Goal: Task Accomplishment & Management: Use online tool/utility

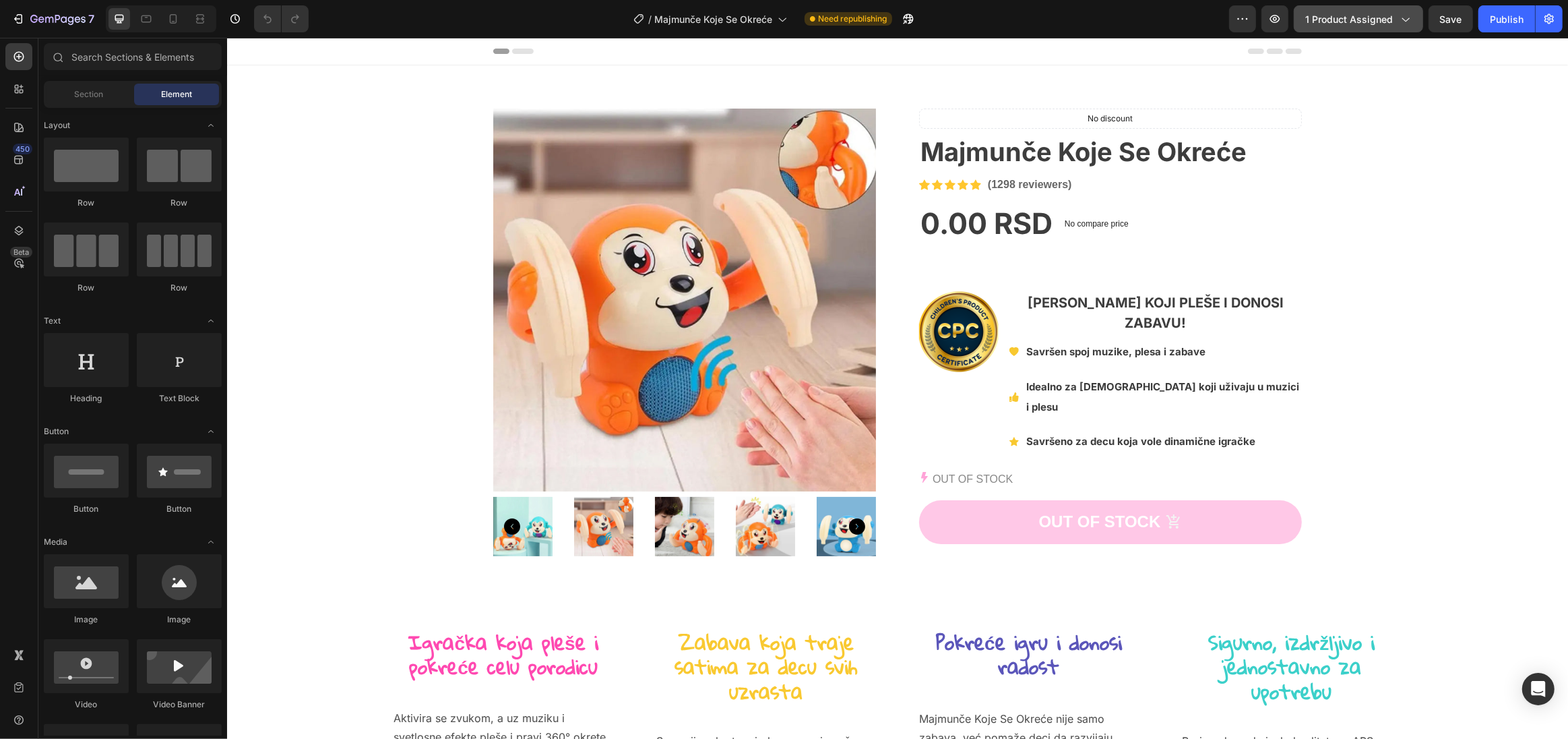
click at [1358, 25] on span "1 product assigned" at bounding box center [1349, 19] width 87 height 14
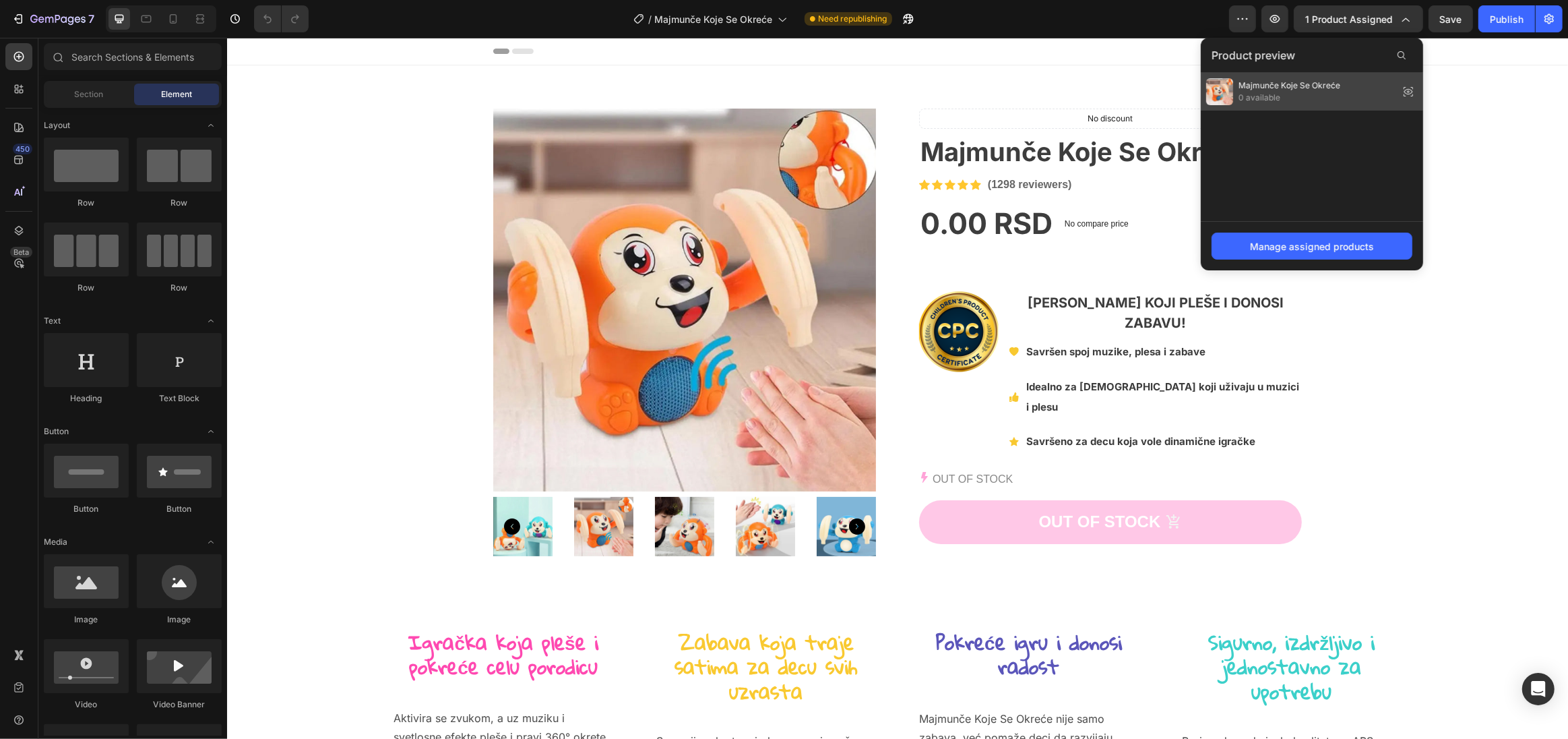
click at [1290, 87] on span "Majmunče Koje Se Okreće" at bounding box center [1290, 85] width 102 height 12
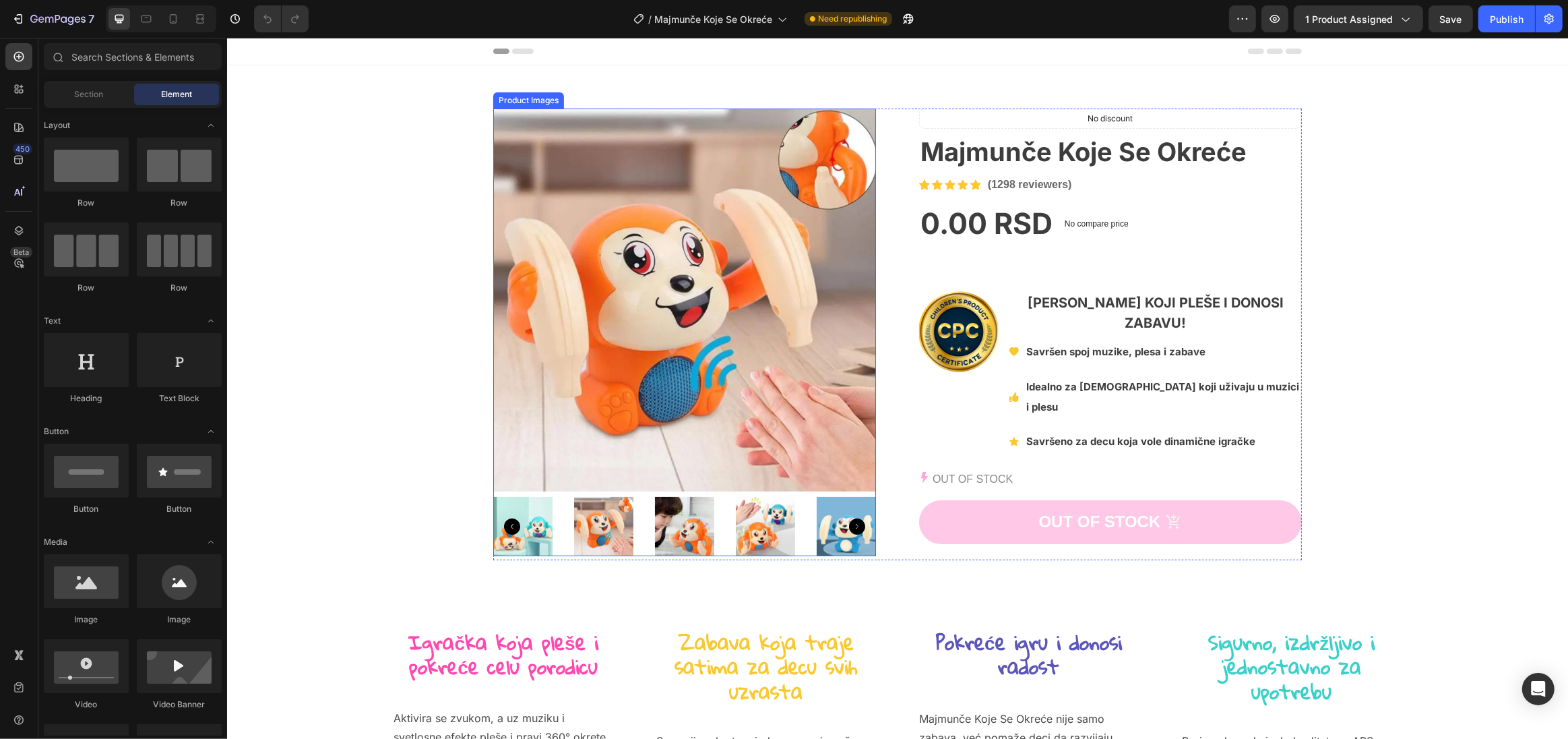
click at [595, 142] on img at bounding box center [684, 299] width 383 height 383
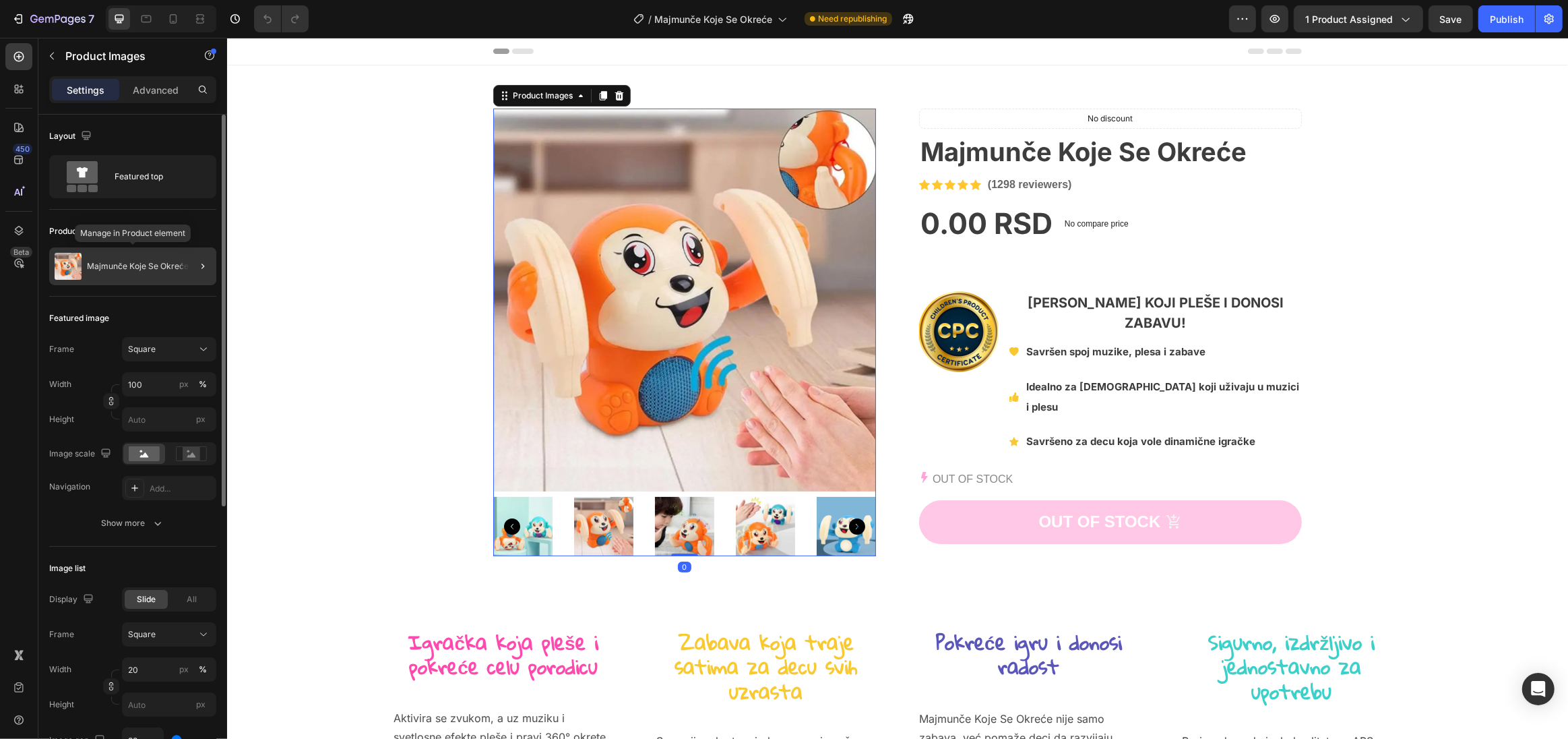
click at [152, 272] on div "Majmunče Koje Se Okreće" at bounding box center [133, 266] width 167 height 38
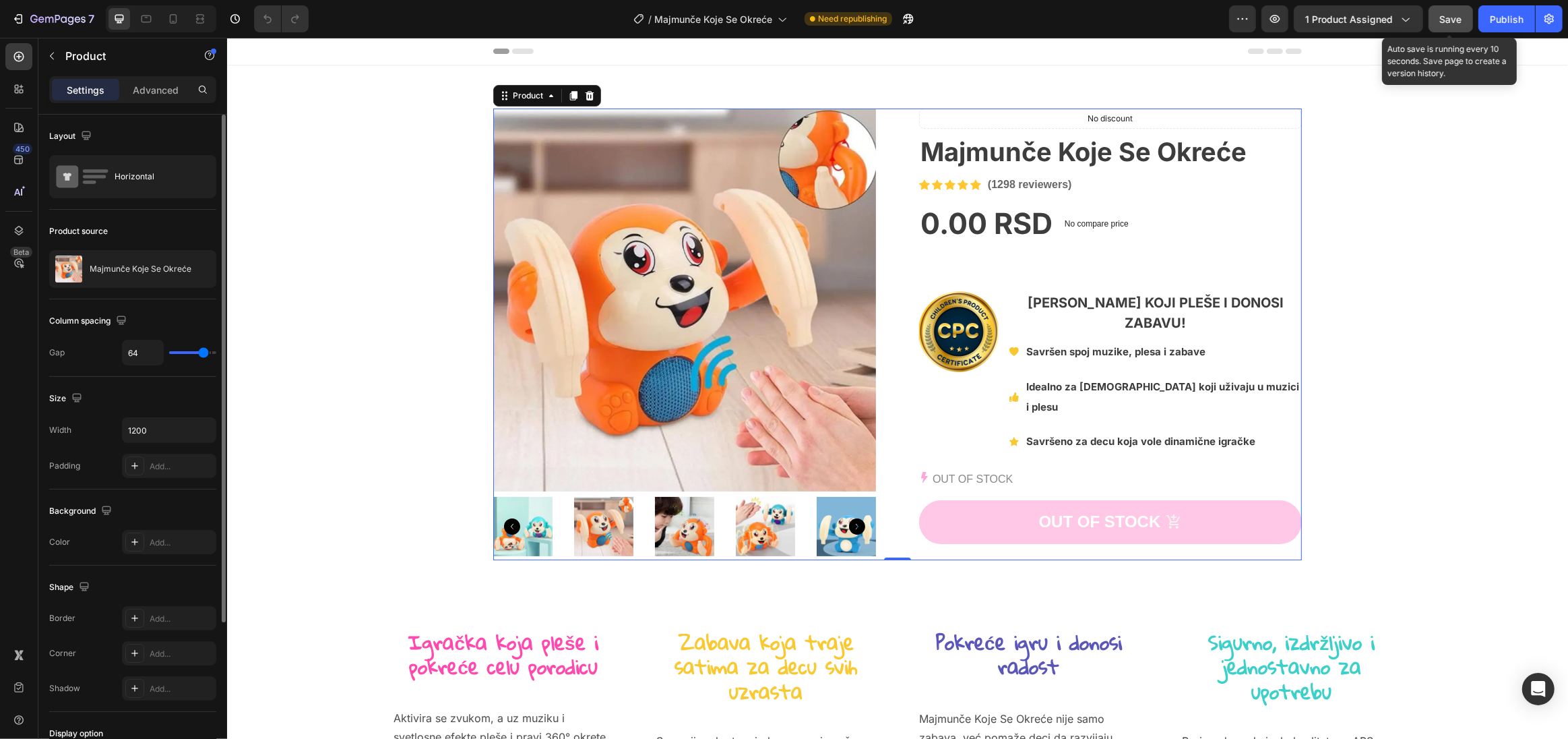
click at [1455, 26] on button "Save" at bounding box center [1451, 19] width 44 height 27
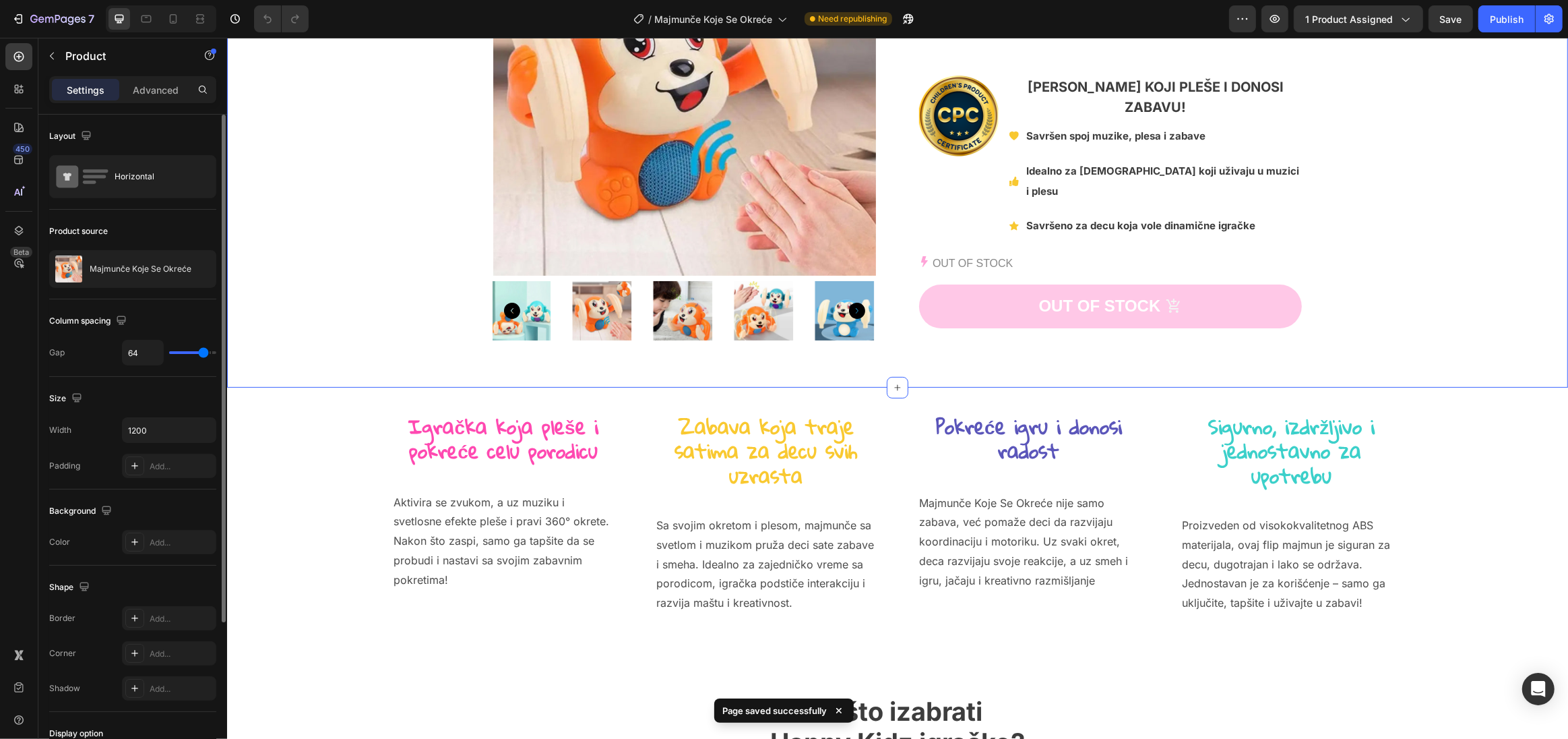
scroll to position [617, 0]
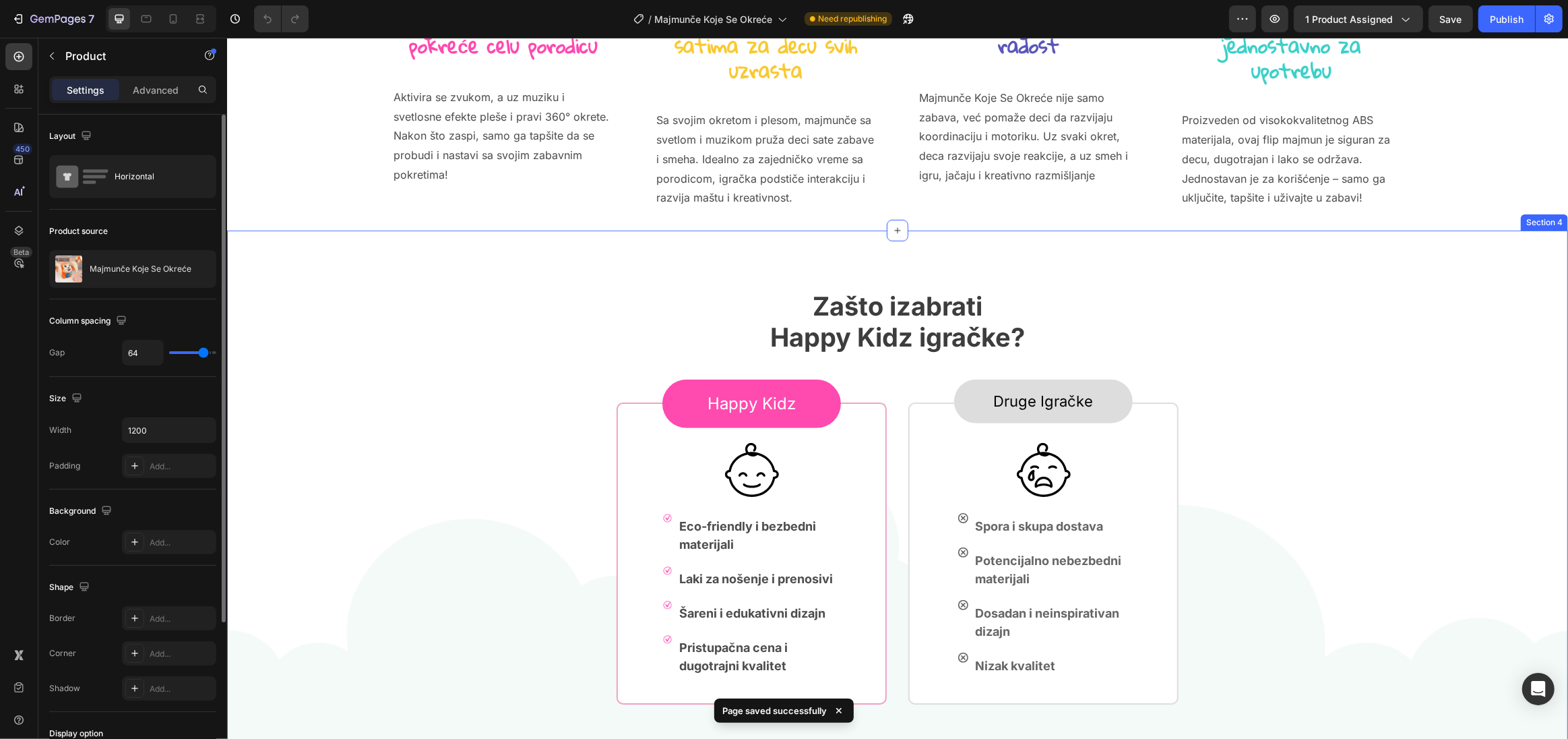
click at [1337, 434] on div "Zašto izabrati Happy Kidz igračke? Heading Happy Kidz Text block Row Image Imag…" at bounding box center [896, 497] width 1298 height 414
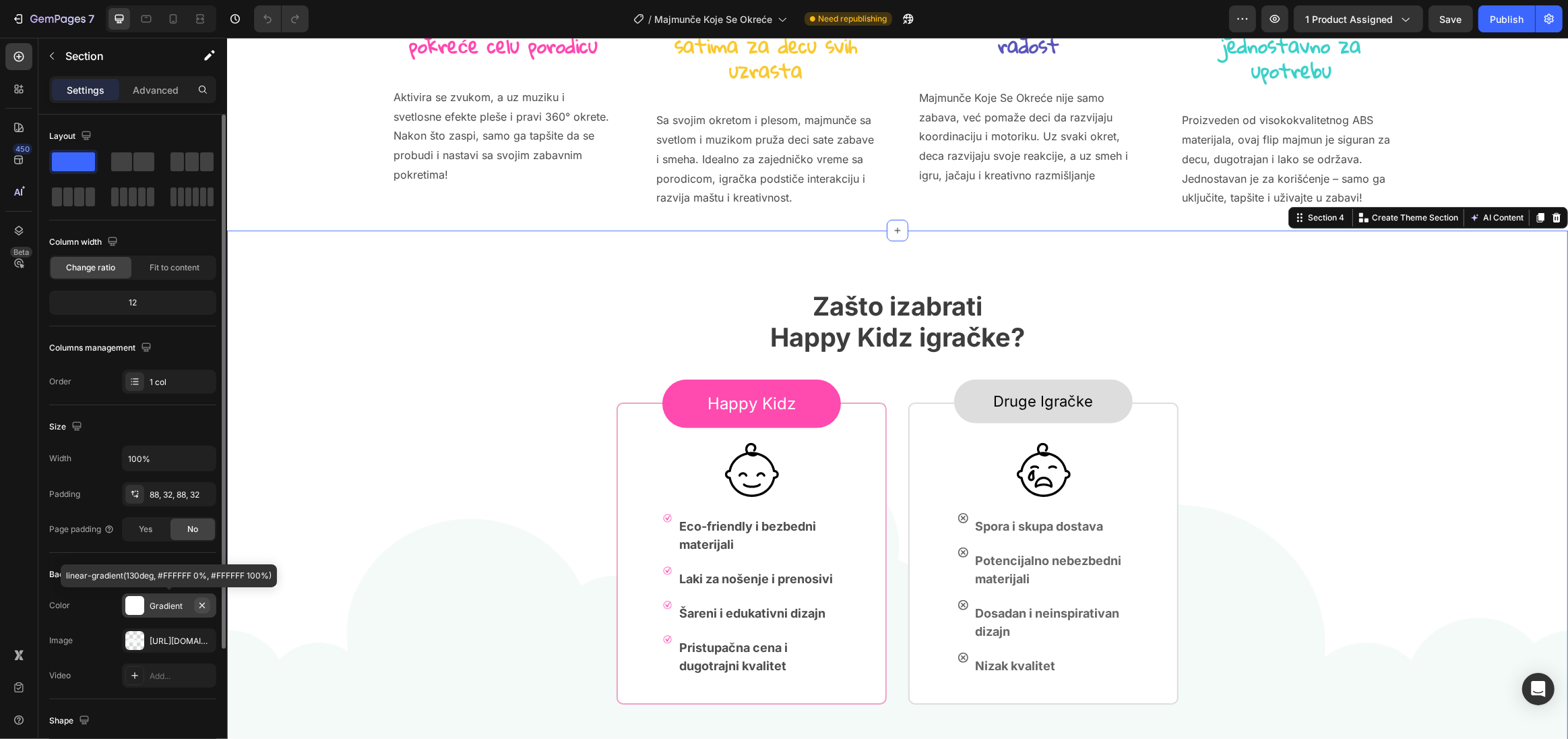
click at [204, 605] on icon "button" at bounding box center [201, 605] width 11 height 11
click at [273, 22] on icon "Undo/Redo" at bounding box center [267, 19] width 14 height 14
click at [203, 639] on icon "button" at bounding box center [202, 639] width 6 height 6
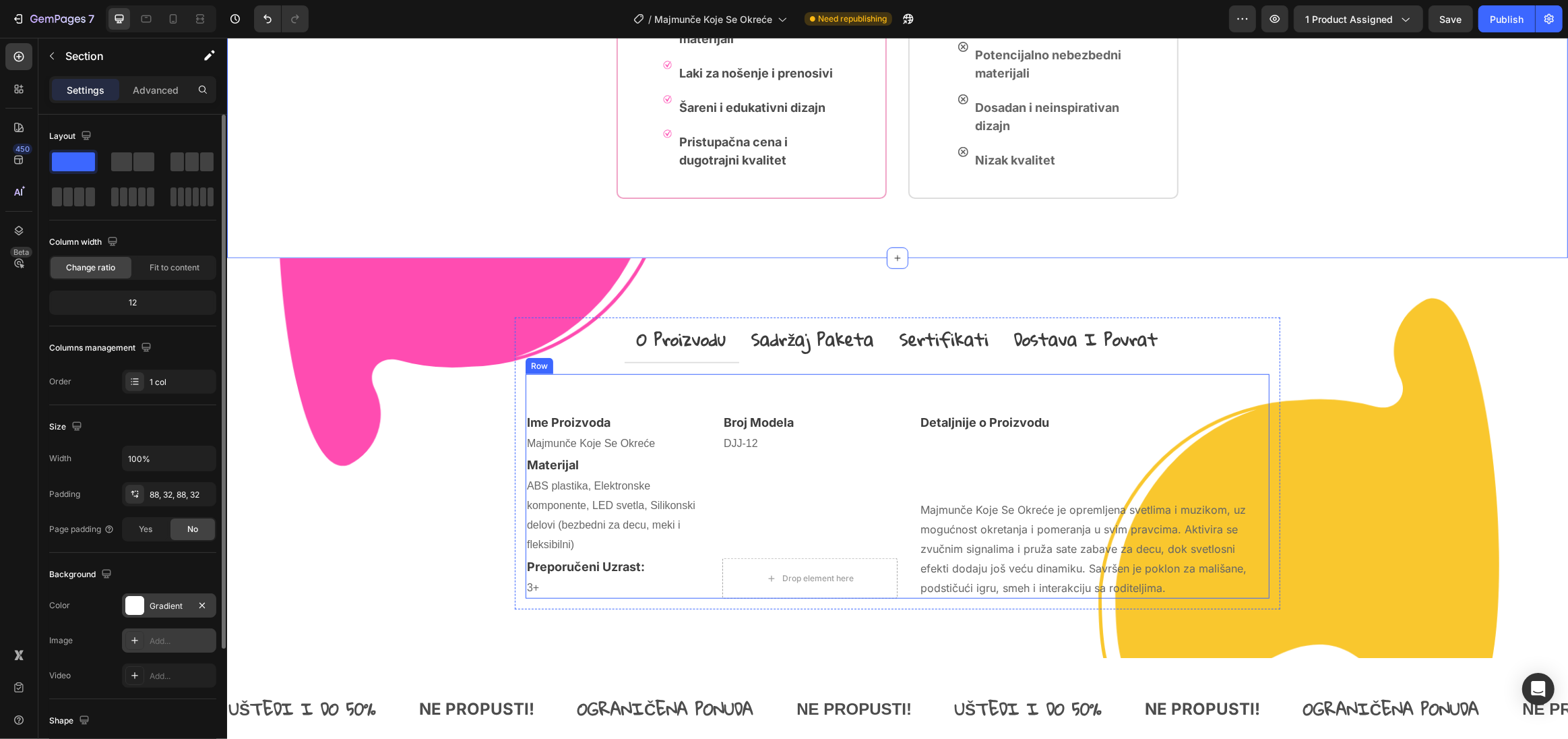
scroll to position [1125, 0]
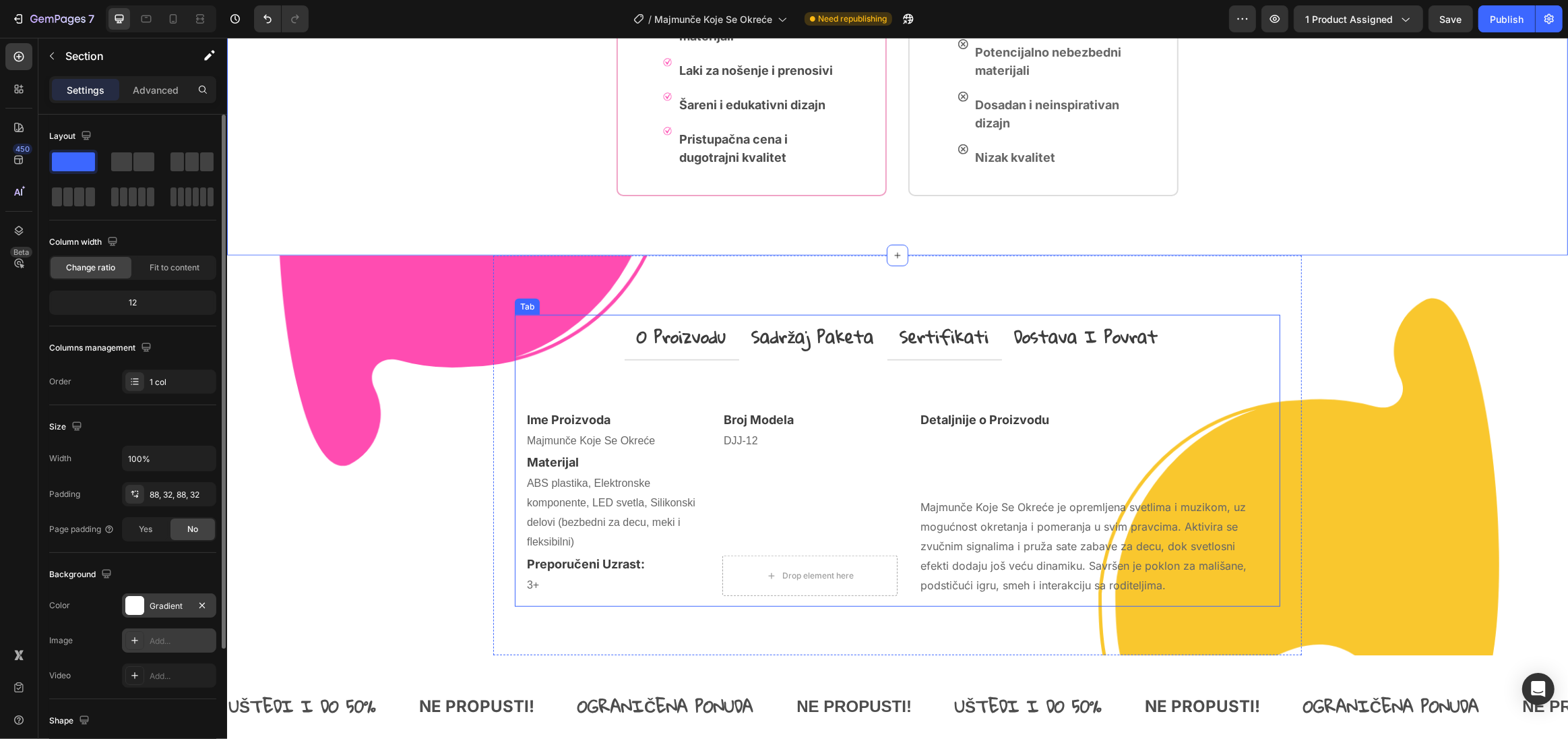
click at [940, 337] on p "sertifikati" at bounding box center [944, 337] width 89 height 29
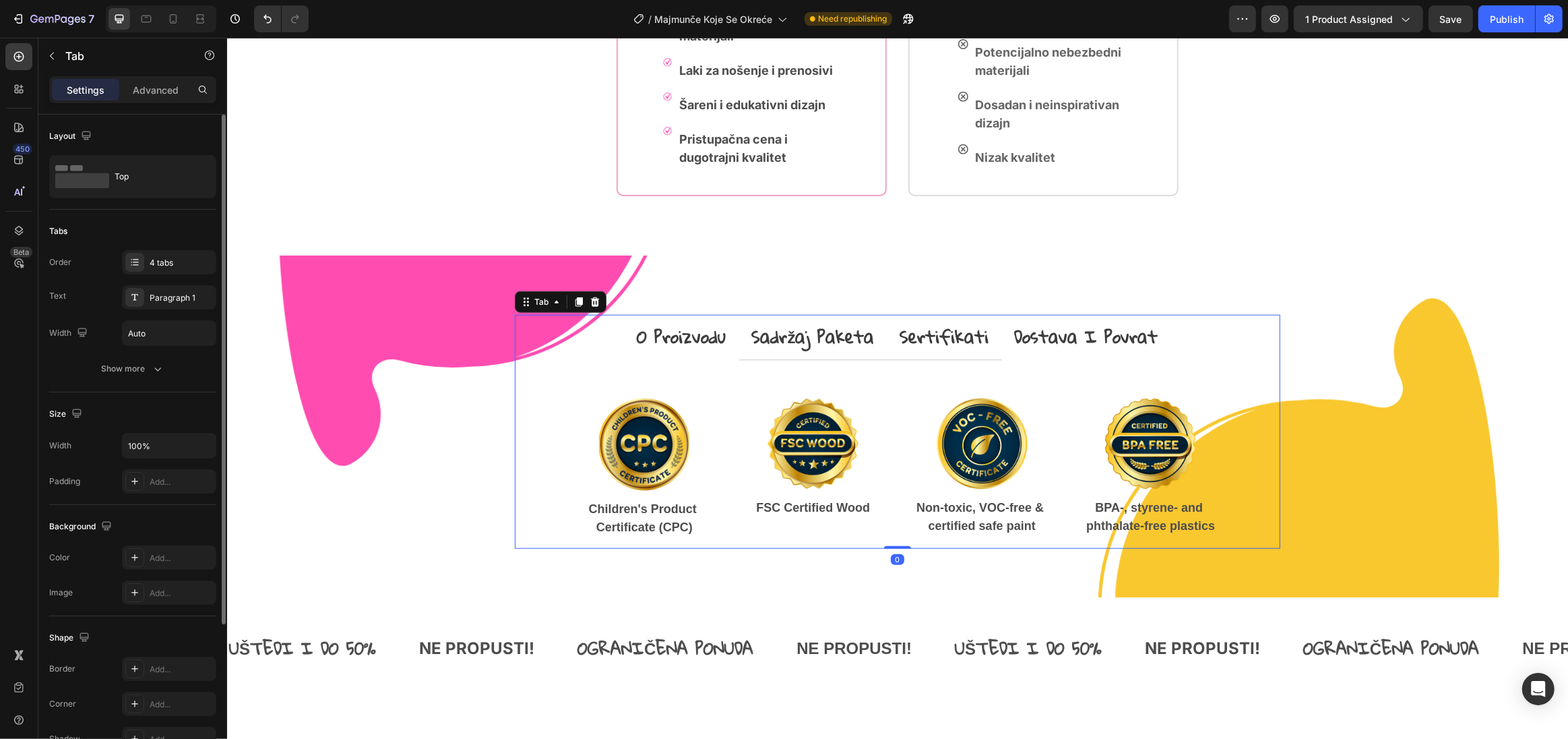
click at [841, 338] on p "sadržaj paketa" at bounding box center [813, 337] width 123 height 29
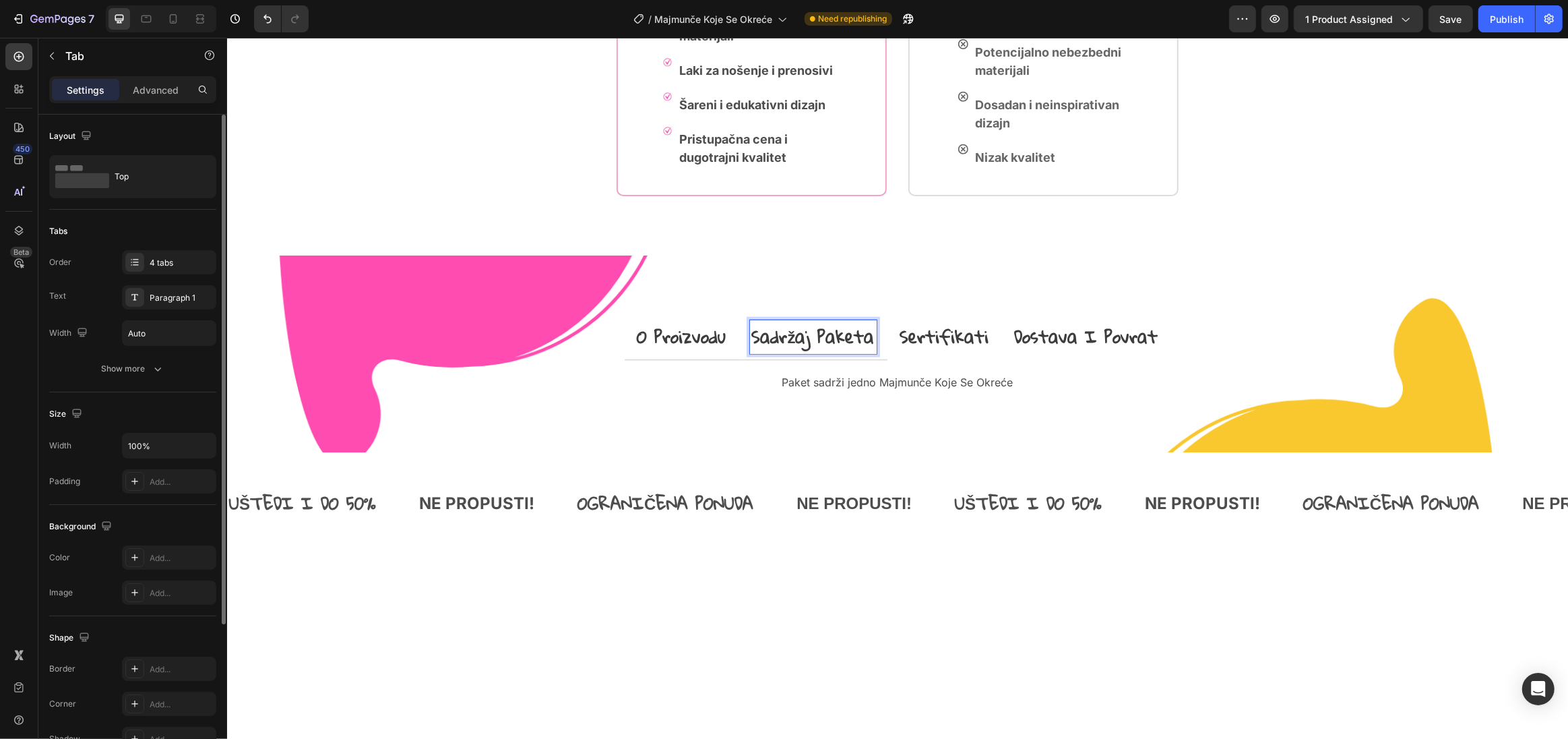
click at [691, 335] on p "o proizvodu" at bounding box center [681, 337] width 89 height 29
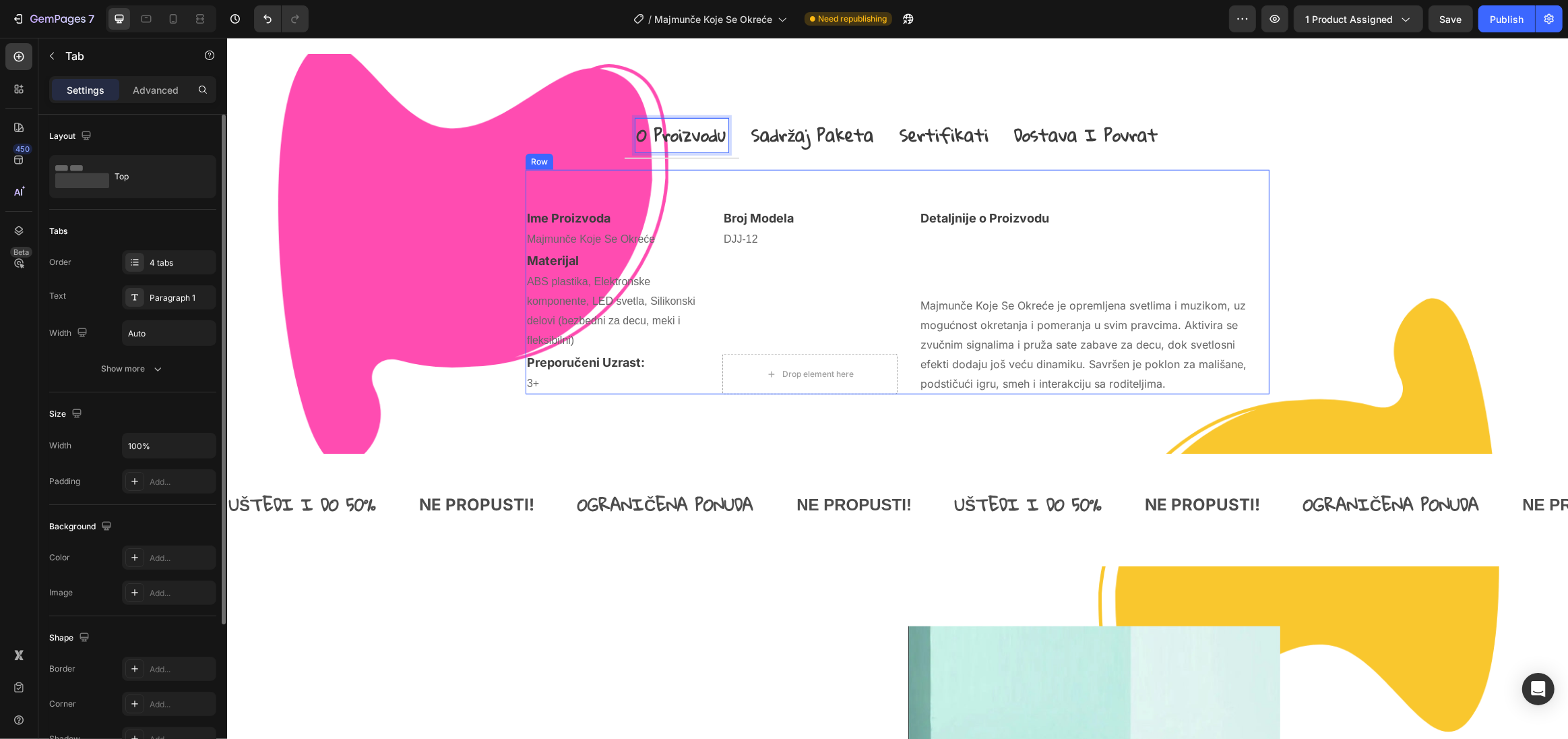
scroll to position [1336, 0]
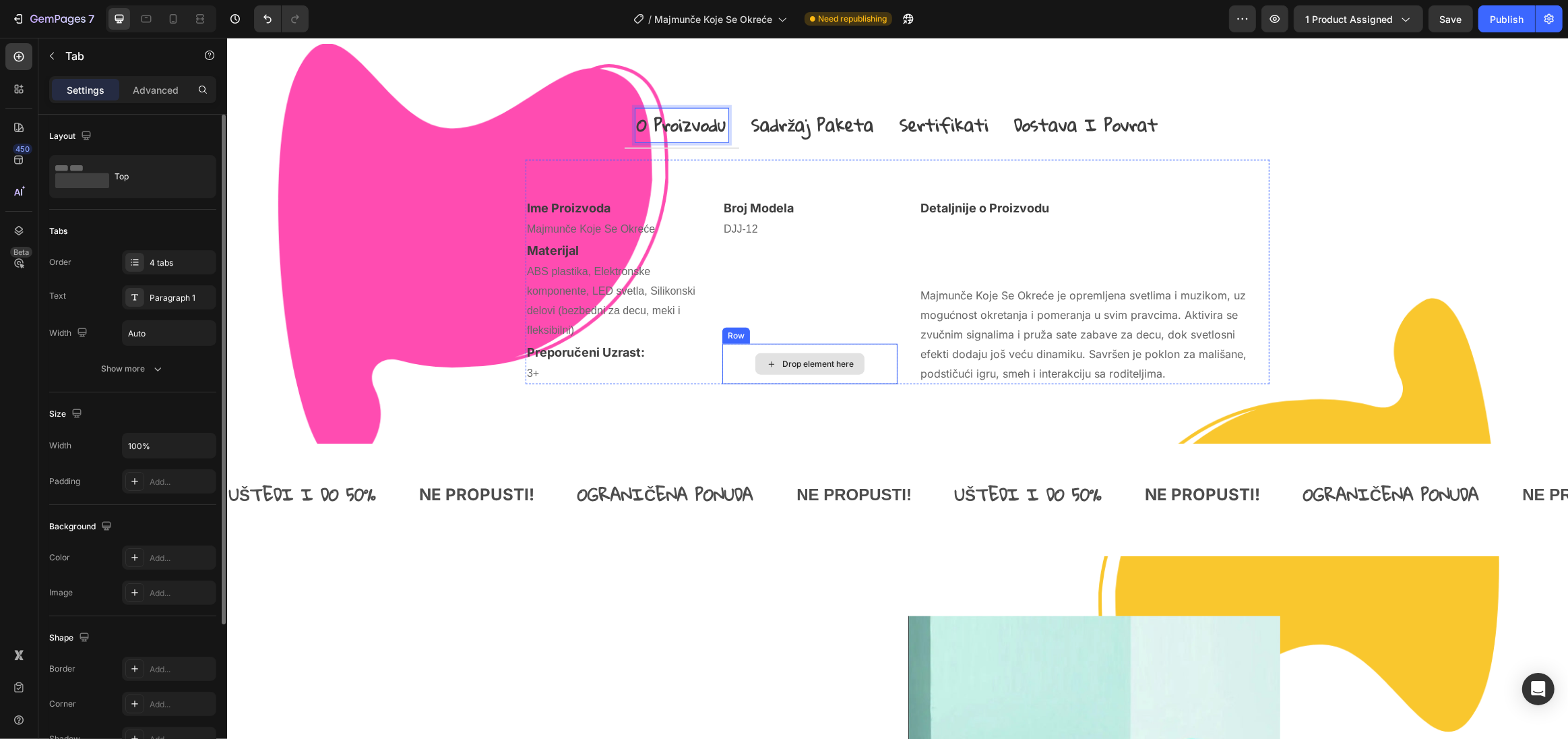
click at [885, 348] on div "Drop element here" at bounding box center [809, 364] width 176 height 40
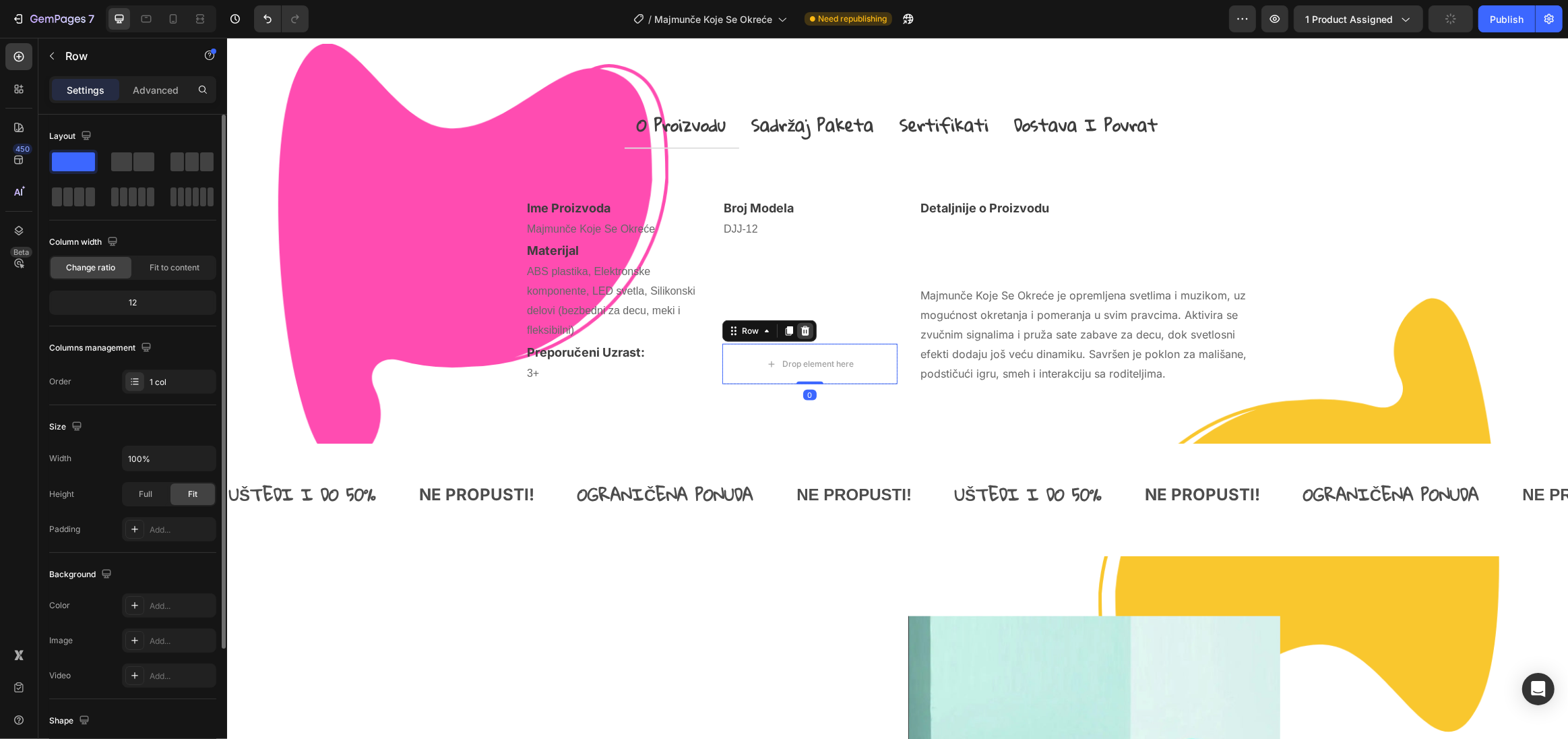
click at [803, 329] on icon at bounding box center [804, 331] width 9 height 10
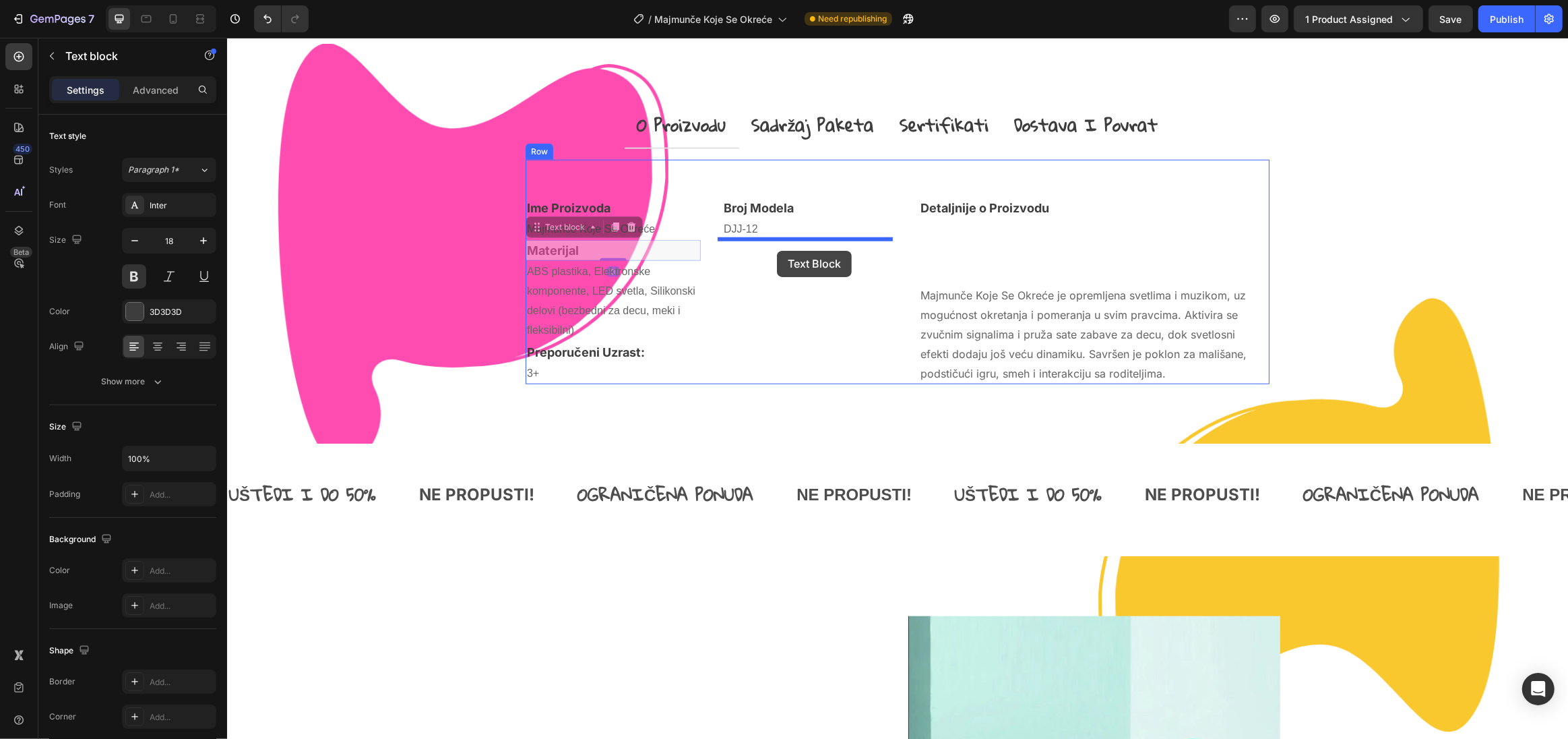
drag, startPoint x: 647, startPoint y: 248, endPoint x: 776, endPoint y: 251, distance: 129.0
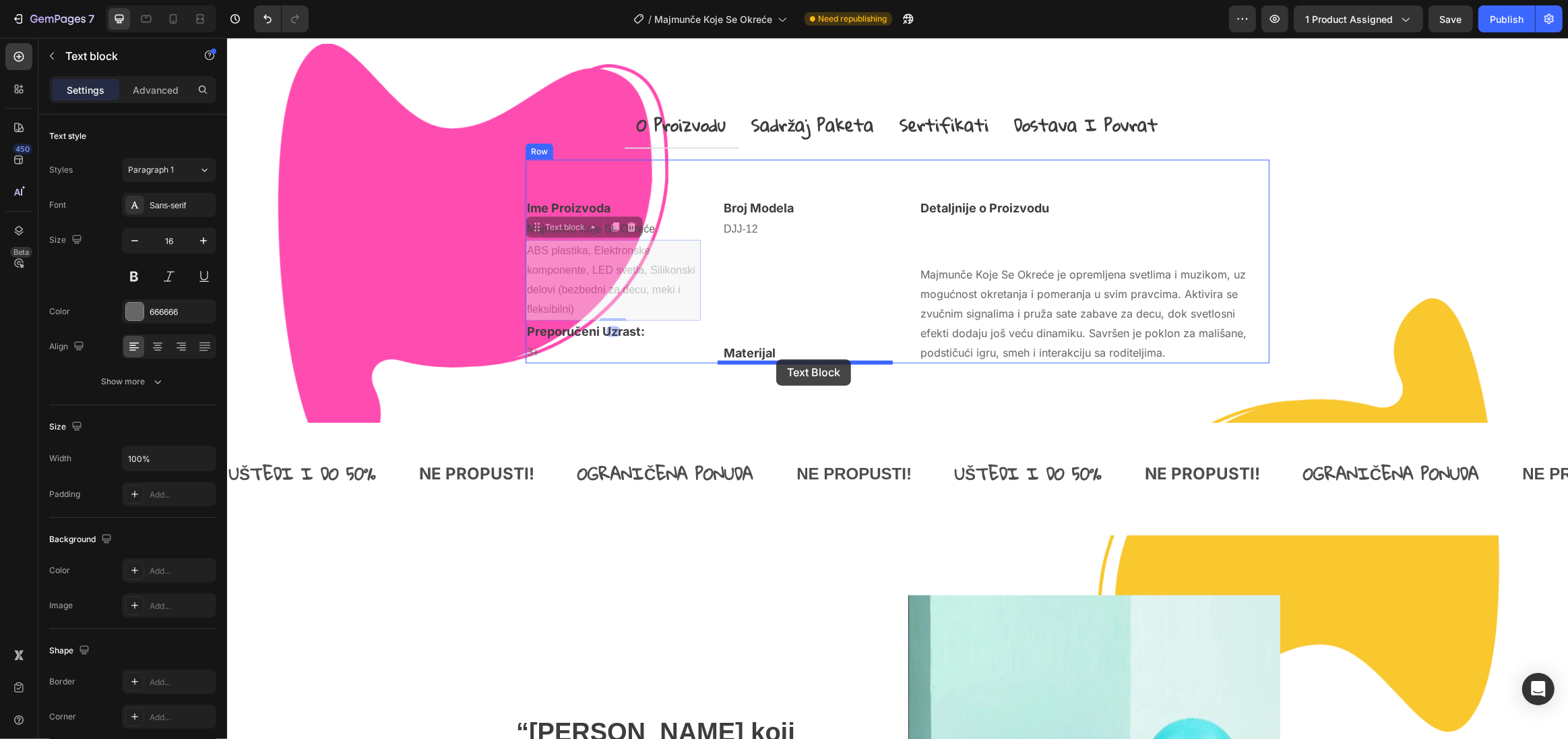
drag, startPoint x: 611, startPoint y: 272, endPoint x: 776, endPoint y: 359, distance: 186.5
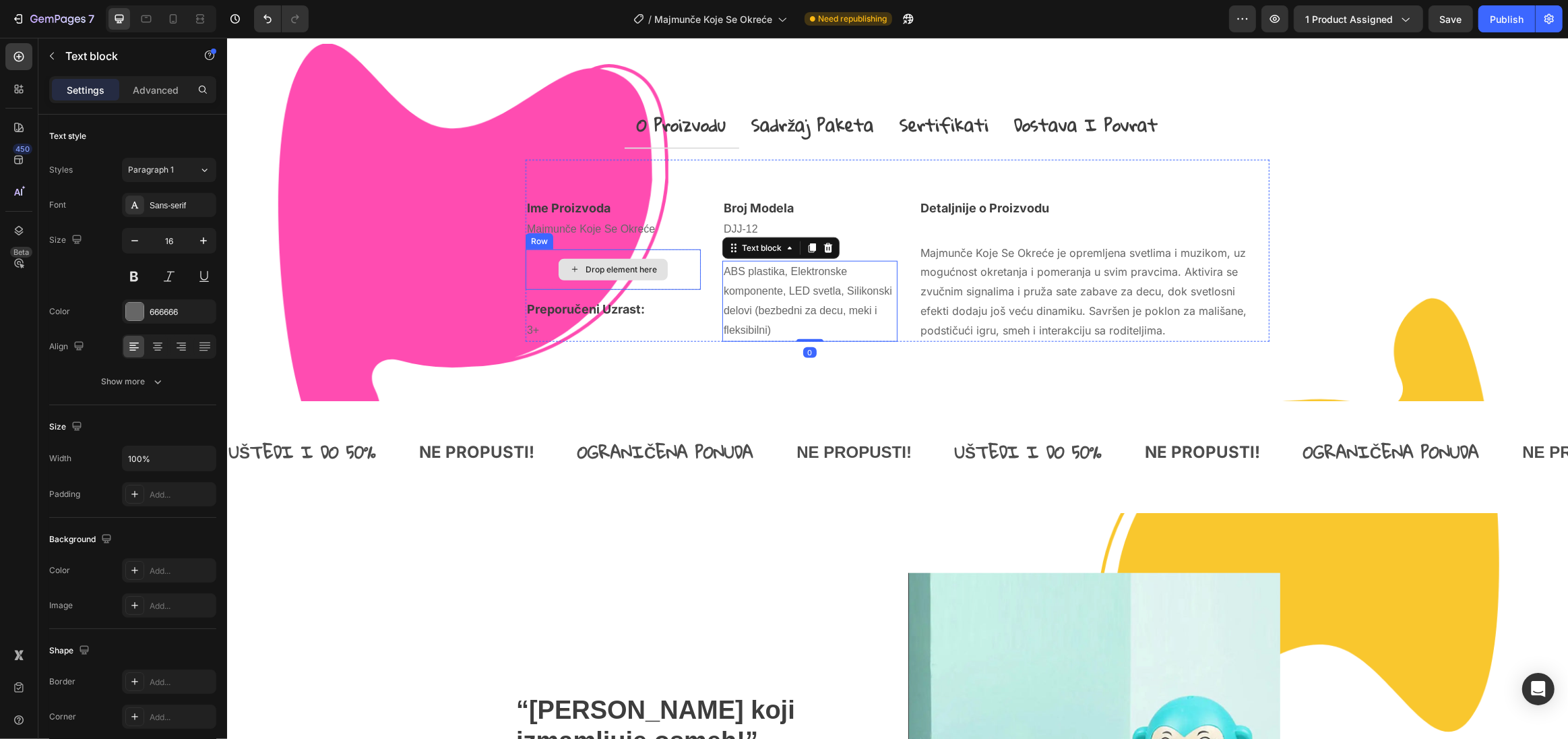
click at [687, 261] on div "Drop element here" at bounding box center [612, 270] width 176 height 40
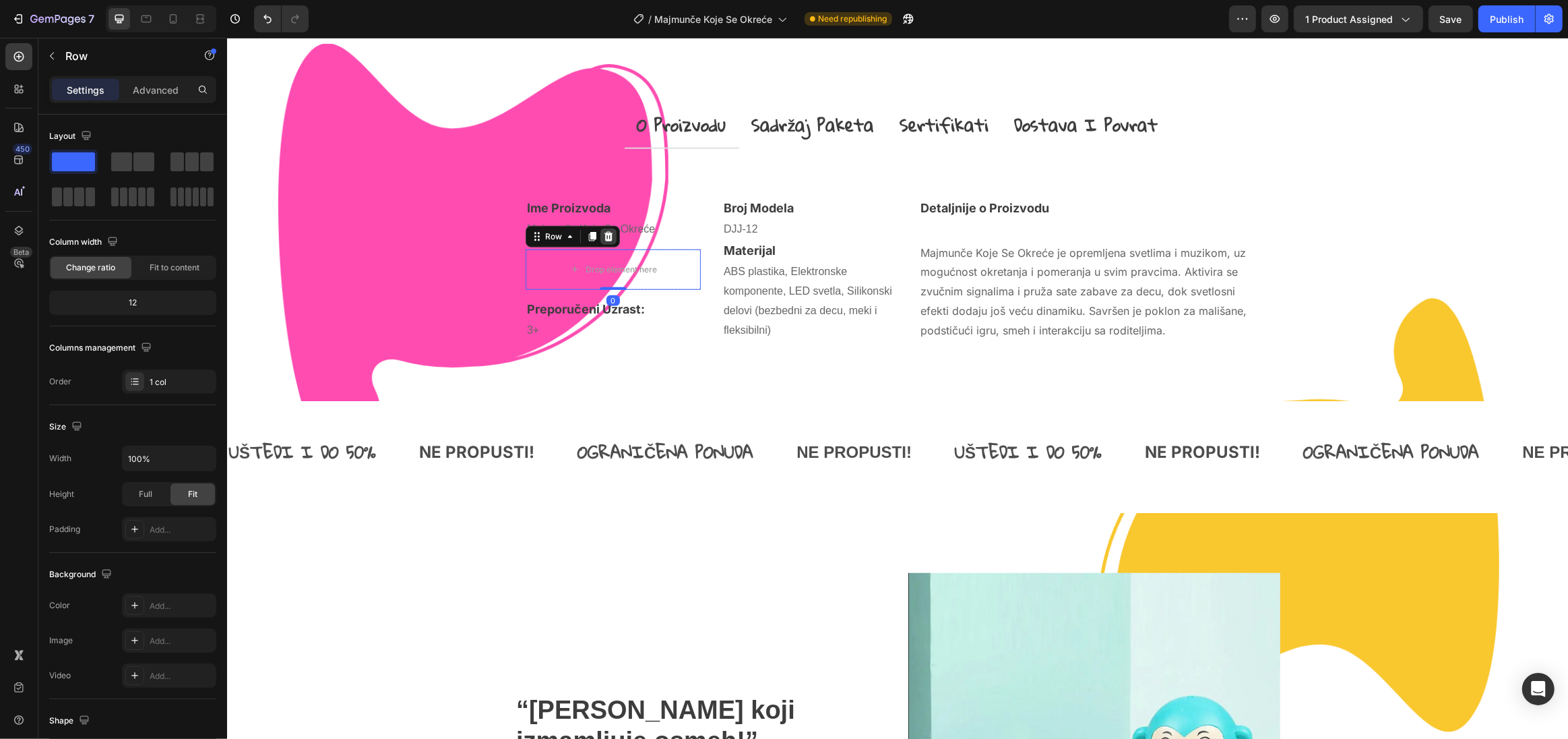
click at [604, 236] on icon at bounding box center [608, 236] width 9 height 10
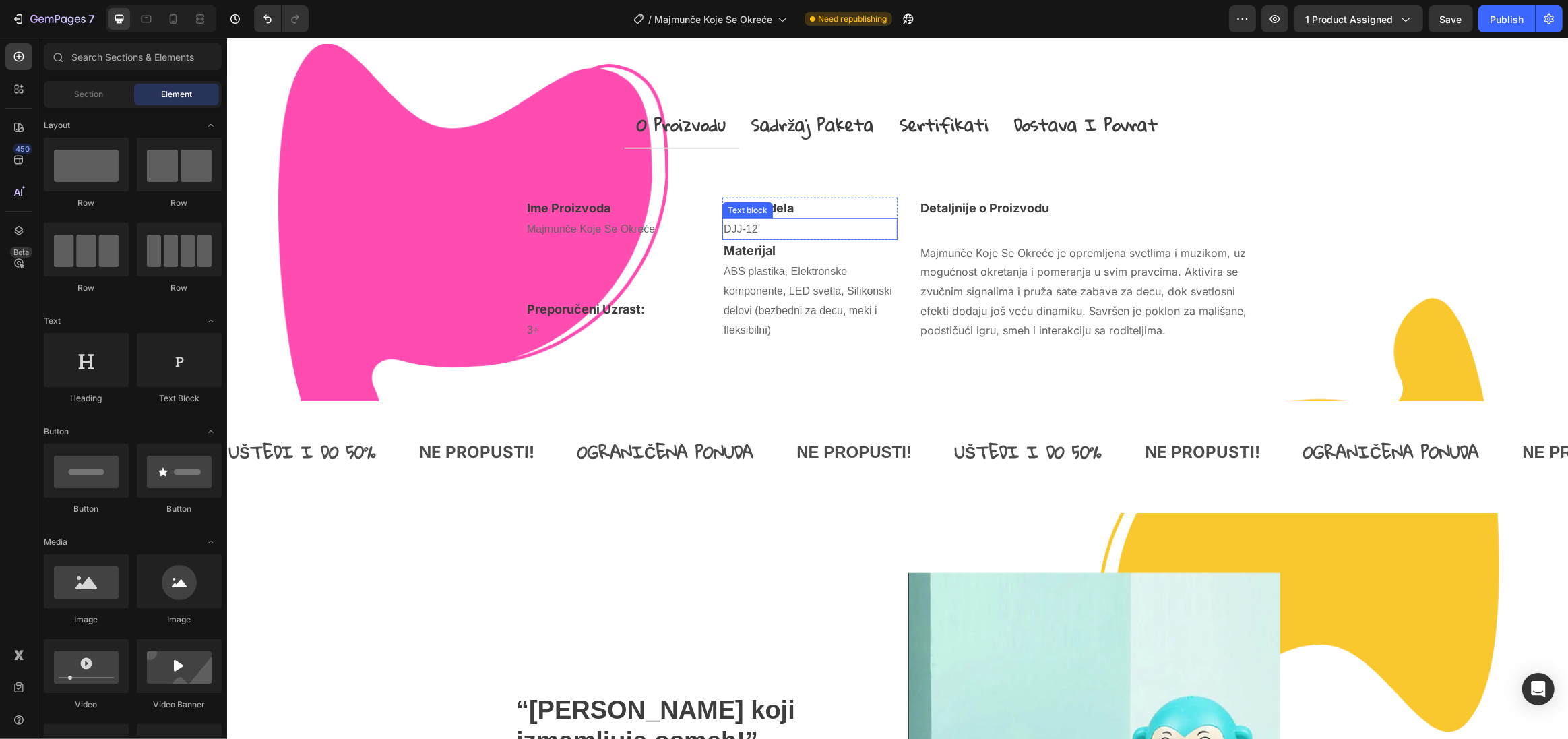
click at [787, 223] on p "DJJ-12" at bounding box center [809, 230] width 172 height 19
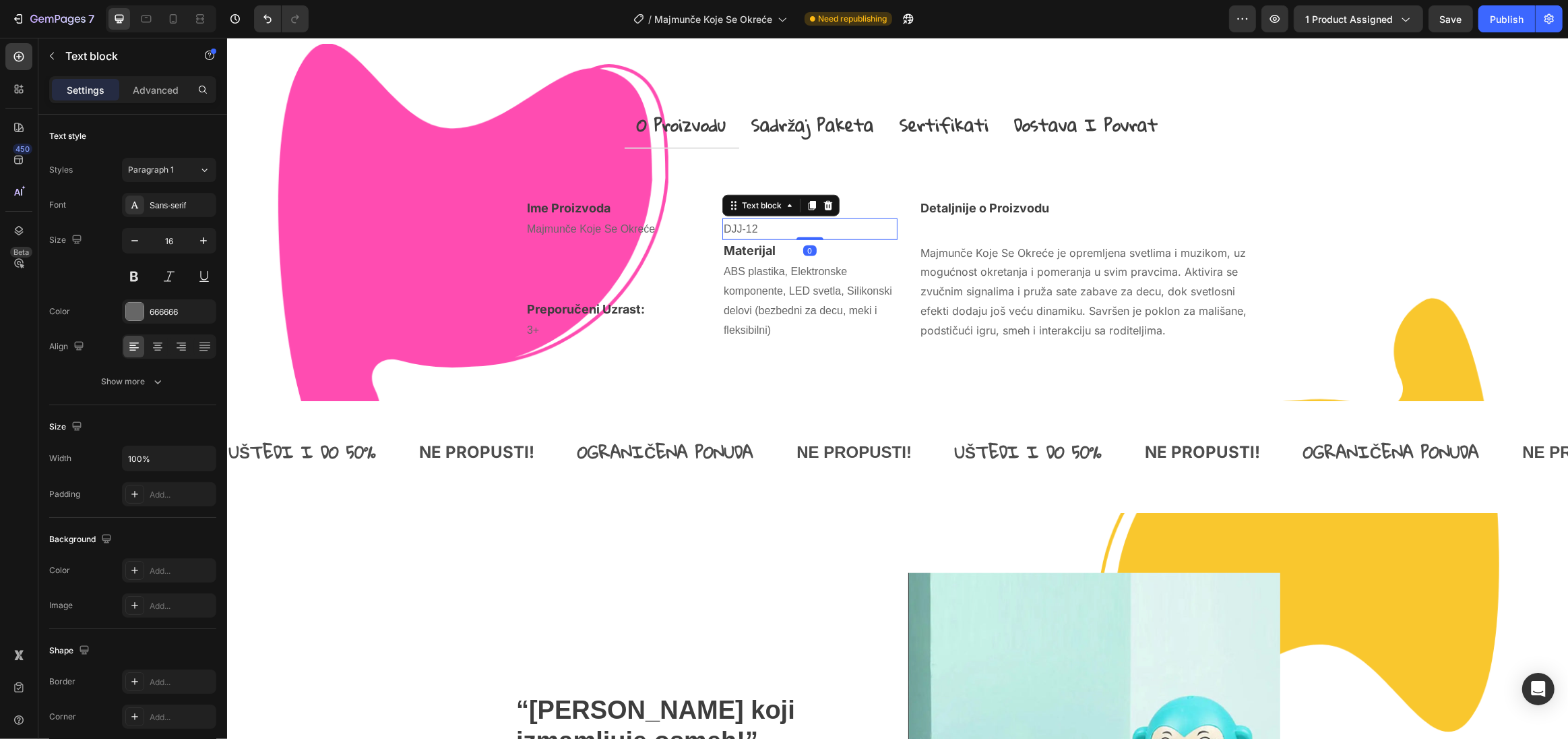
drag, startPoint x: 802, startPoint y: 239, endPoint x: 812, endPoint y: 229, distance: 14.1
click at [812, 229] on div "DJJ-12 Text block 0" at bounding box center [809, 229] width 176 height 22
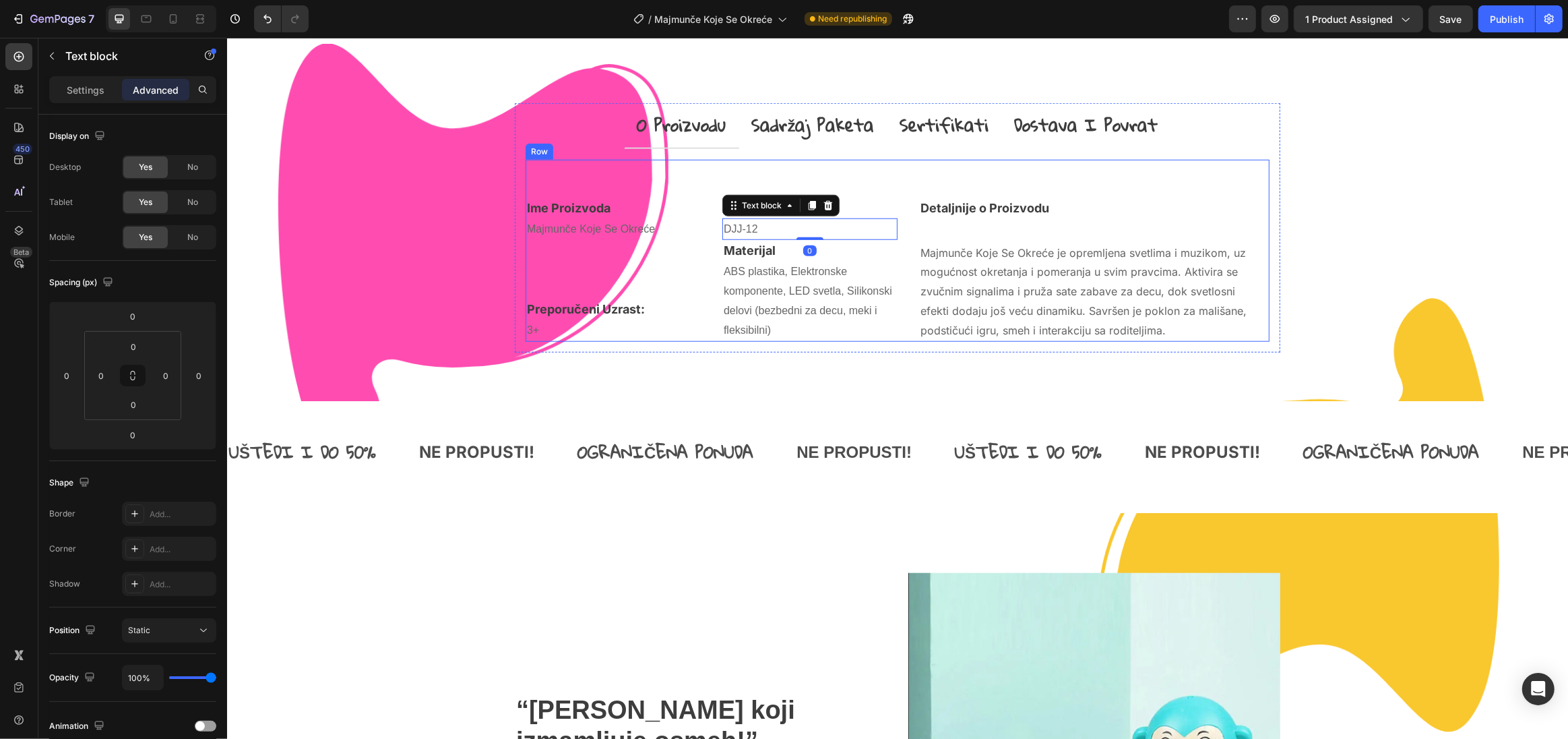
click at [989, 211] on p "Detaljnije o Proizvodu" at bounding box center [1094, 208] width 348 height 18
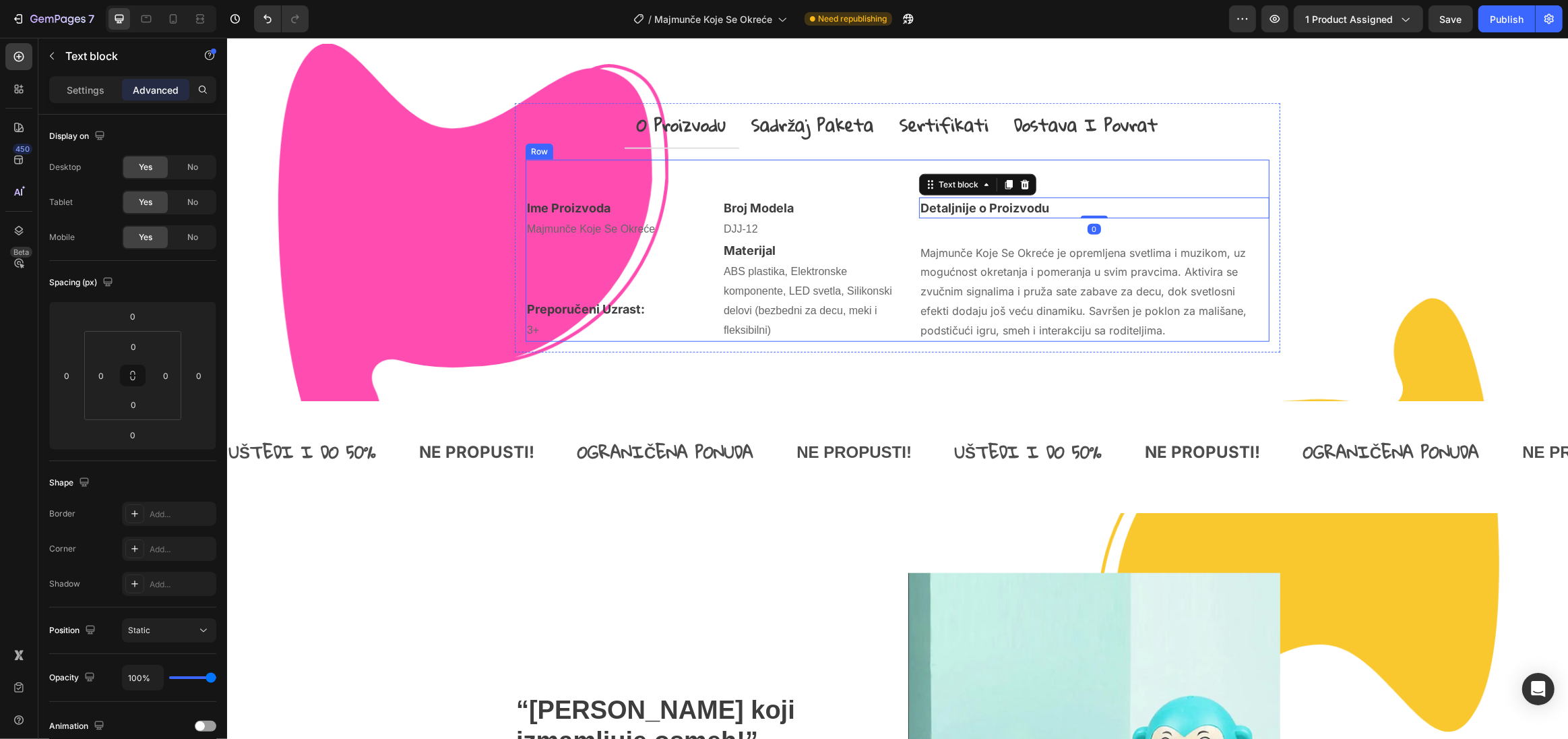
click at [968, 232] on div "Detaljnije o Proizvodu Text block 0 Majmunče Koje Se Okreće je opremljena svetl…" at bounding box center [1093, 270] width 350 height 144
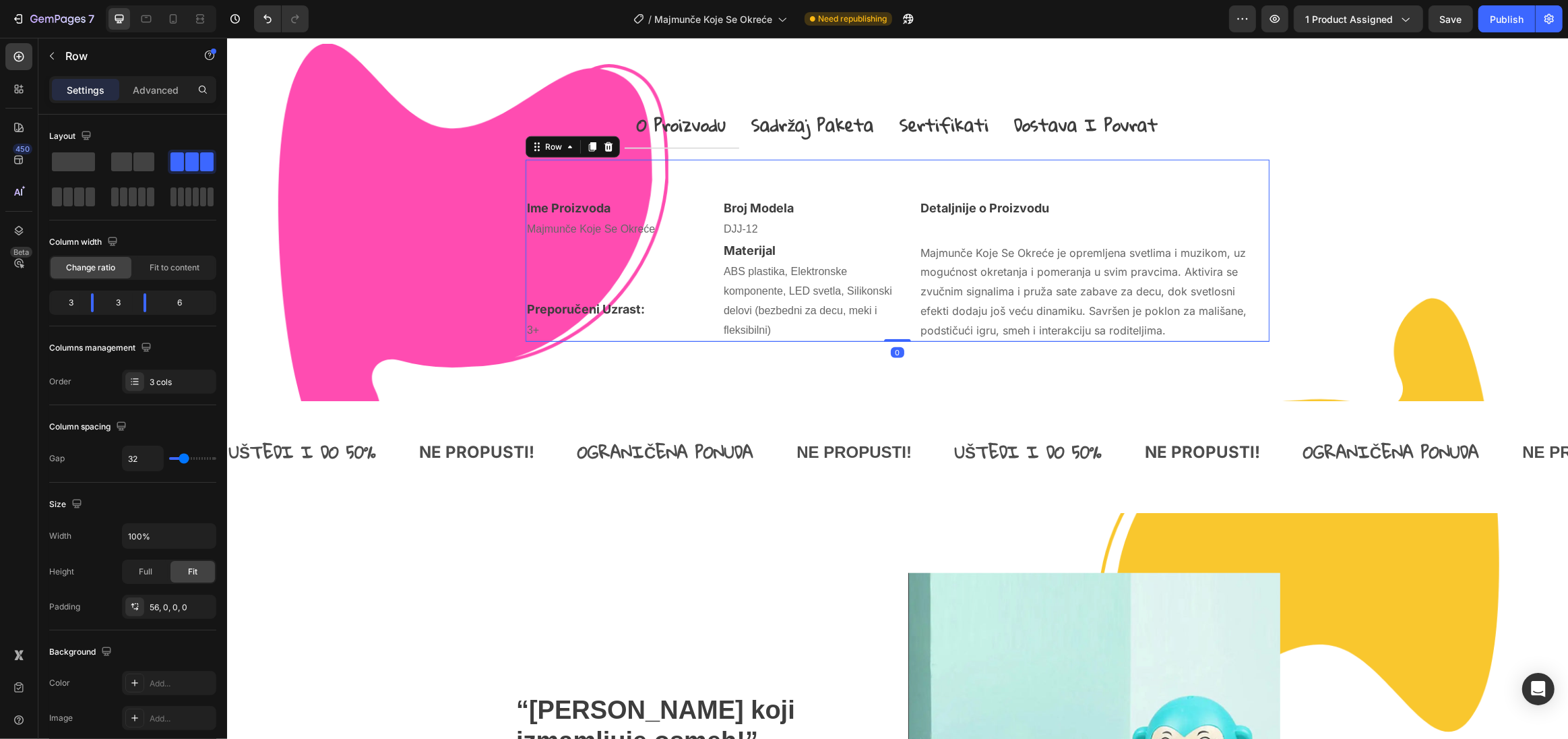
click at [967, 236] on div "Detaljnije o Proizvodu Text block Majmunče Koje Se Okreće je opremljena svetlim…" at bounding box center [1093, 270] width 350 height 144
click at [960, 260] on p "Majmunče Koje Se Okreće je opremljena svetlima i muzikom, uz mogućnost okretanj…" at bounding box center [1094, 292] width 348 height 97
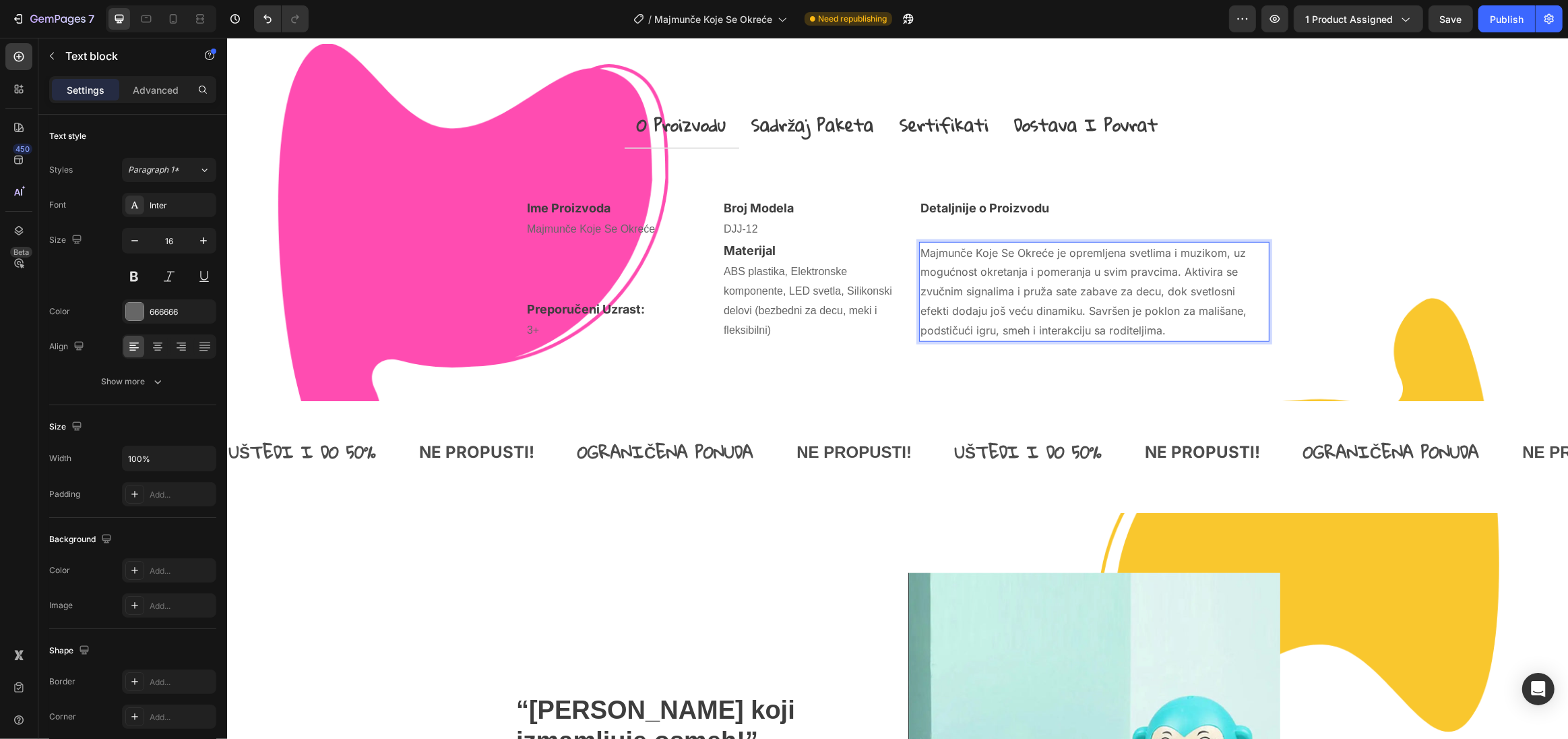
click at [965, 257] on p "Majmunče Koje Se Okreće je opremljena svetlima i muzikom, uz mogućnost okretanj…" at bounding box center [1094, 292] width 348 height 97
click at [1020, 227] on div "Detaljnije o Proizvodu Text block Majmunče Koje Se Okreće je opremljena svetlim…" at bounding box center [1093, 270] width 350 height 144
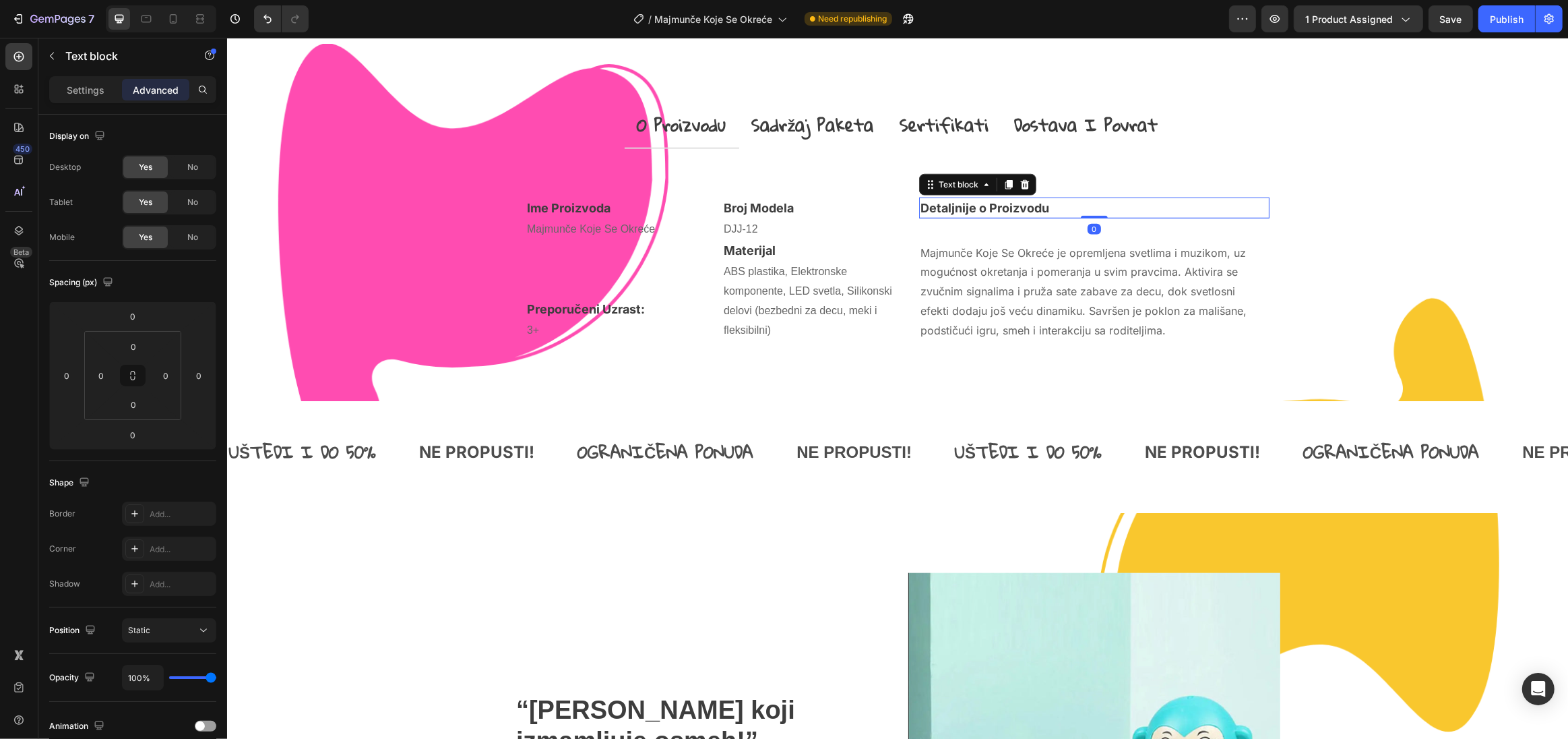
click at [1021, 205] on p "Detaljnije o Proizvodu" at bounding box center [1094, 208] width 348 height 18
click at [1080, 248] on p "Majmunče Koje Se Okreće je opremljena svetlima i muzikom, uz mogućnost okretanj…" at bounding box center [1094, 292] width 348 height 97
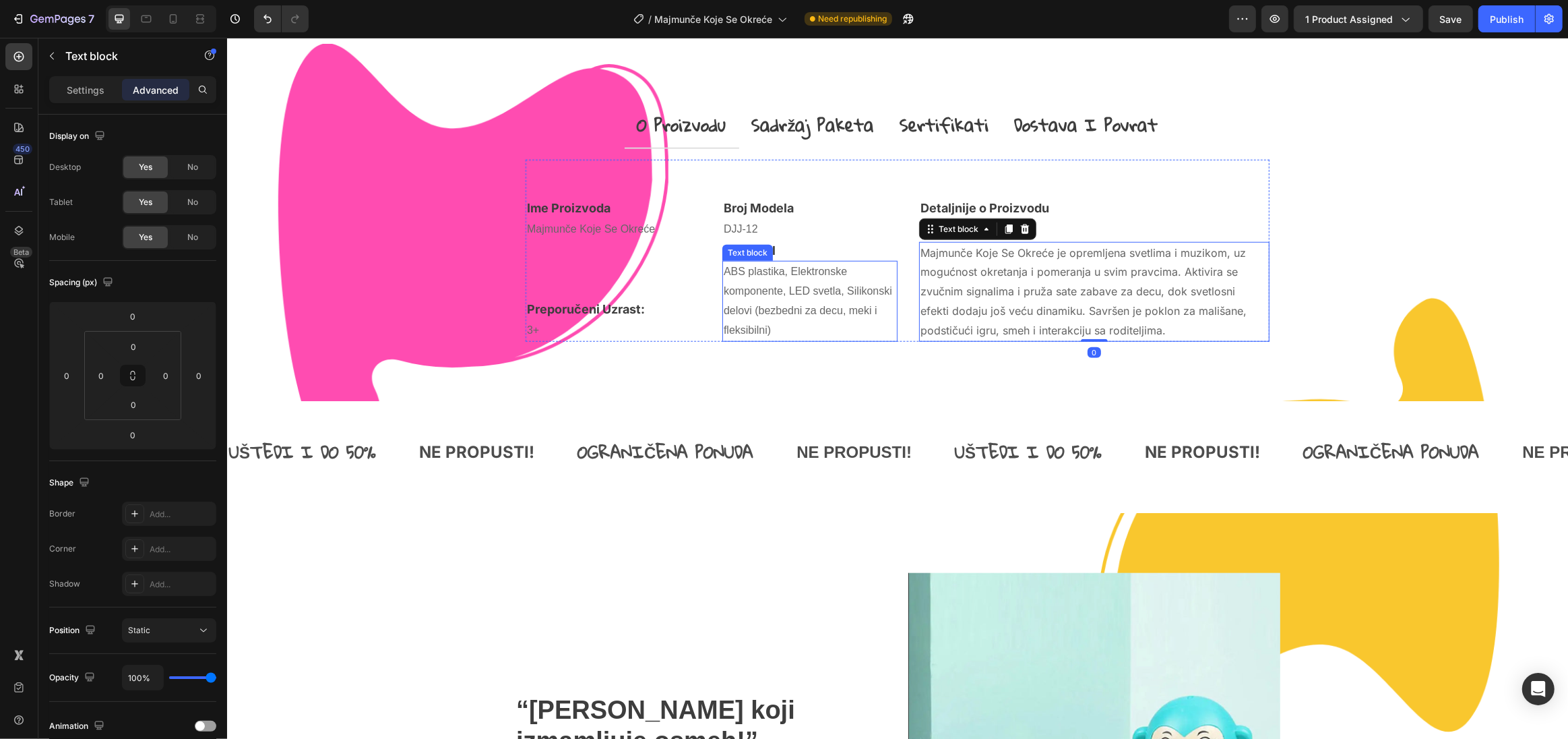
click at [755, 295] on p "ABS plastika, Elektronske komponente, LED svetla, Silikonski delovi (bezbedni z…" at bounding box center [809, 301] width 172 height 78
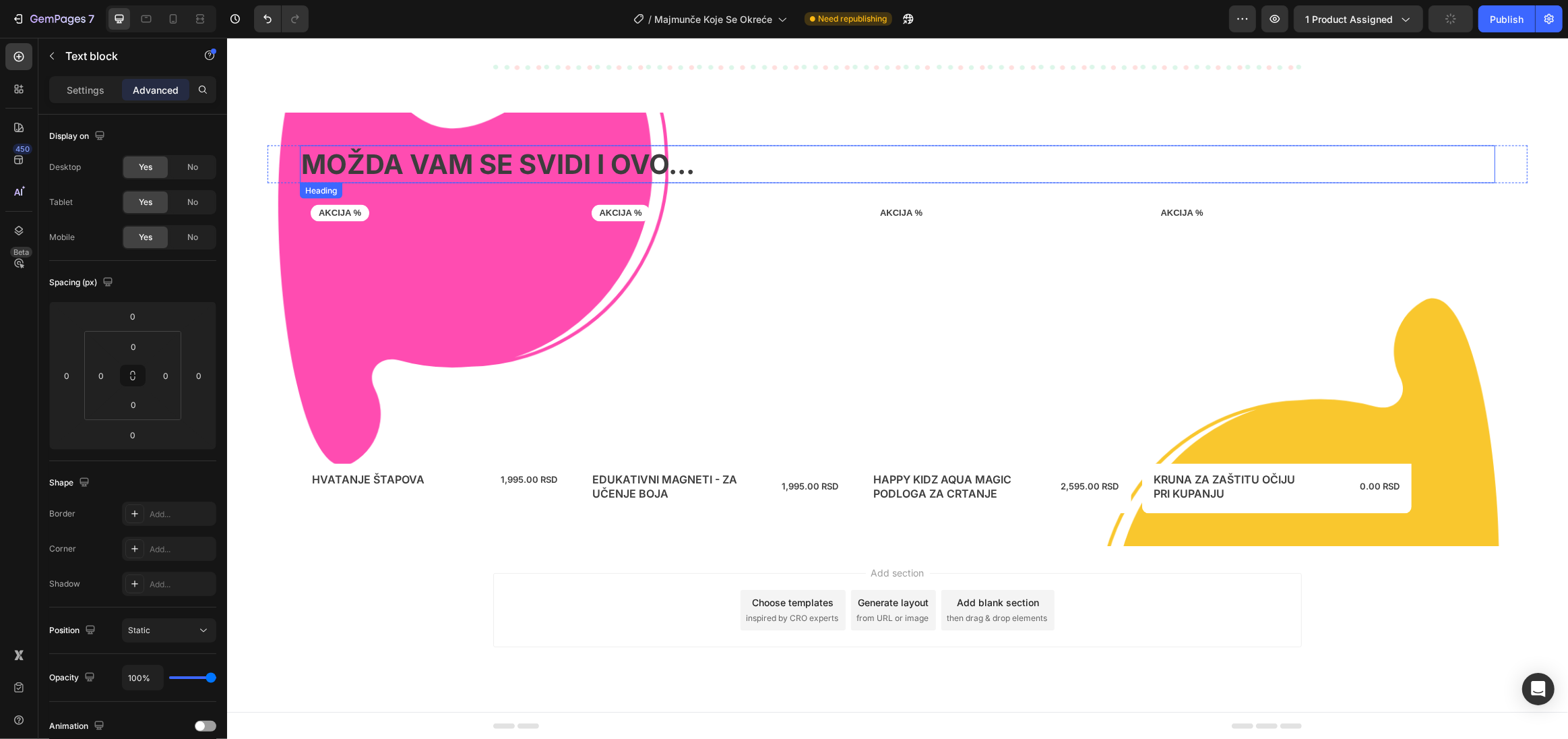
scroll to position [2150, 0]
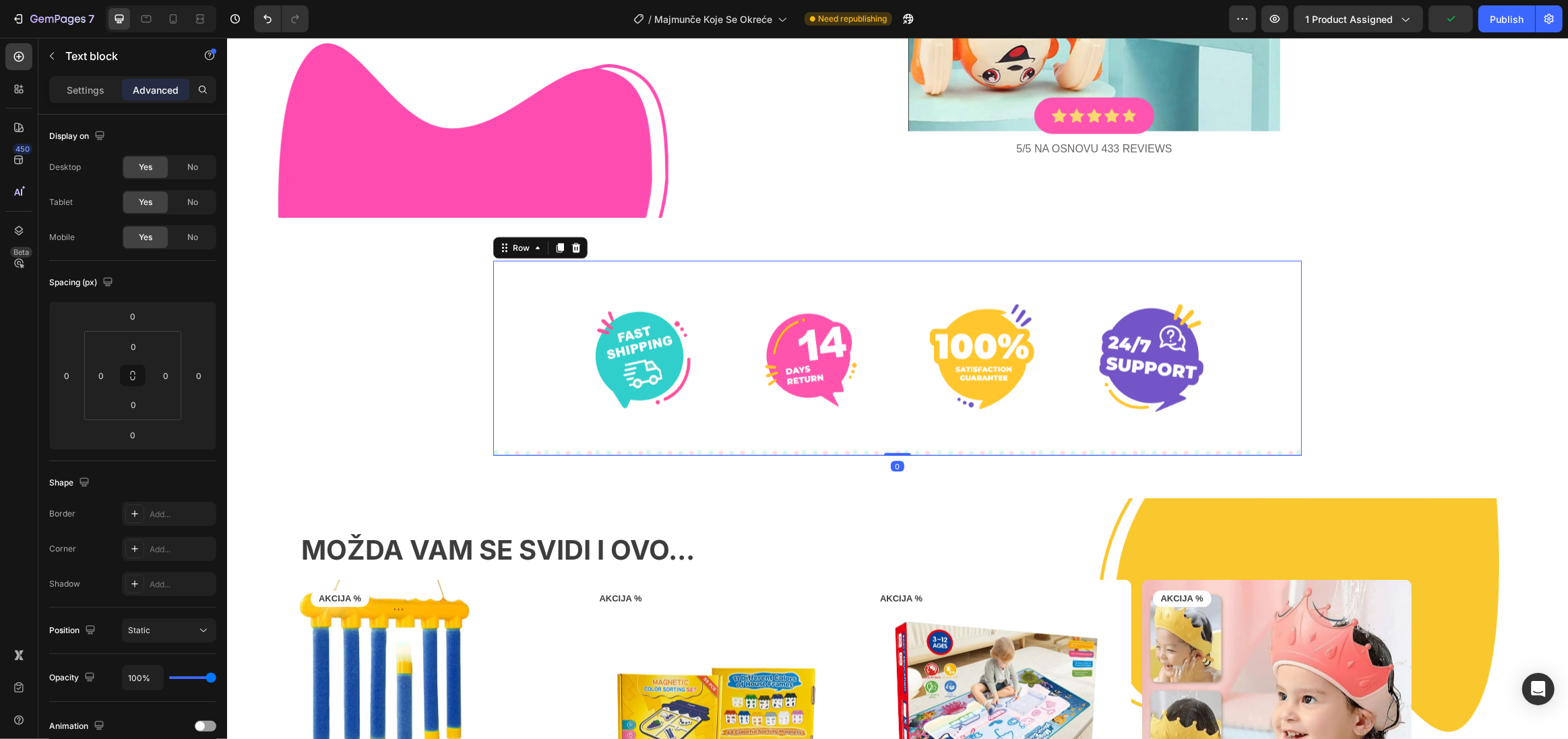
click at [892, 434] on div "Image Image Image Image Row Row 0" at bounding box center [896, 358] width 808 height 195
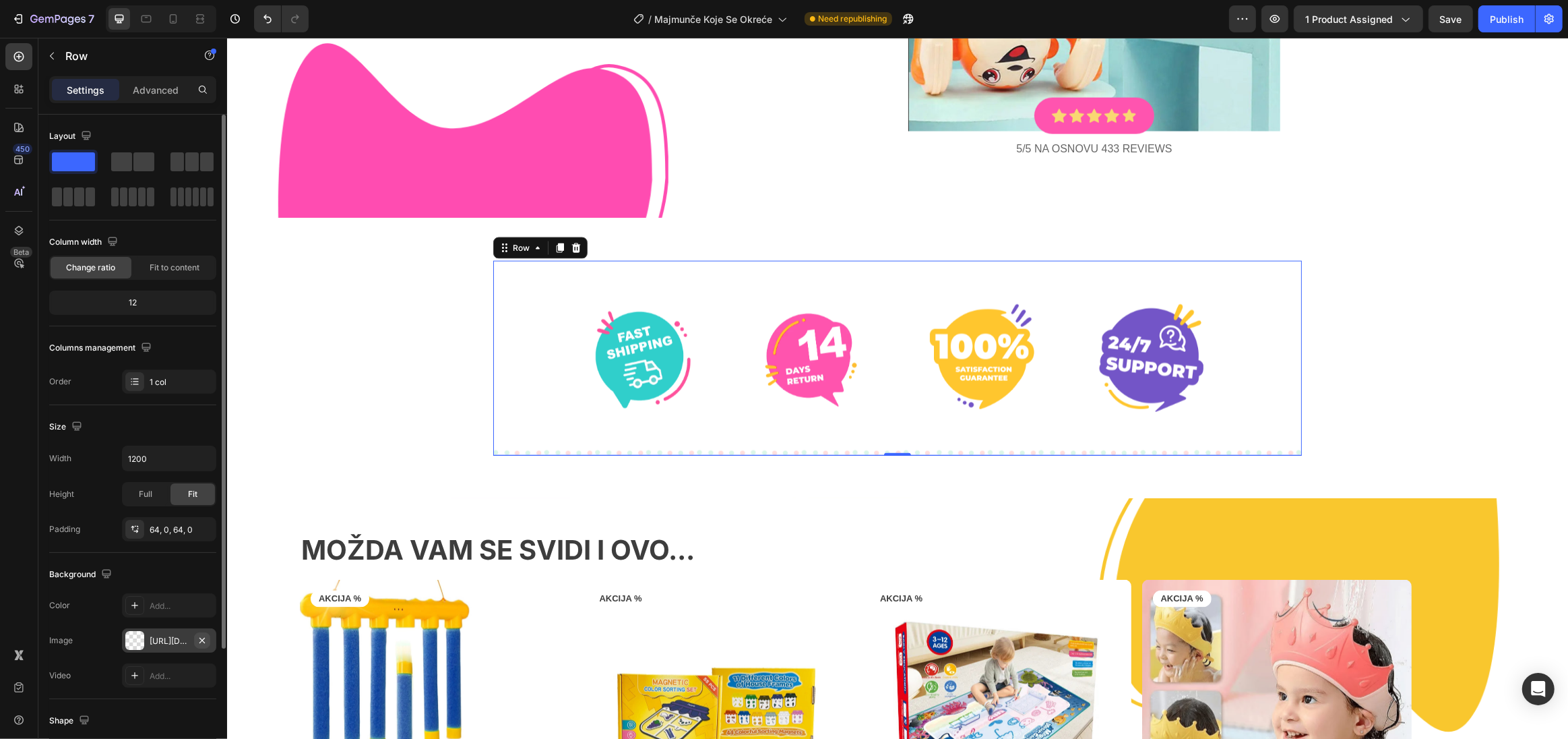
click at [204, 639] on icon "button" at bounding box center [201, 640] width 11 height 11
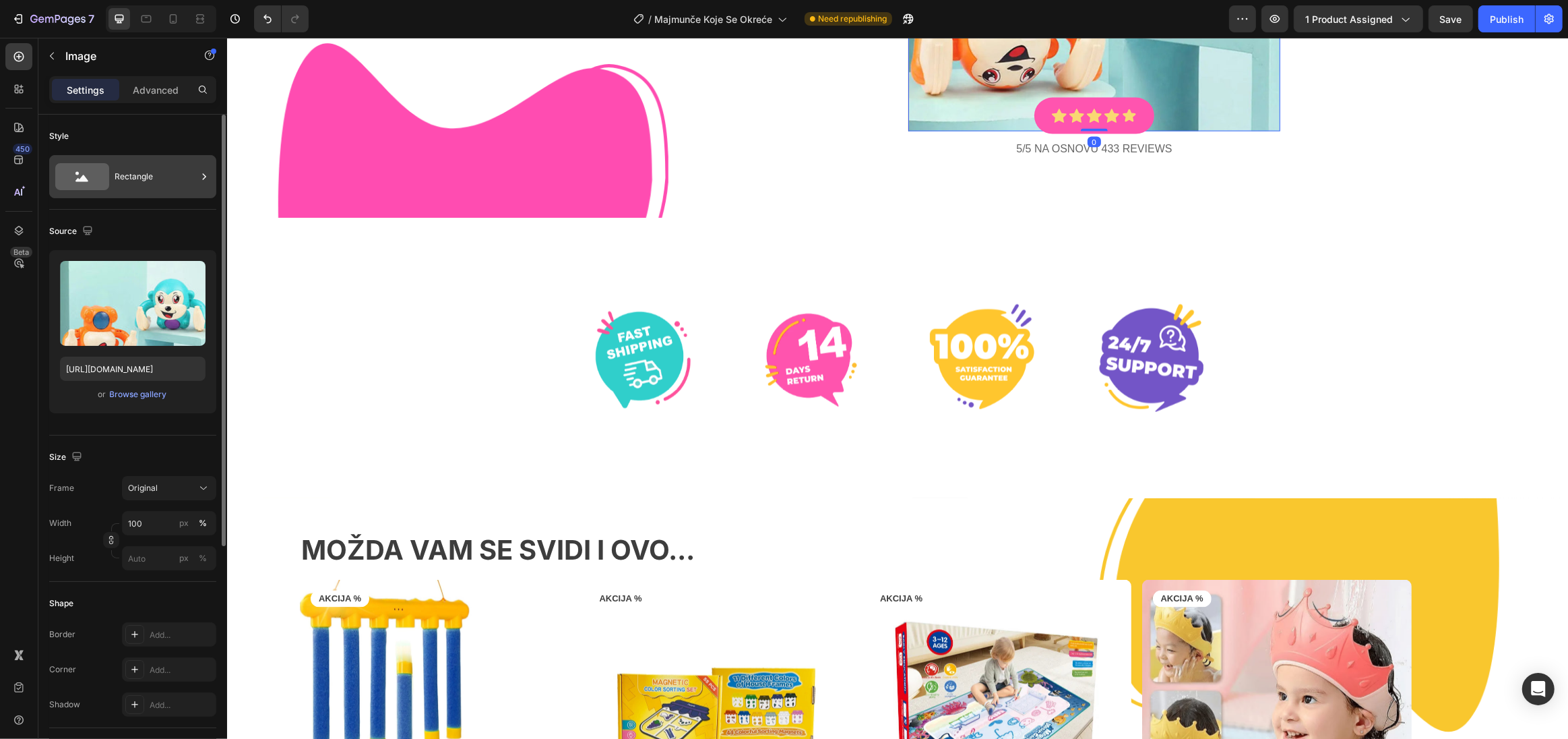
click at [197, 177] on icon at bounding box center [204, 176] width 14 height 14
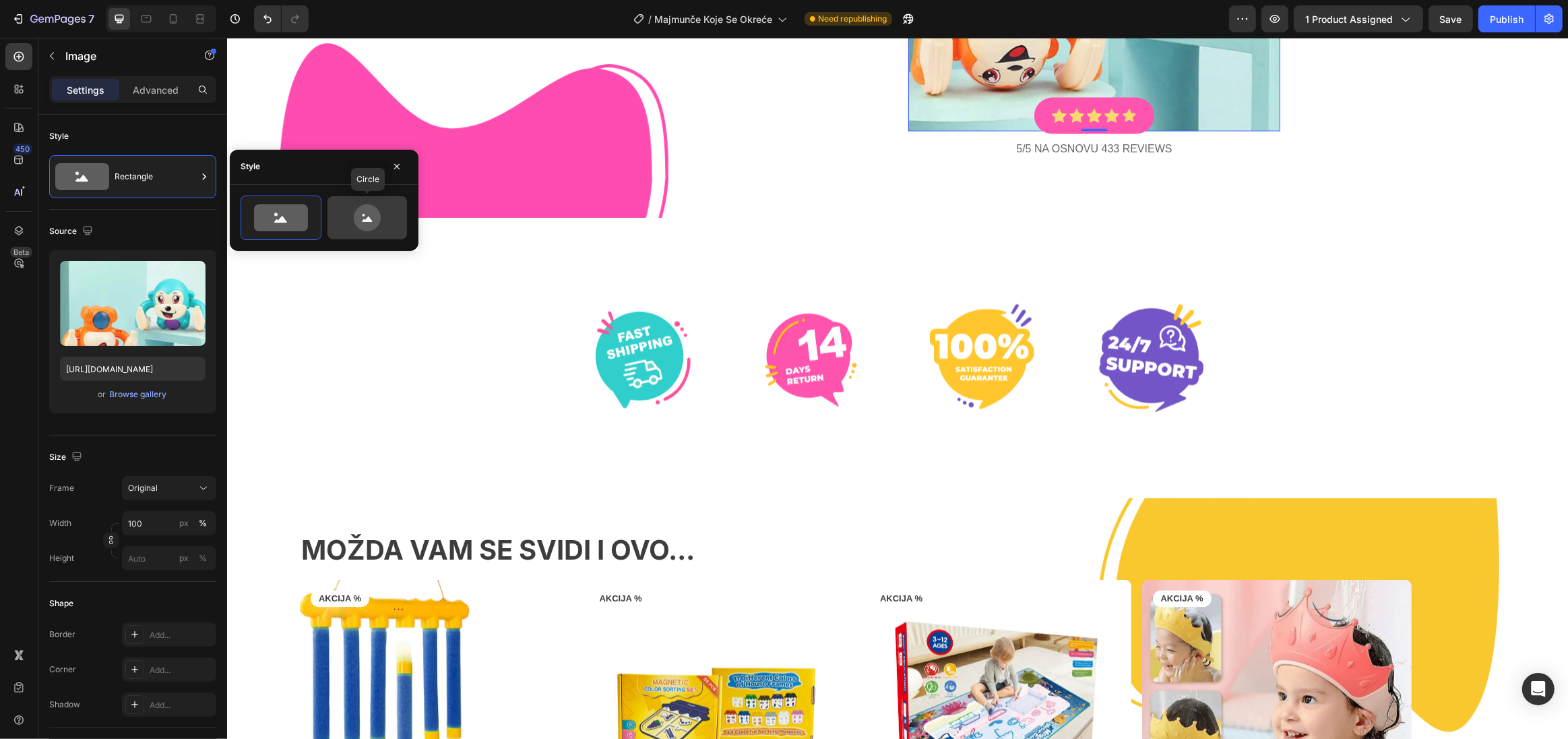
click at [369, 216] on icon at bounding box center [367, 217] width 27 height 27
type input "80"
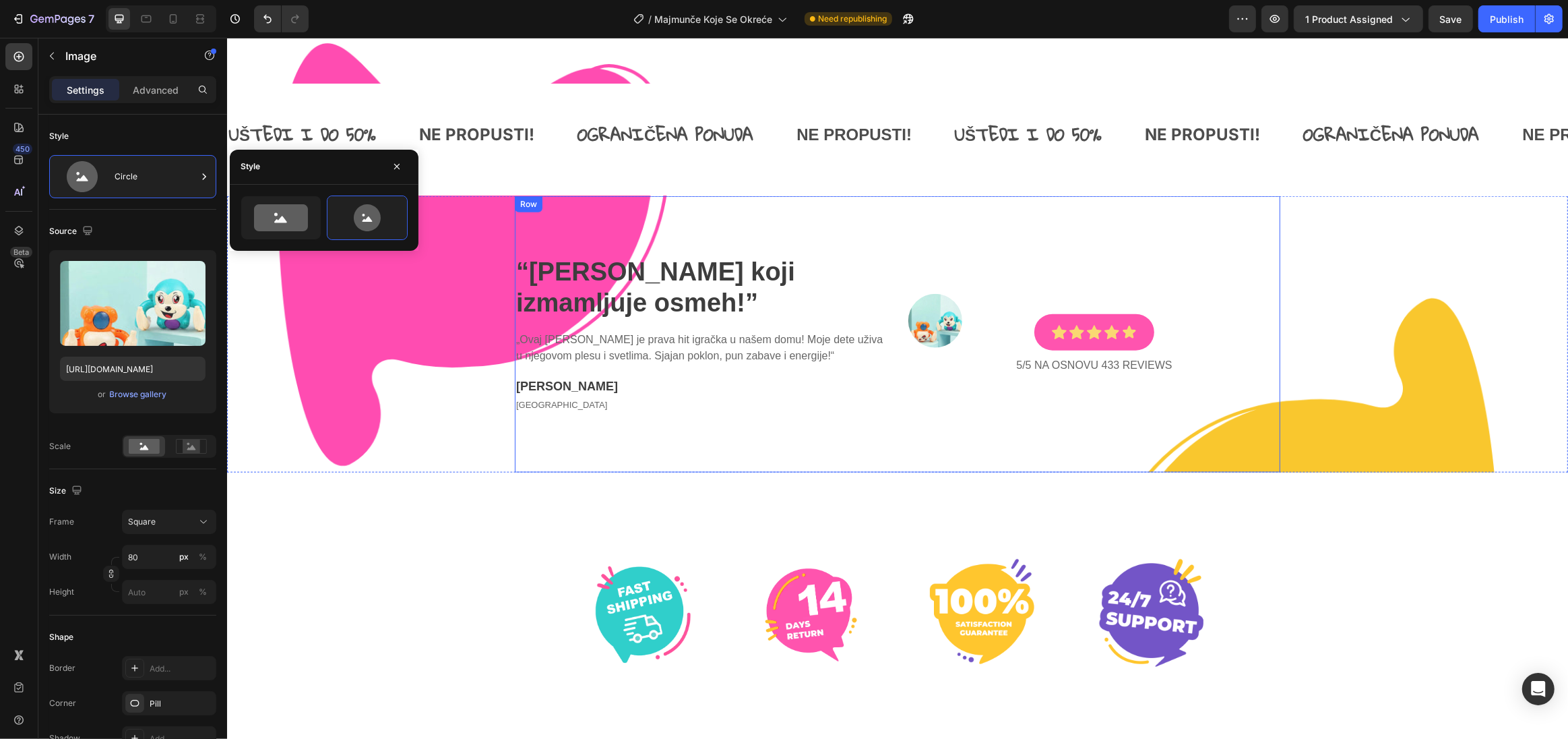
scroll to position [1542, 0]
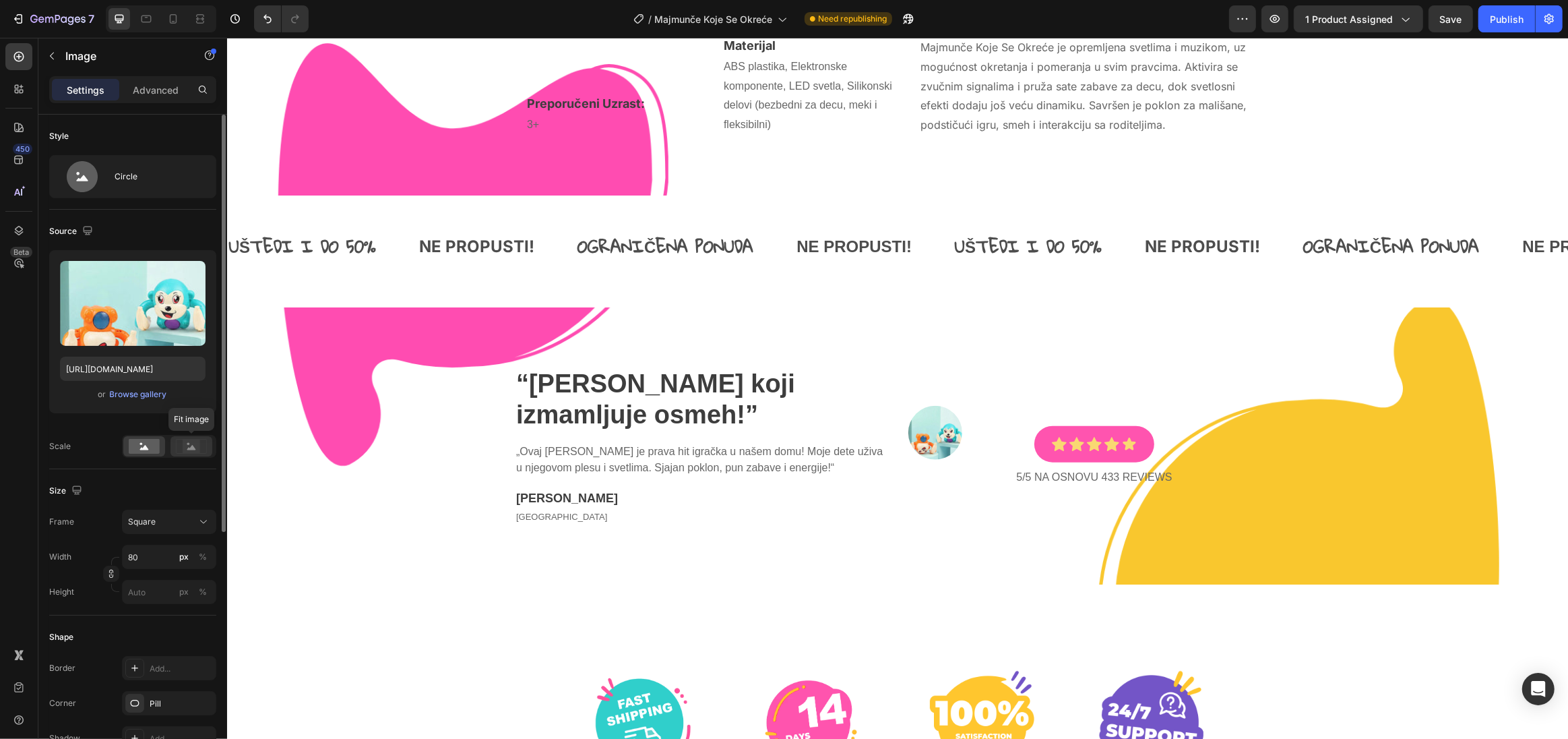
click at [188, 448] on icon at bounding box center [192, 448] width 9 height 5
click at [141, 447] on icon at bounding box center [144, 448] width 9 height 5
click at [176, 558] on button "px" at bounding box center [184, 557] width 16 height 16
type input "80"
click at [205, 557] on div "%" at bounding box center [203, 556] width 8 height 12
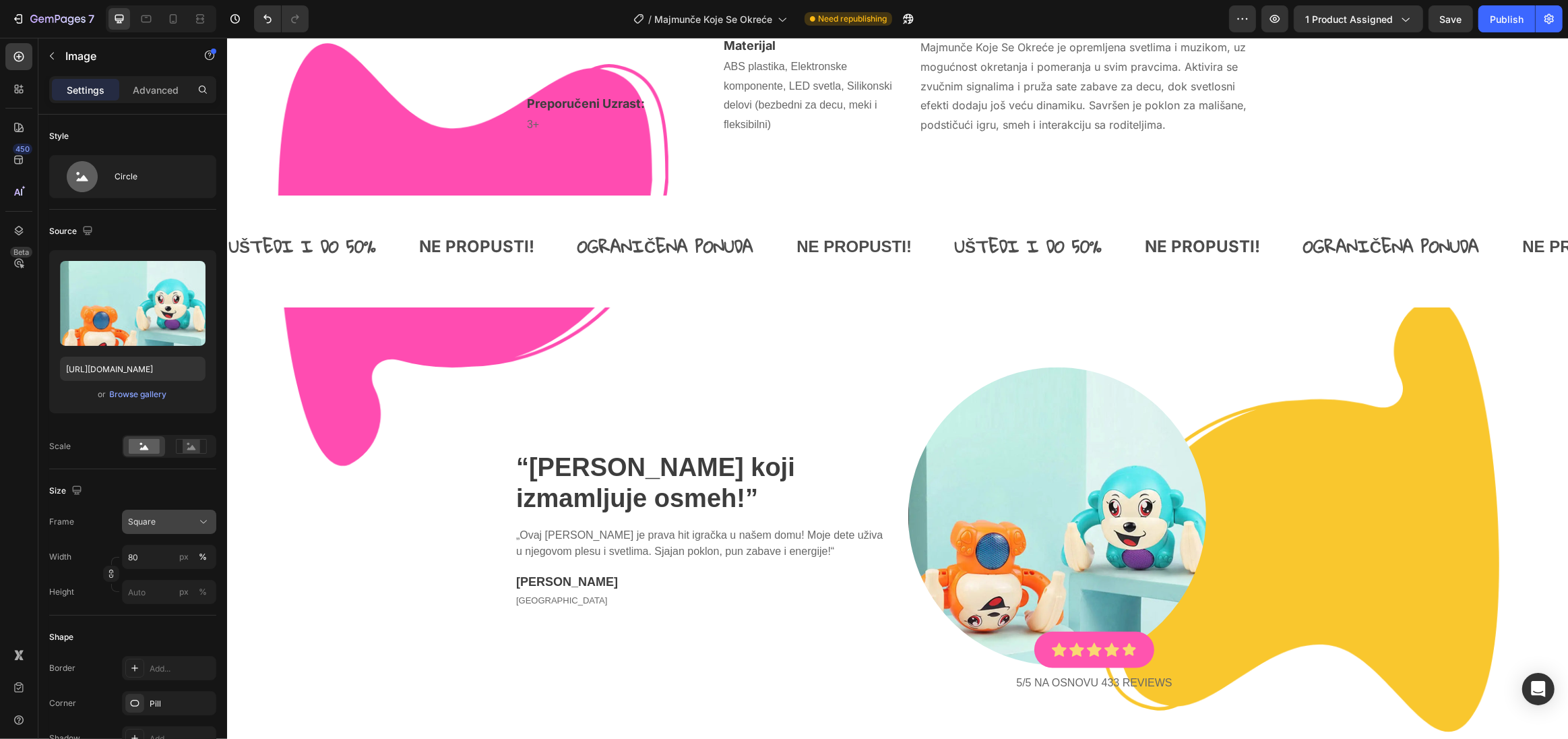
click at [195, 525] on div "Square" at bounding box center [169, 521] width 83 height 14
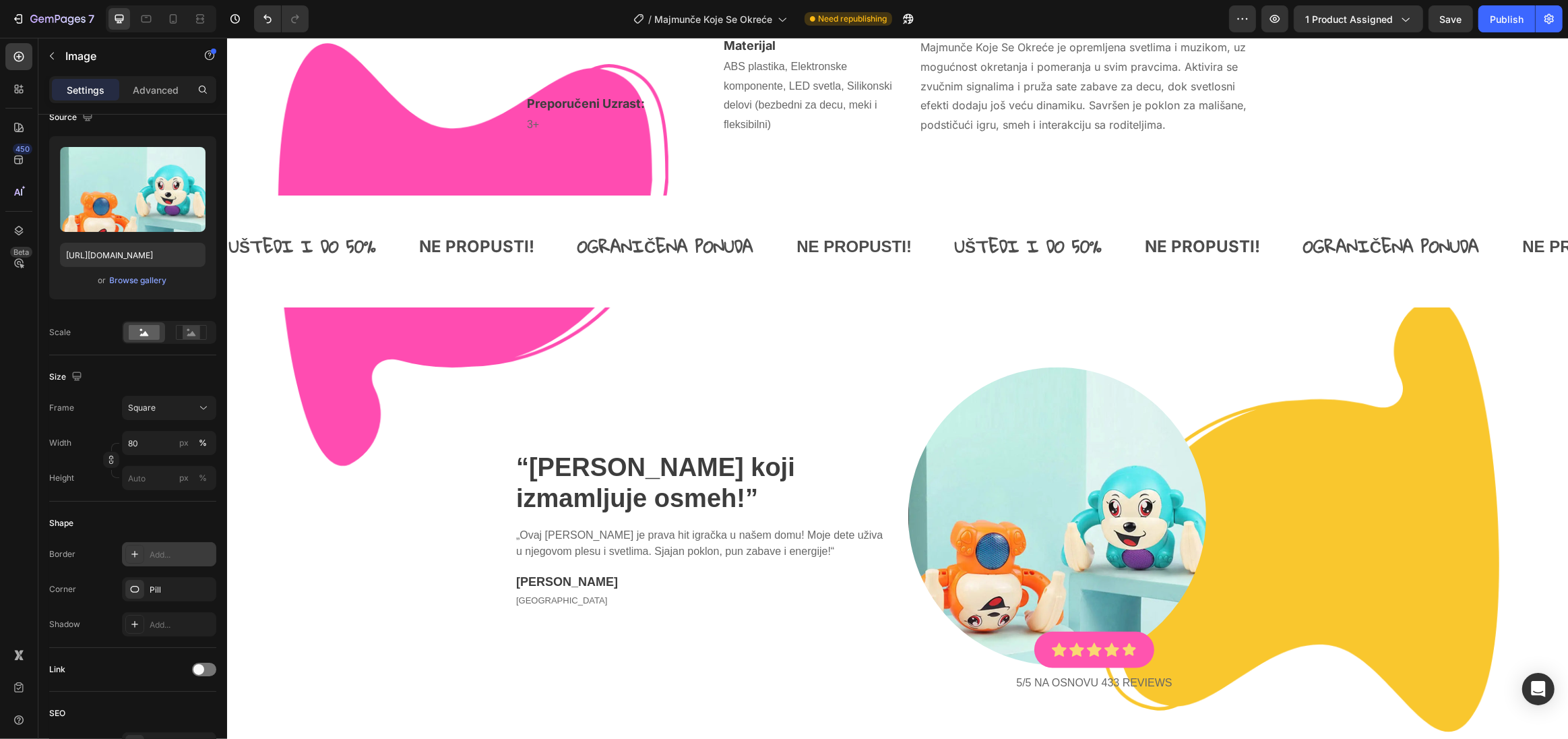
click at [190, 549] on div "Add..." at bounding box center [181, 554] width 63 height 12
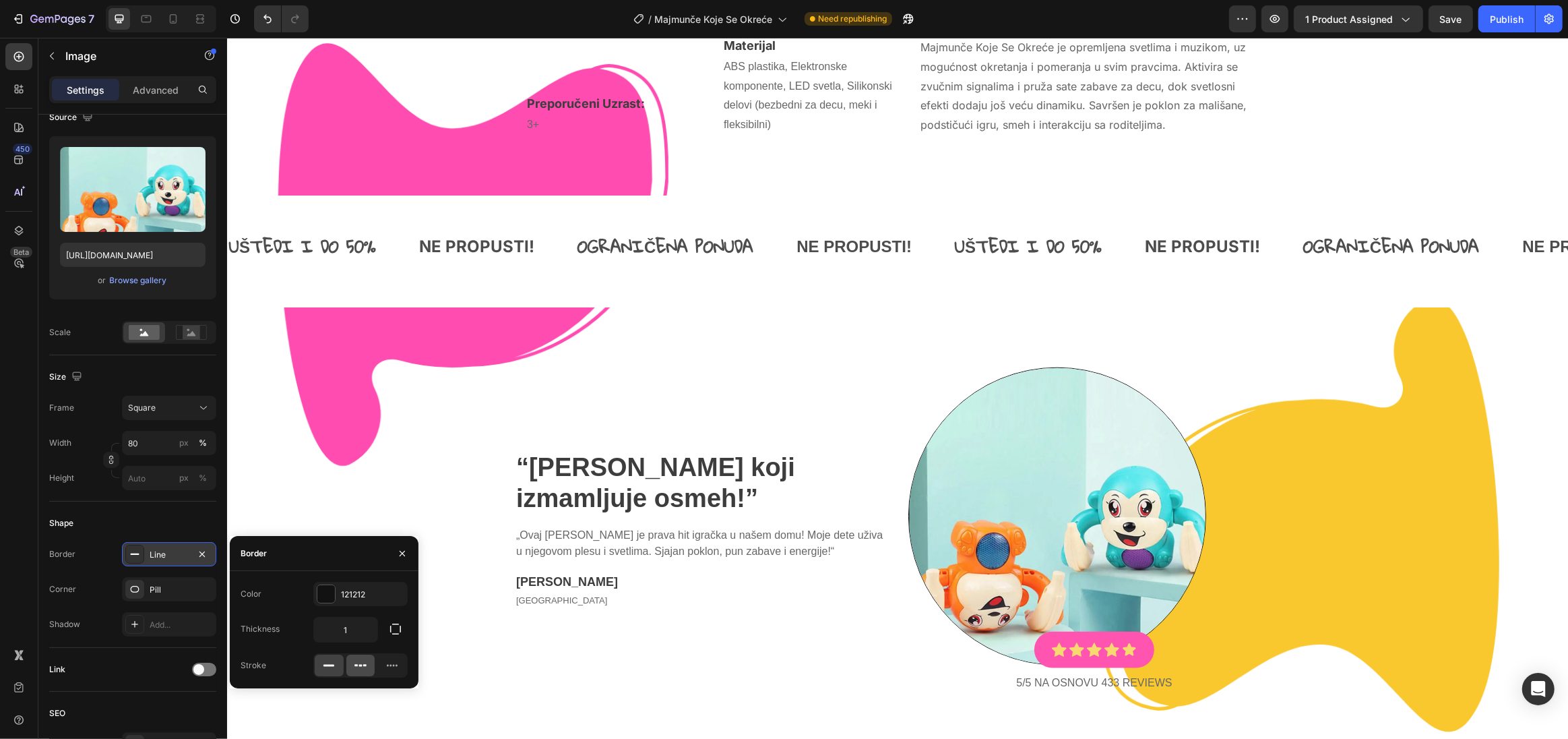
click at [365, 669] on icon at bounding box center [360, 665] width 14 height 14
click at [357, 635] on input "1" at bounding box center [345, 630] width 63 height 24
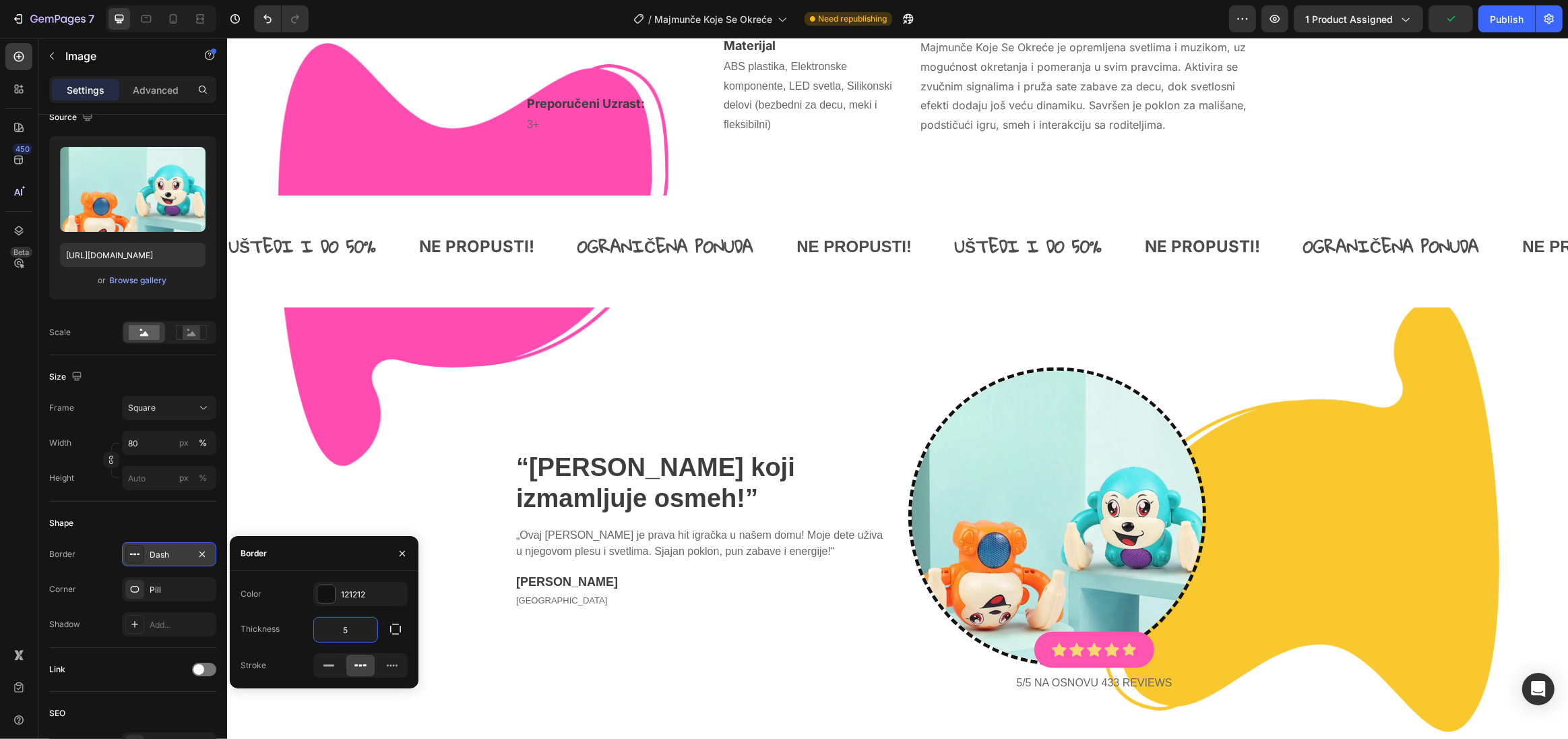
type input "5"
click at [353, 593] on div "121212" at bounding box center [360, 594] width 39 height 12
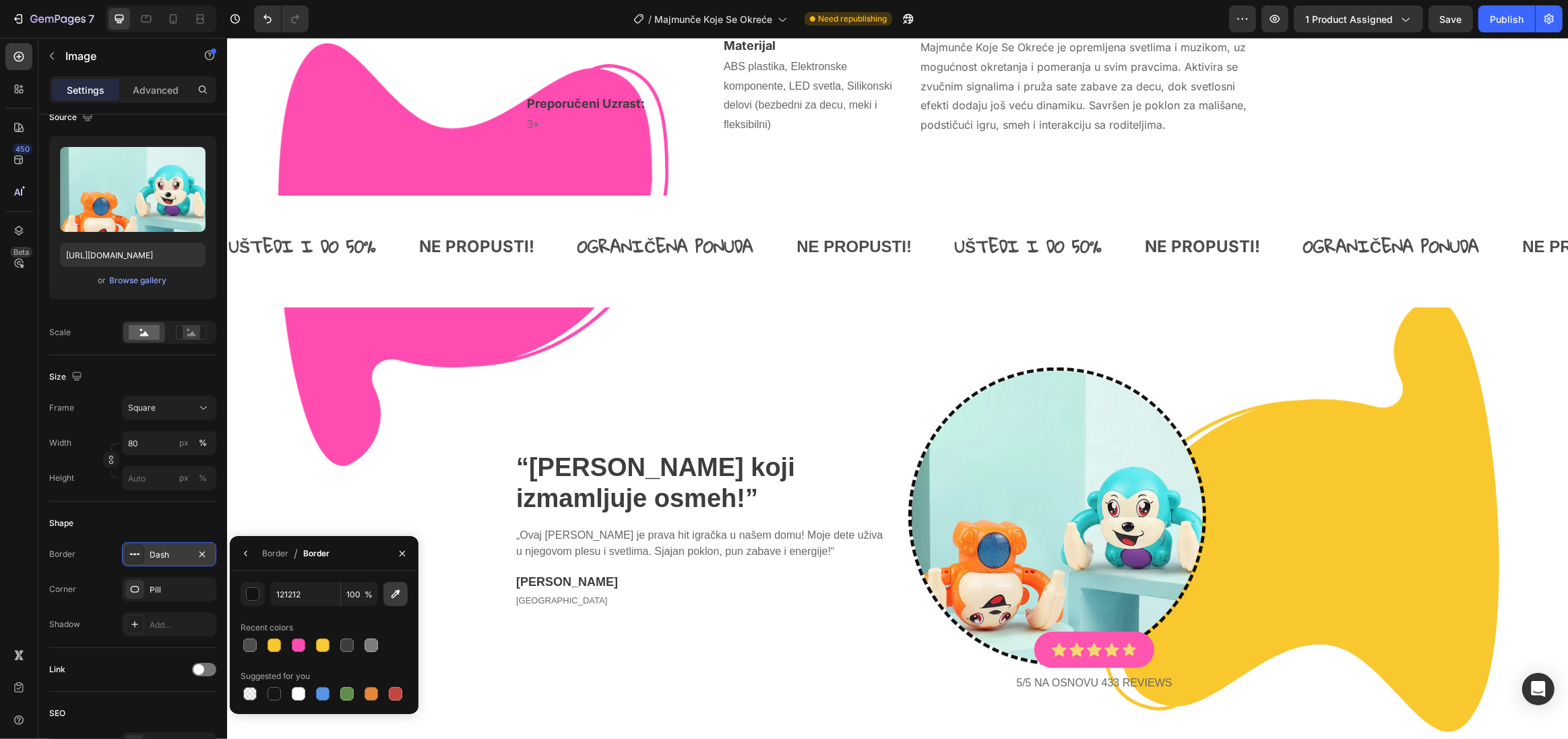
click at [399, 595] on icon "button" at bounding box center [396, 593] width 14 height 14
type input "FAC82E"
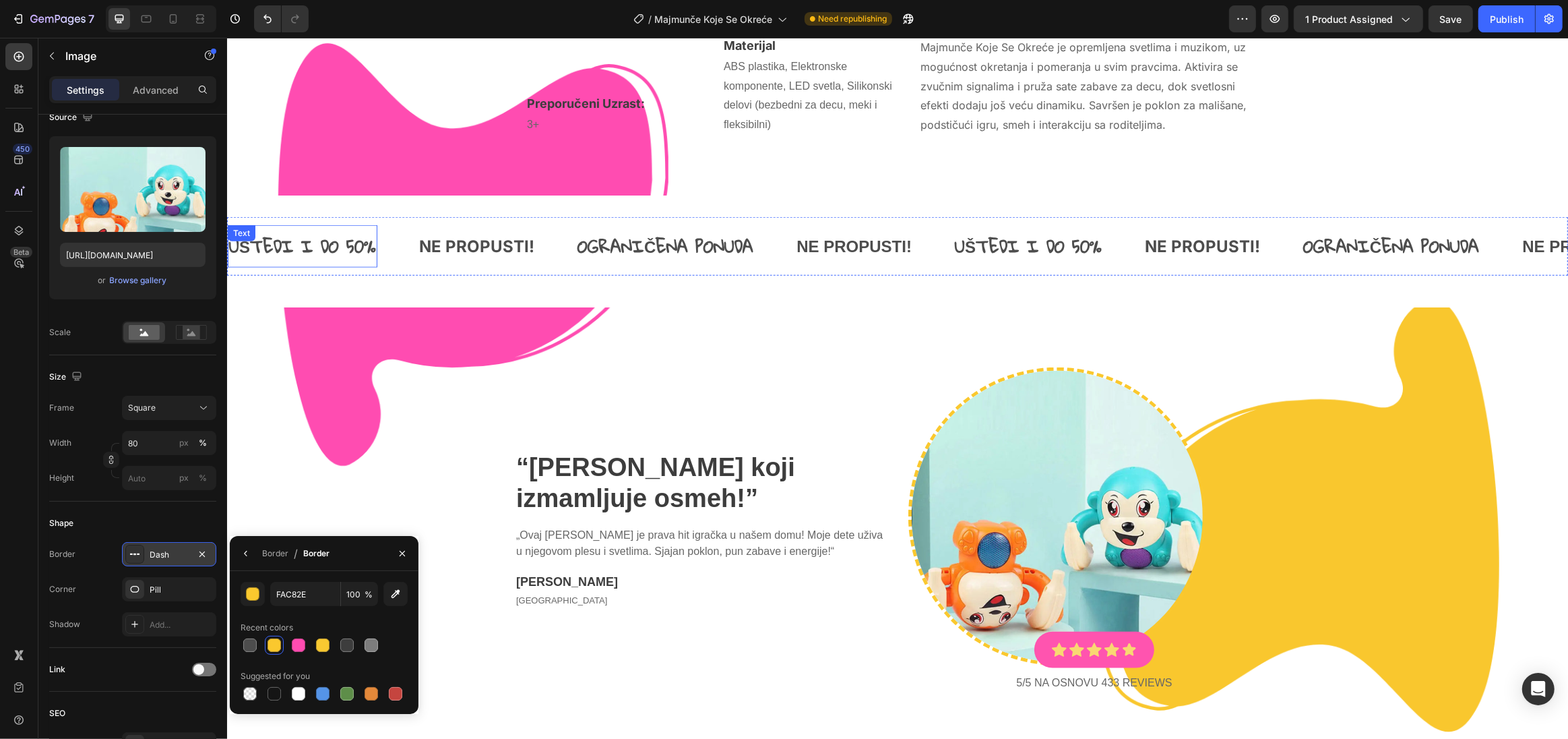
click at [254, 172] on div "Background Image" at bounding box center [896, 389] width 1341 height 701
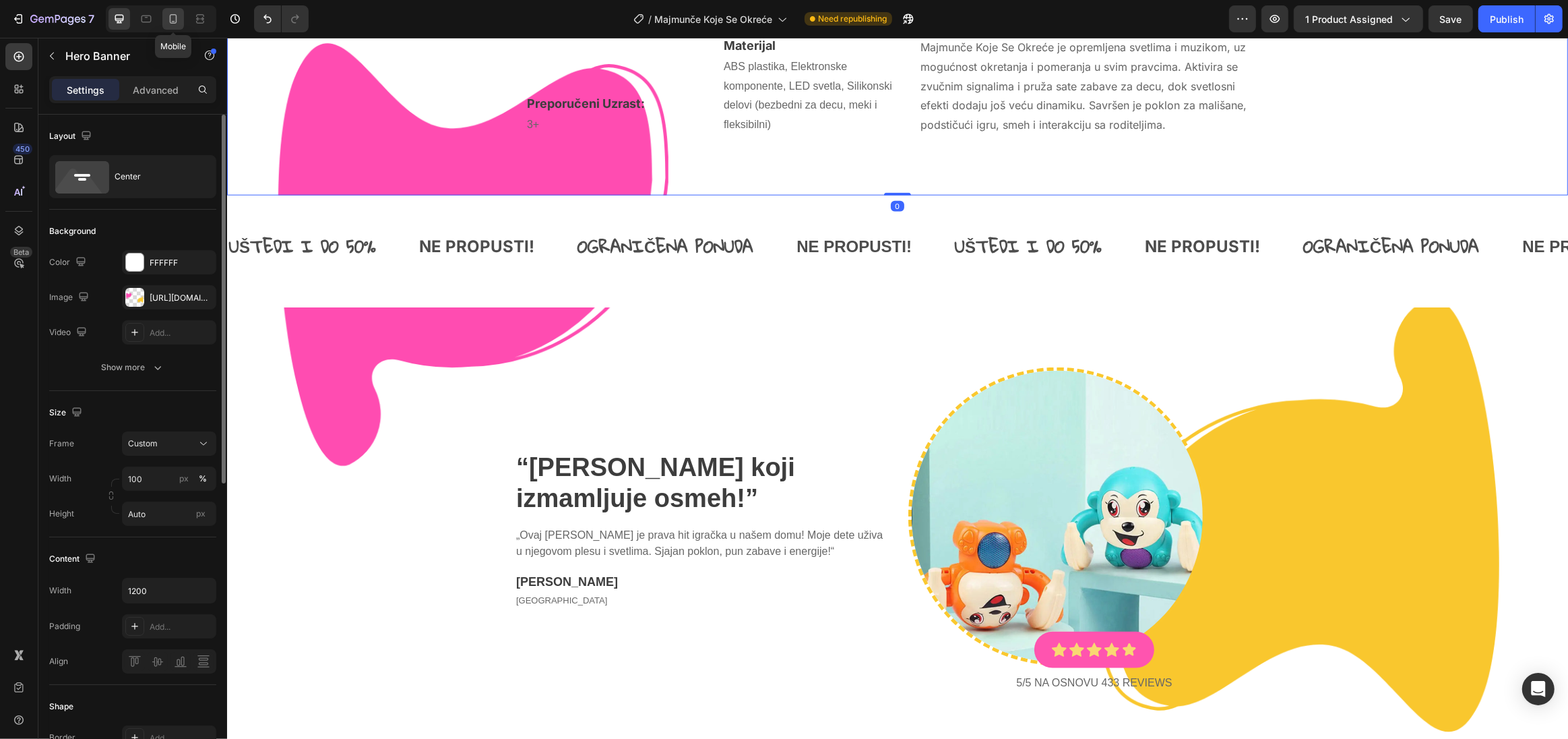
click at [171, 19] on icon at bounding box center [173, 19] width 7 height 10
type input "100%"
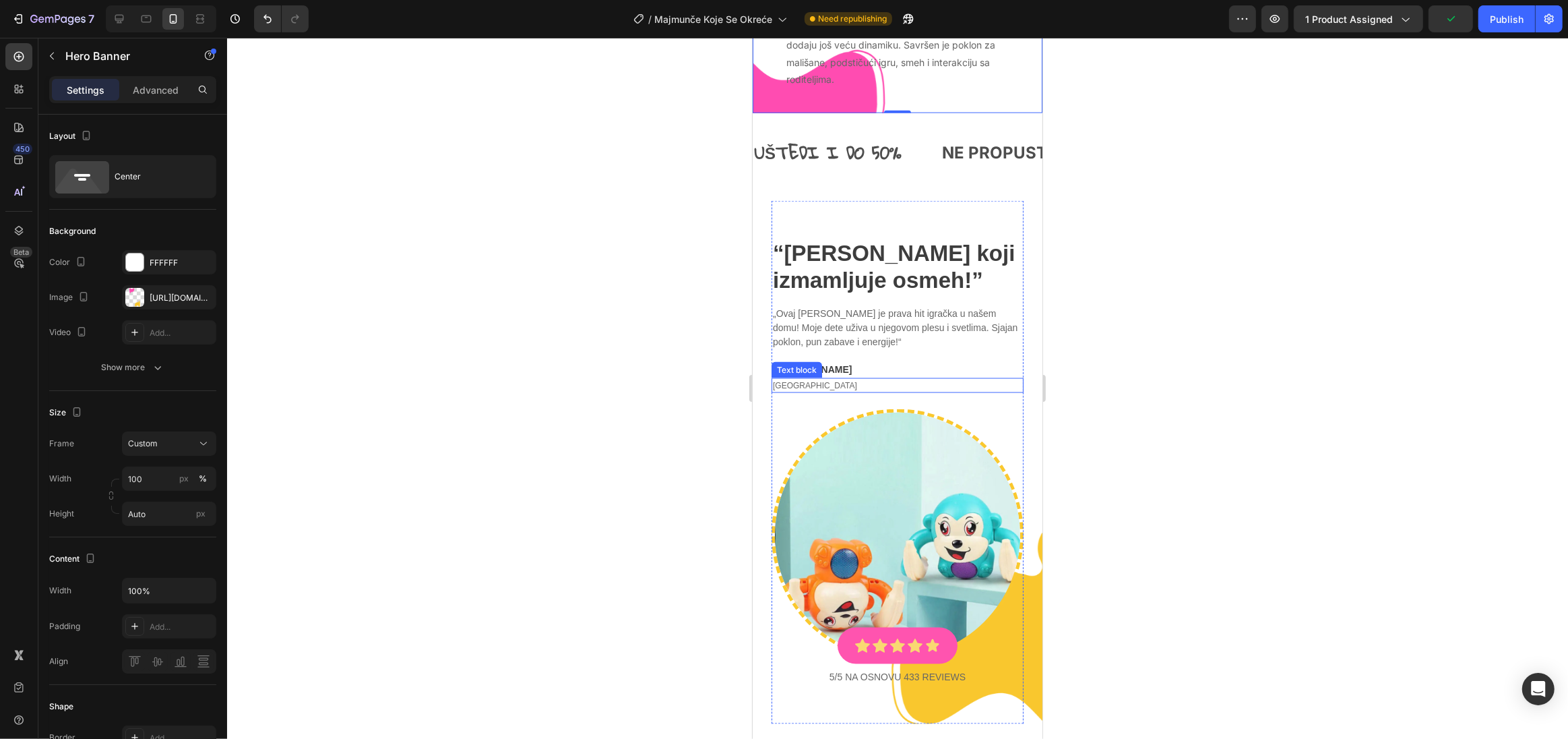
scroll to position [2481, 0]
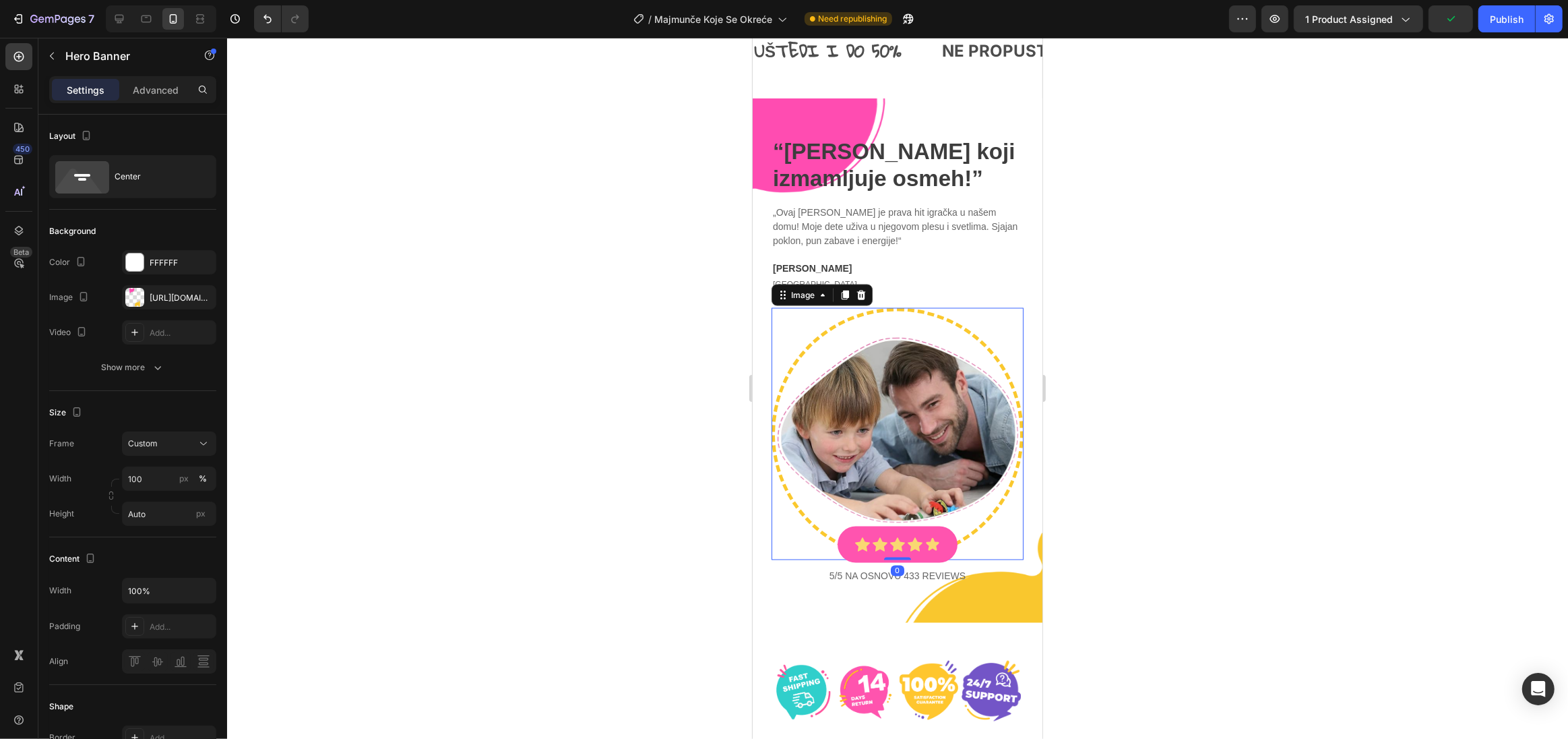
click at [892, 442] on img at bounding box center [896, 434] width 252 height 252
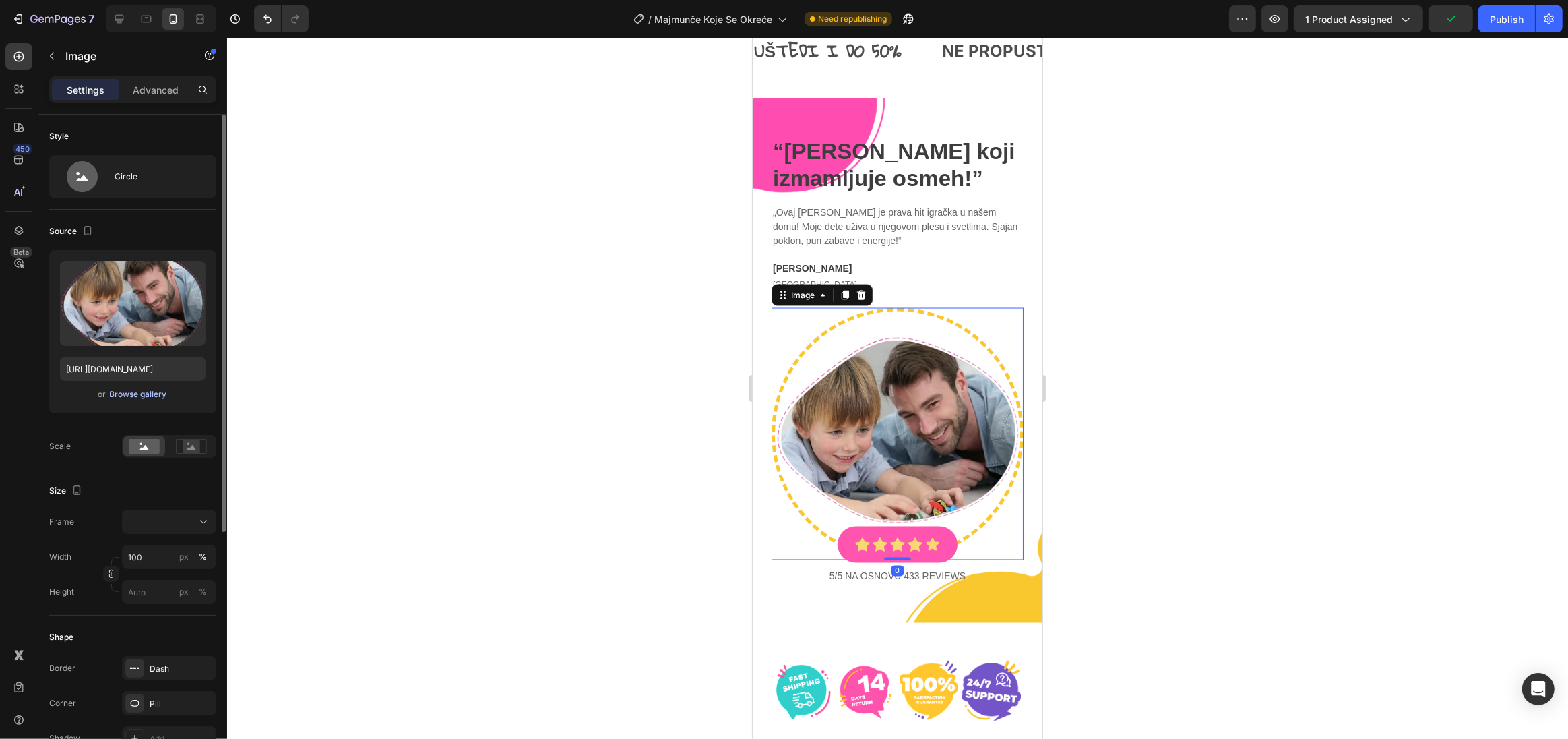
click at [122, 398] on div "Browse gallery" at bounding box center [138, 394] width 57 height 12
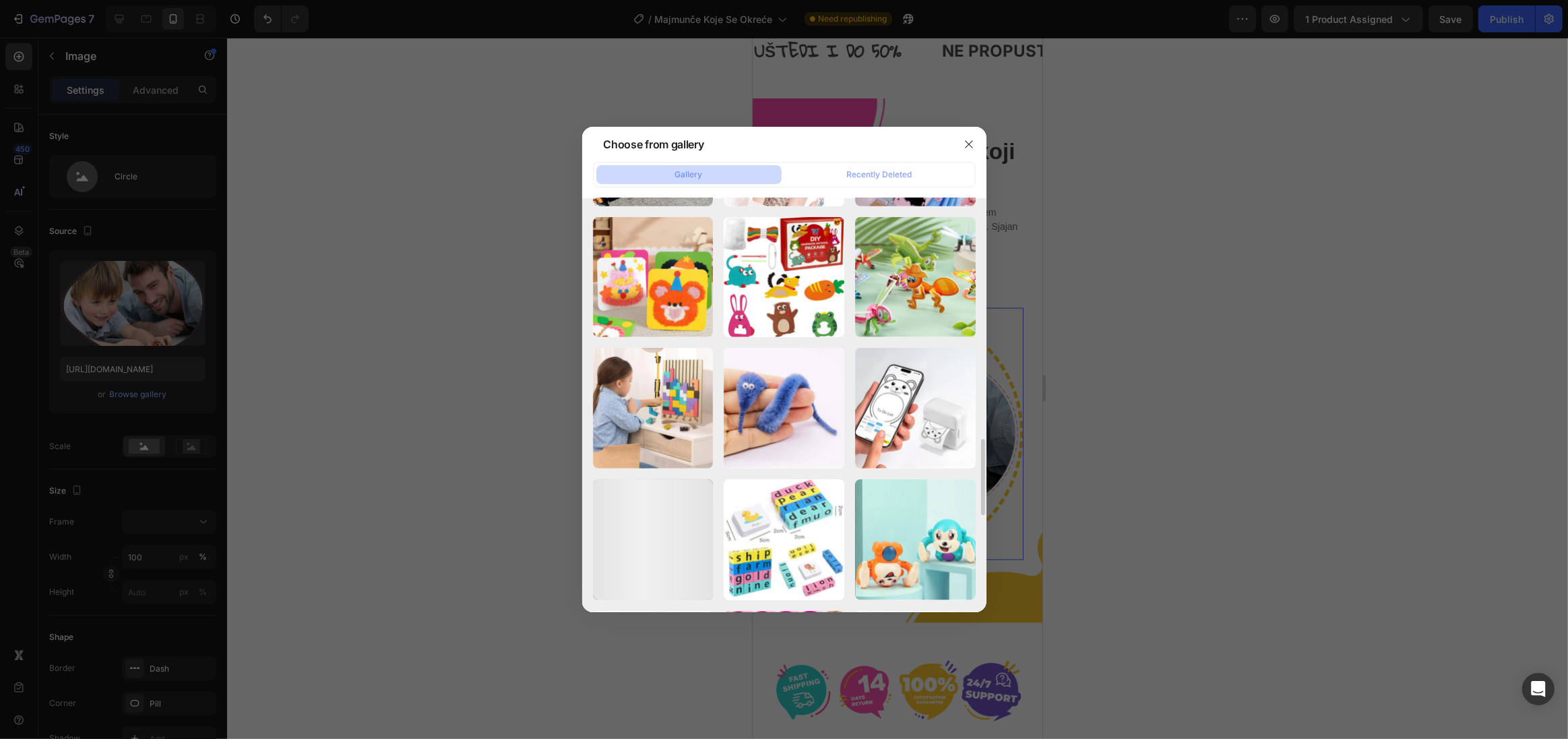
scroll to position [1401, 0]
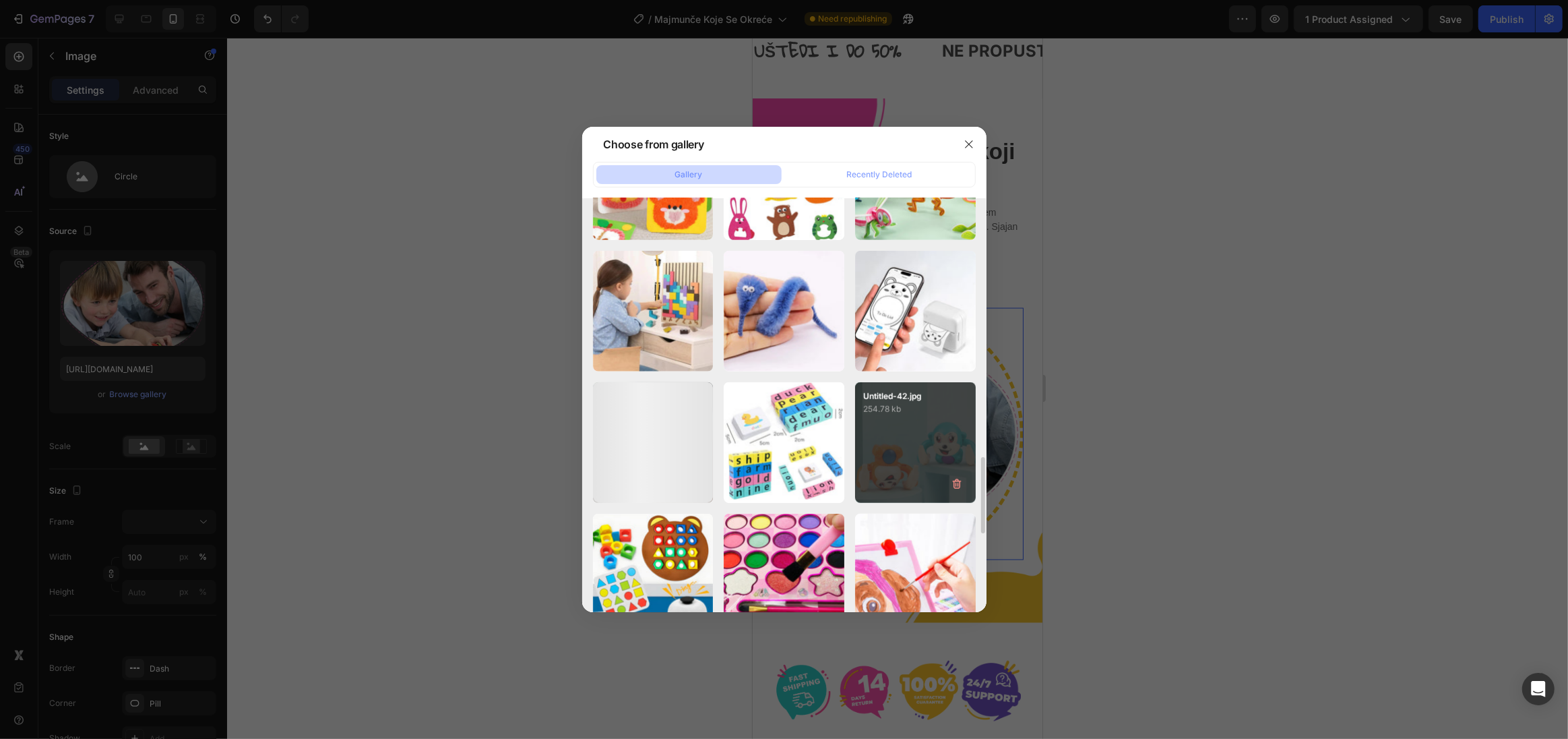
drag, startPoint x: 933, startPoint y: 438, endPoint x: 946, endPoint y: 442, distance: 13.6
click at [933, 438] on div "Untitled-42.jpg 254.78 kb" at bounding box center [915, 442] width 121 height 121
type input "[URL][DOMAIN_NAME]"
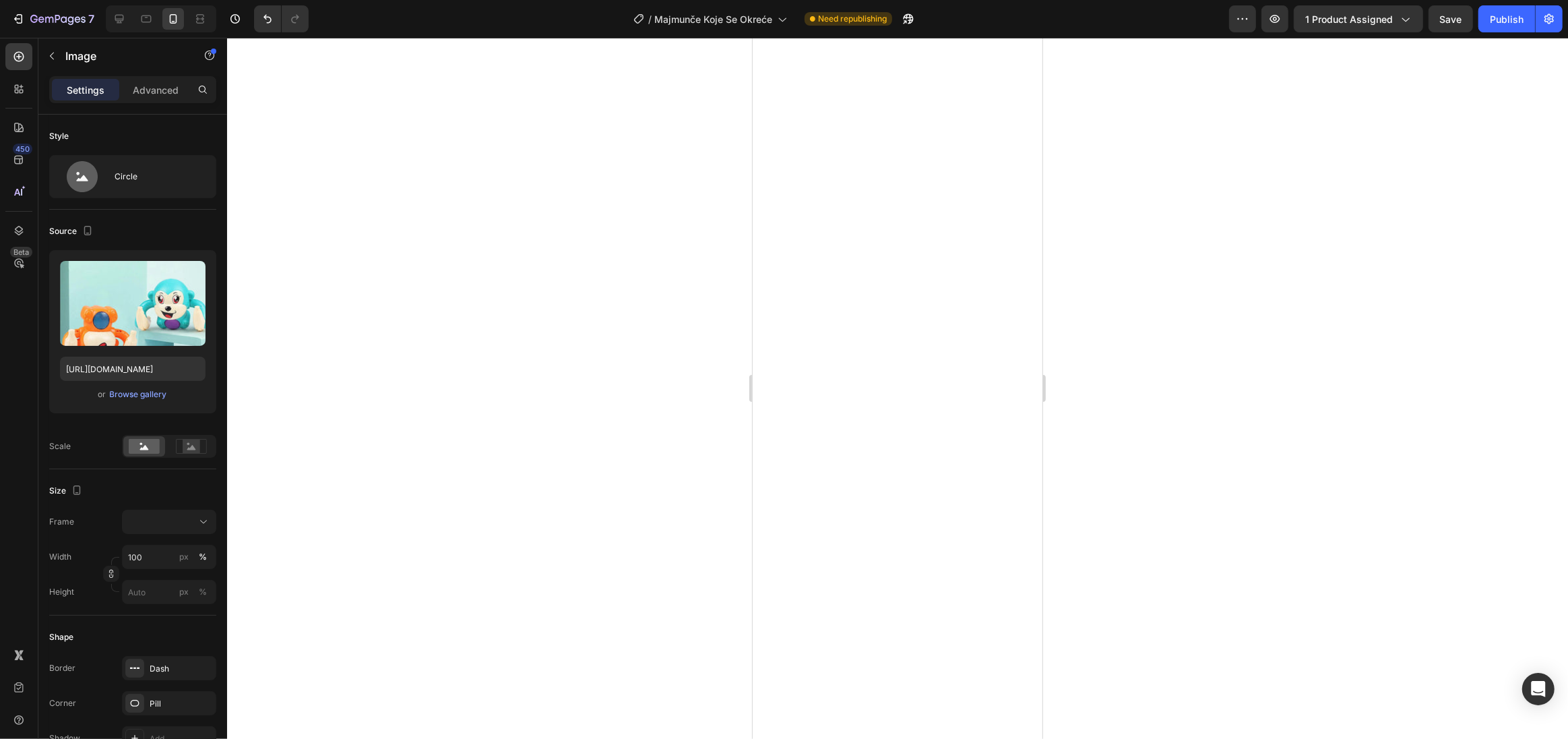
scroll to position [0, 0]
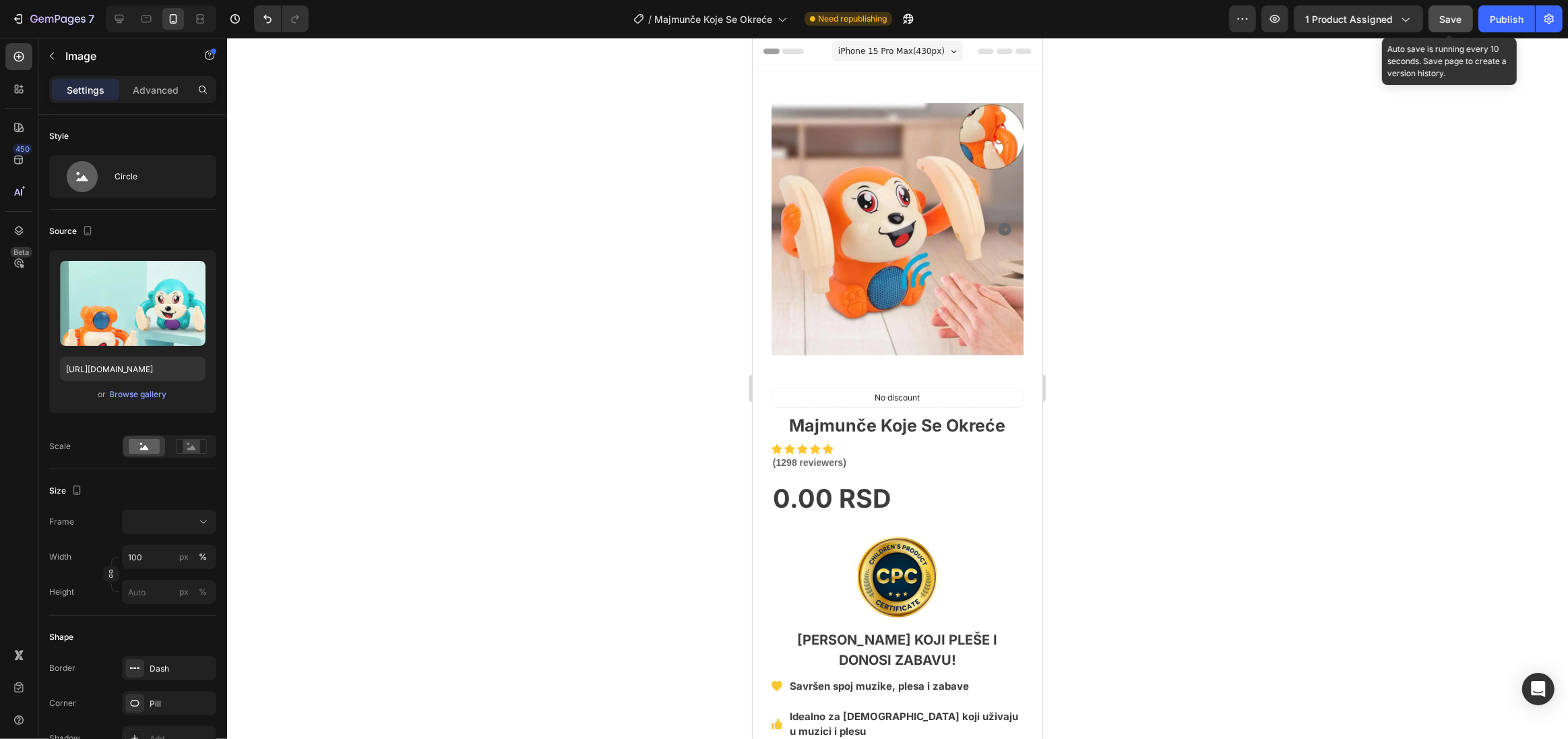
click at [1457, 15] on span "Save" at bounding box center [1451, 19] width 22 height 11
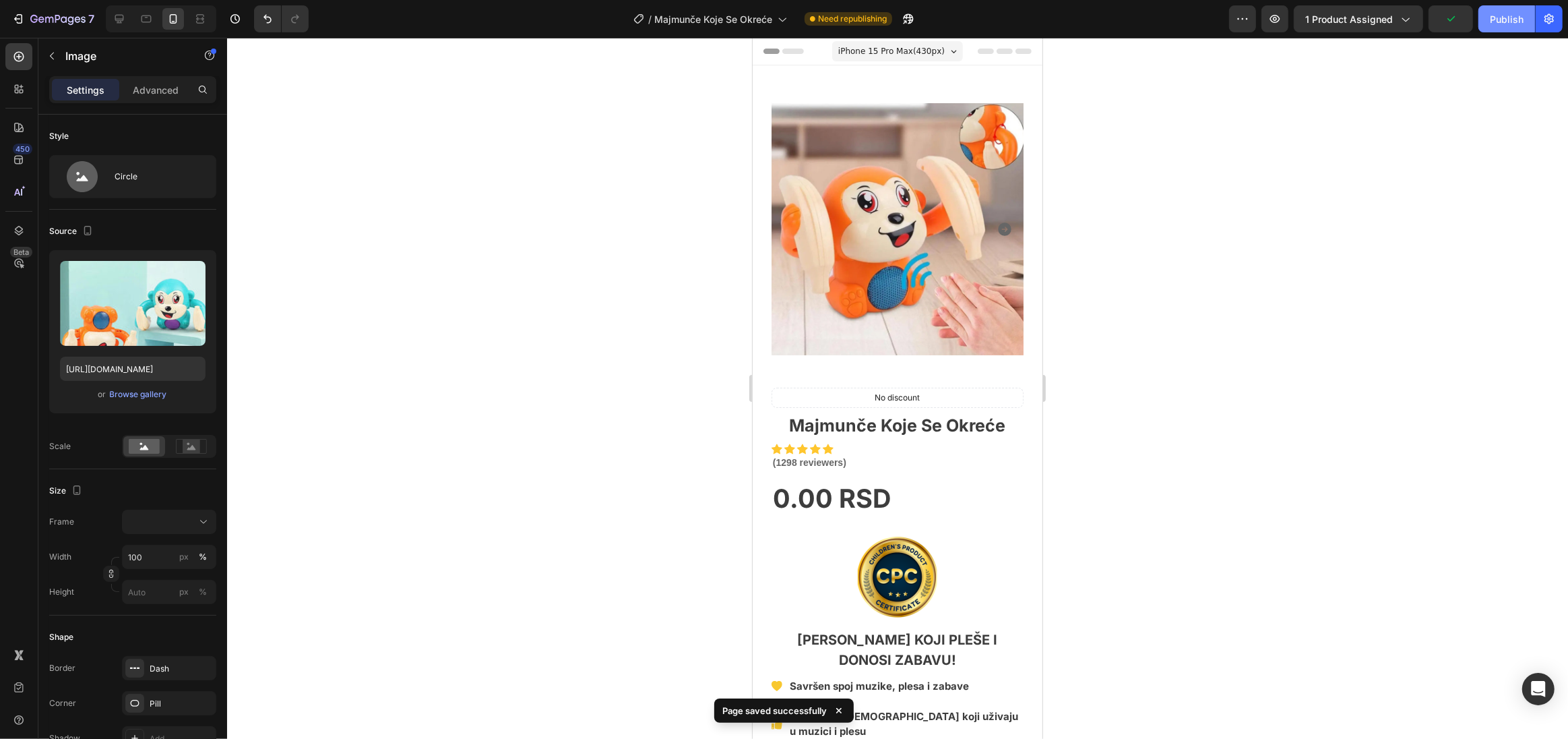
click at [1503, 26] on button "Publish" at bounding box center [1507, 19] width 57 height 27
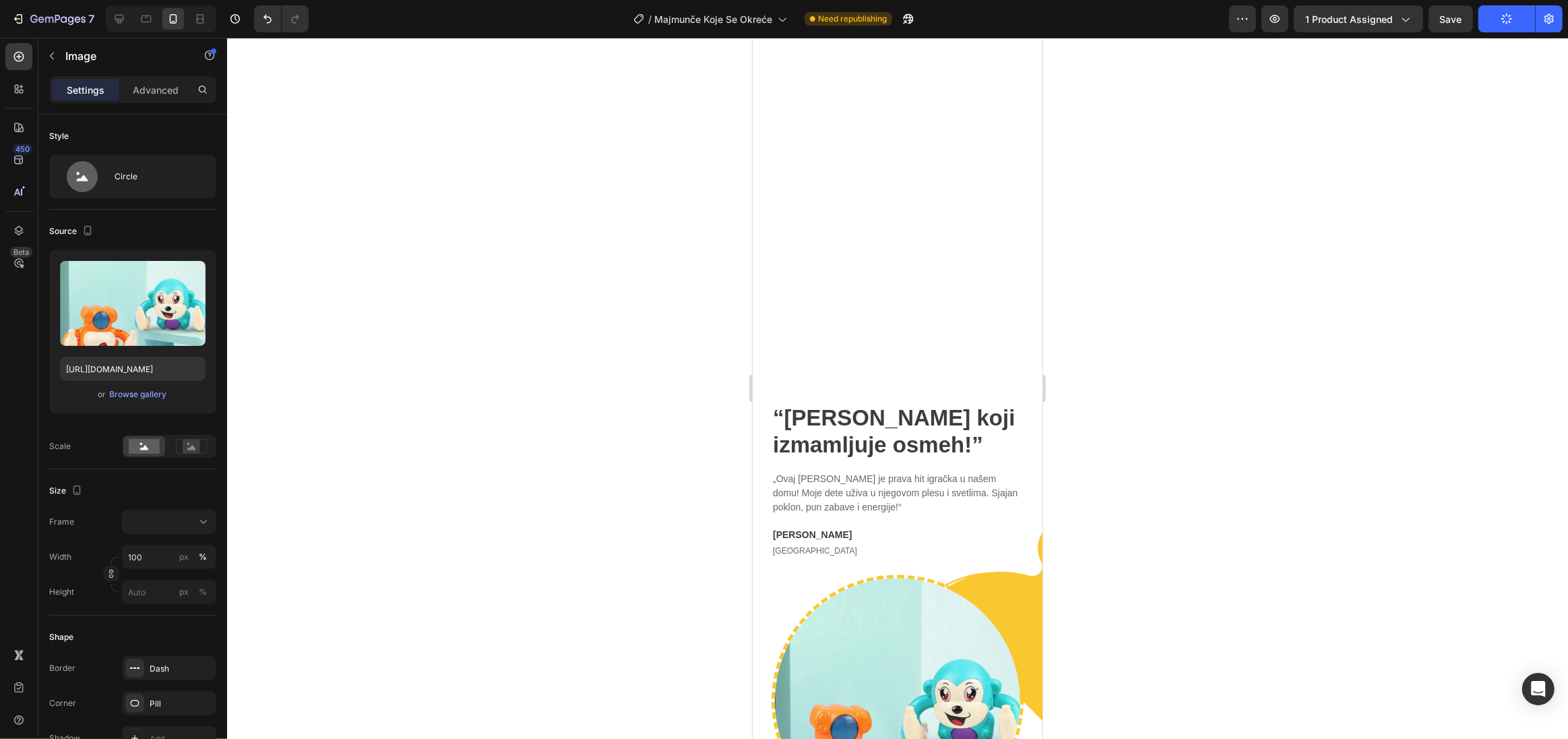
scroll to position [3470, 0]
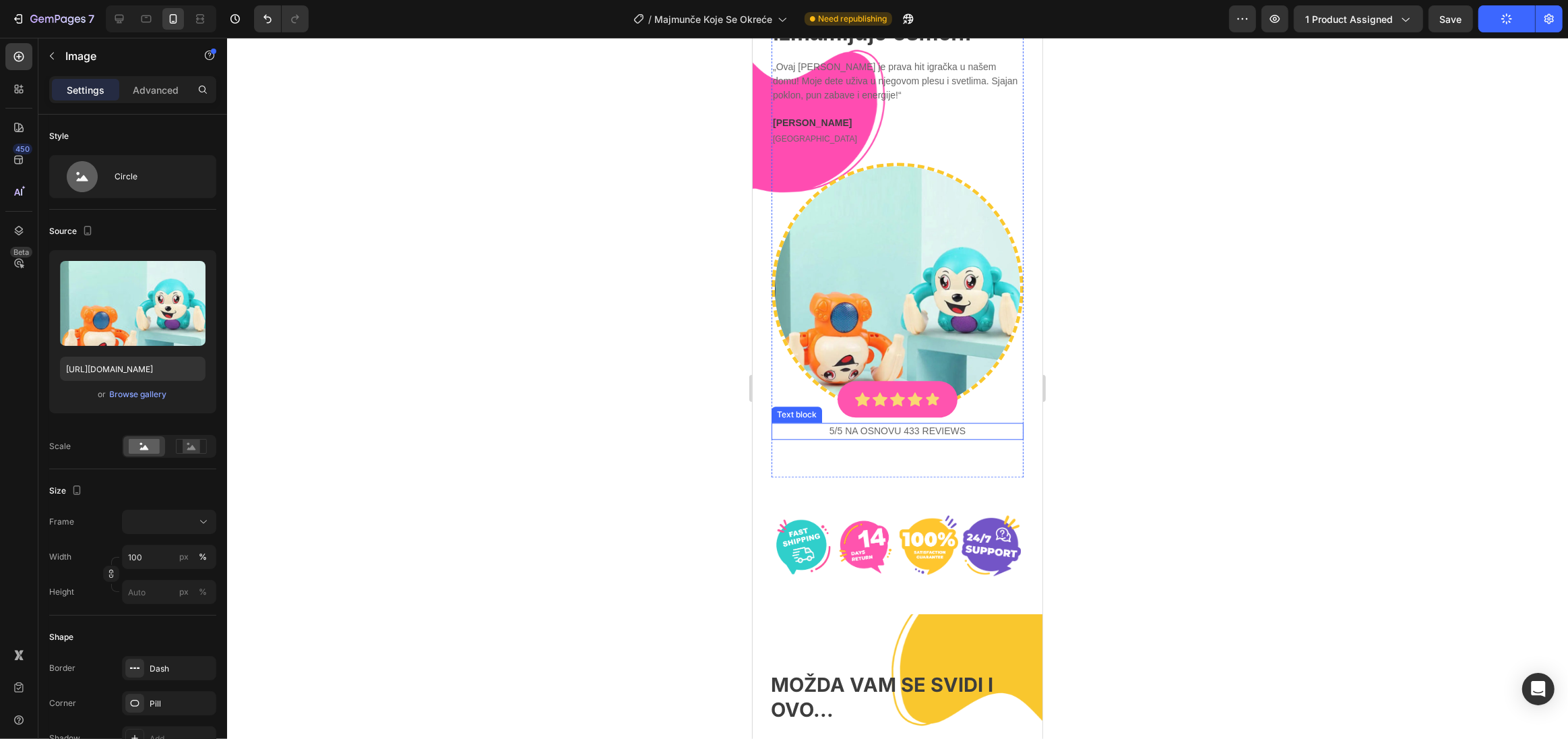
click at [909, 424] on p "5/5 NA OSNOVU 433 reviews" at bounding box center [896, 431] width 249 height 14
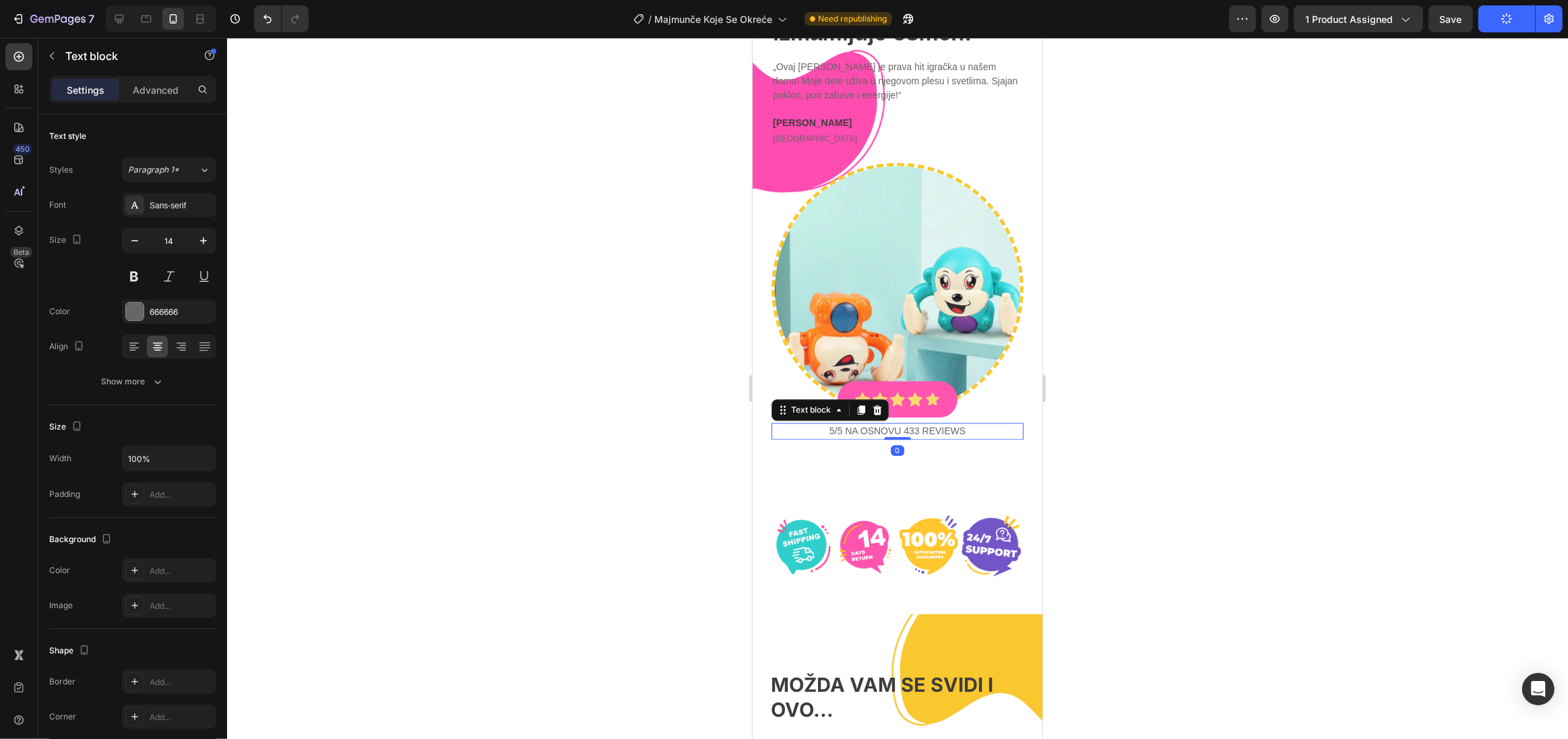
click at [909, 424] on p "5/5 NA OSNOVU 433 reviews" at bounding box center [896, 431] width 249 height 14
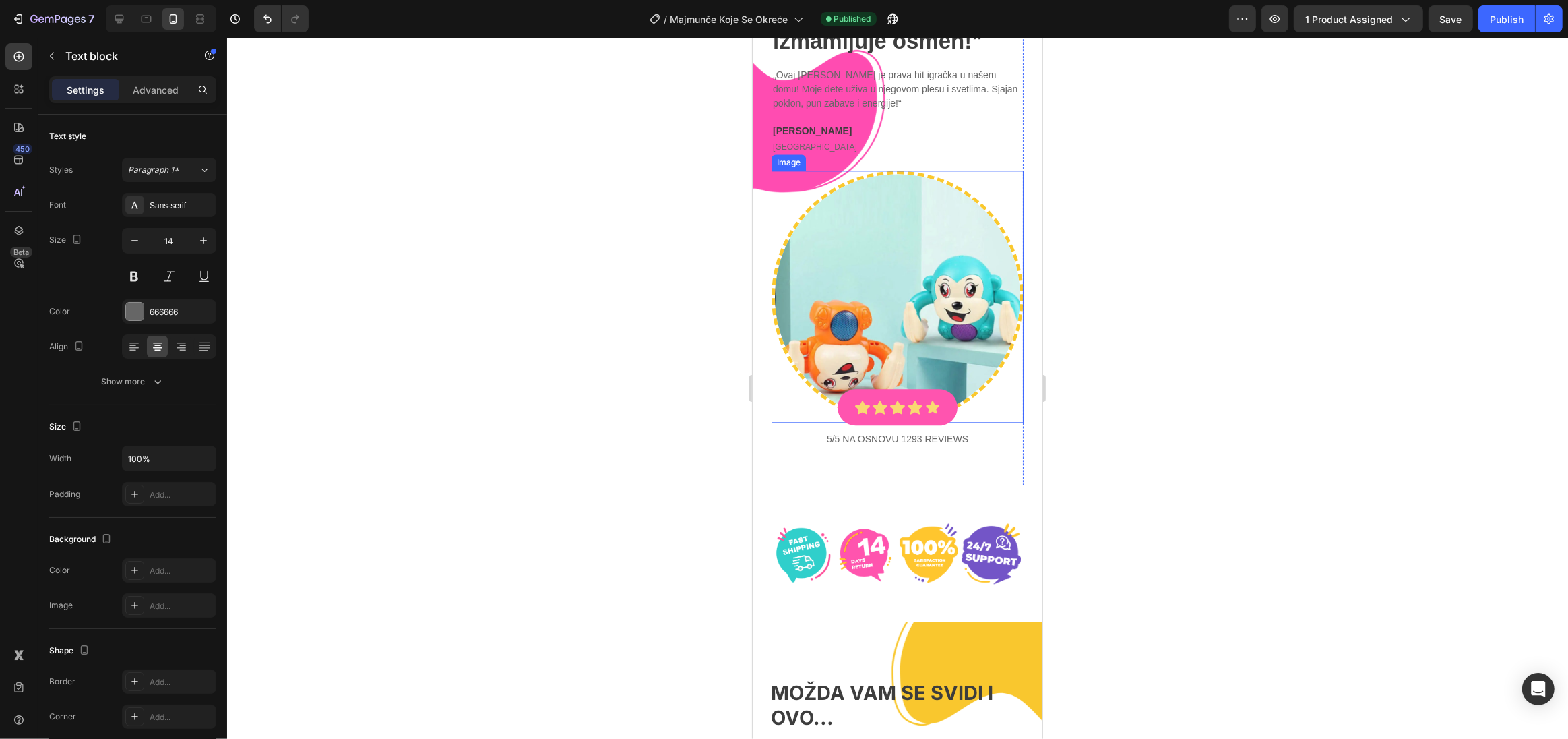
scroll to position [3446, 0]
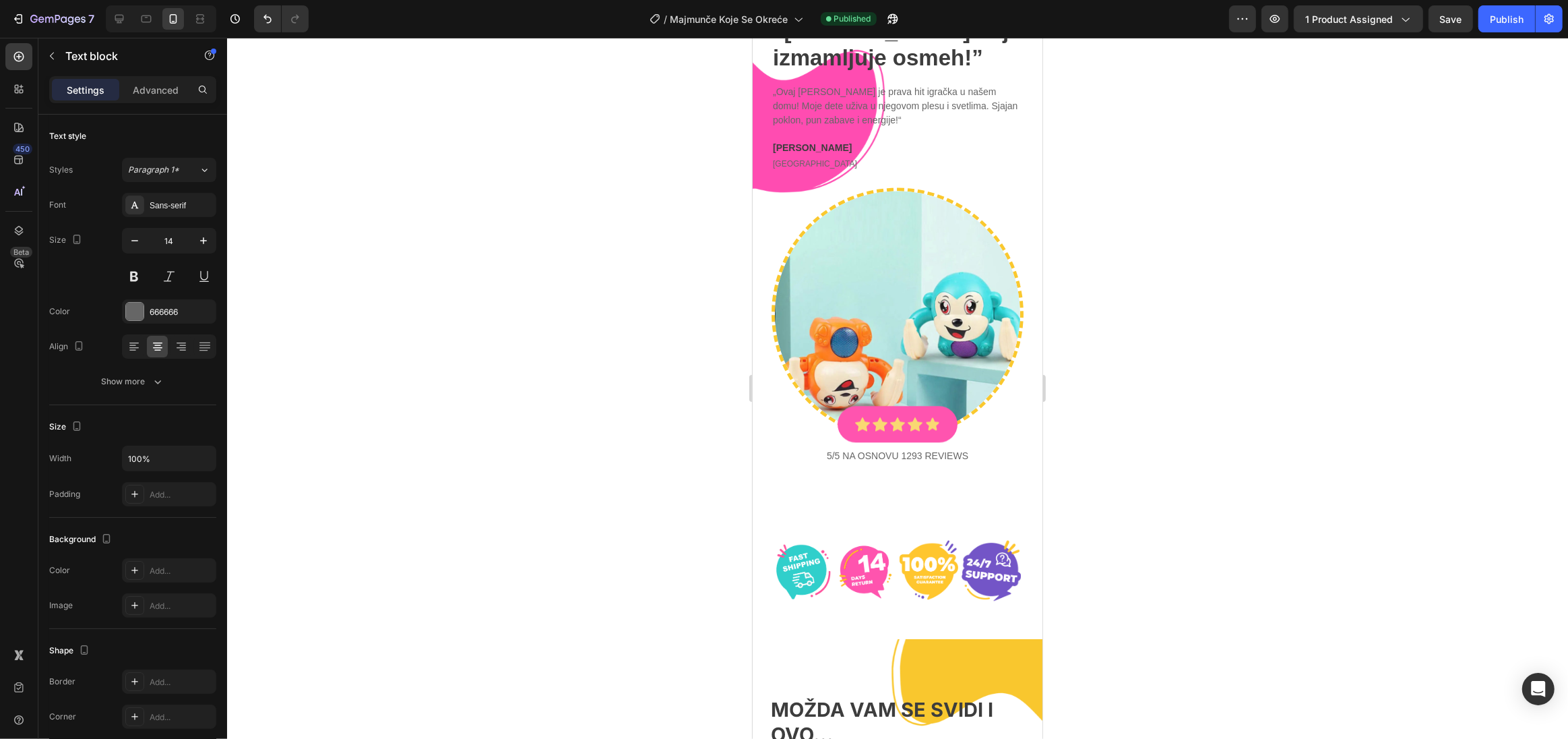
click at [909, 449] on p "5/5 NA OSNOVU 1293 reviews" at bounding box center [896, 456] width 249 height 14
click at [1453, 14] on span "Save" at bounding box center [1451, 19] width 22 height 11
click at [1510, 18] on div "Publish" at bounding box center [1507, 19] width 34 height 14
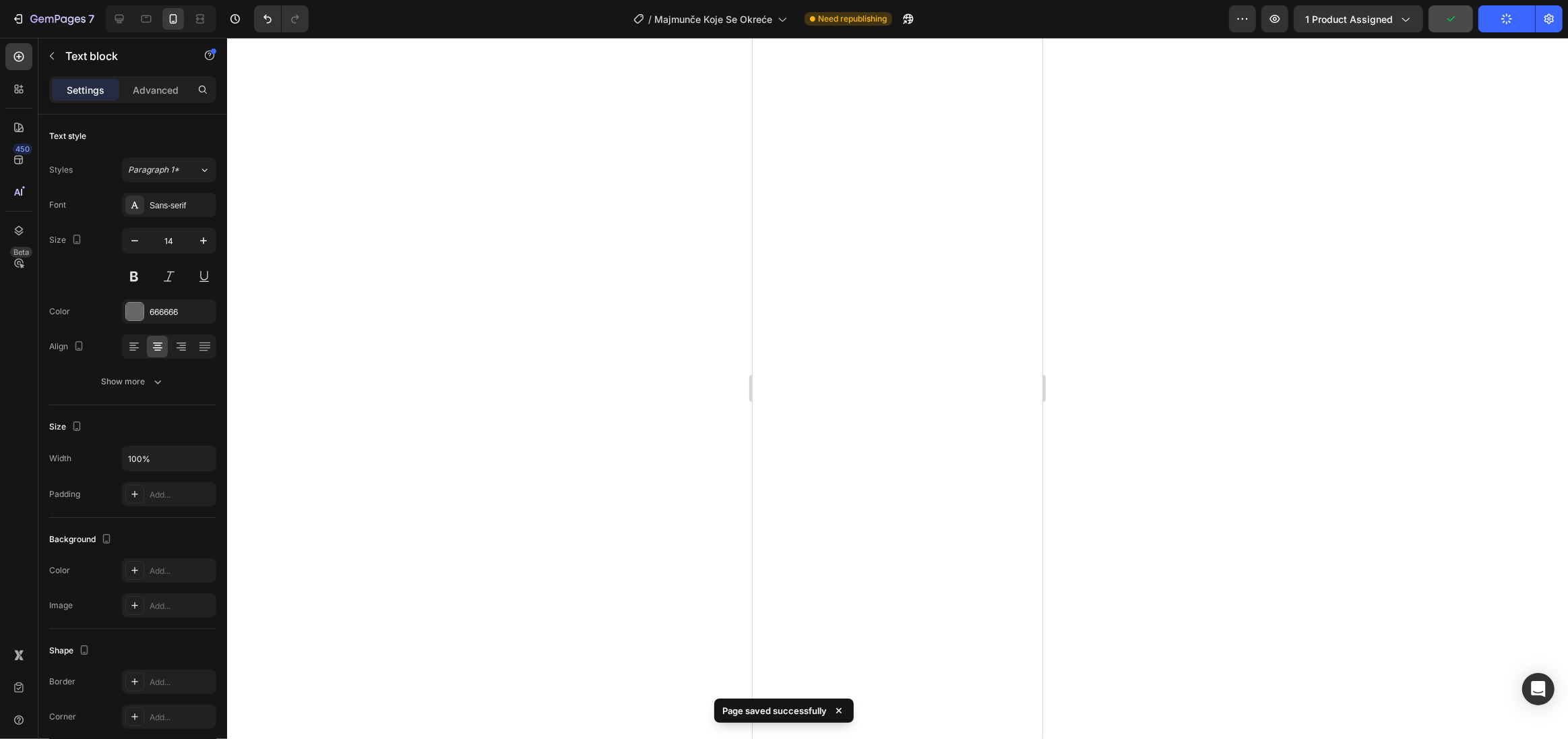
scroll to position [0, 0]
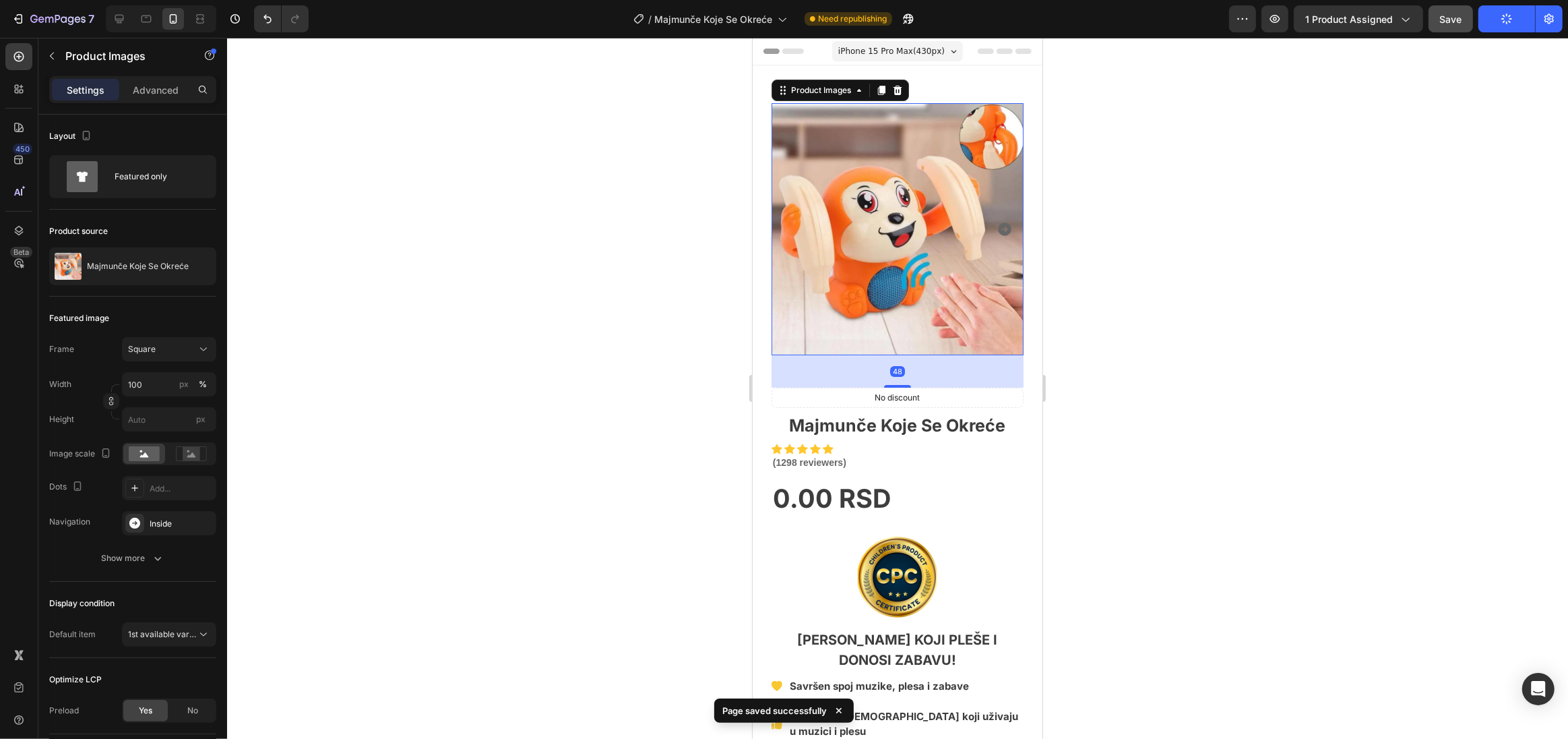
click at [909, 273] on img at bounding box center [896, 228] width 252 height 252
click at [132, 268] on p "Majmunče Koje Se Okreće" at bounding box center [138, 266] width 102 height 10
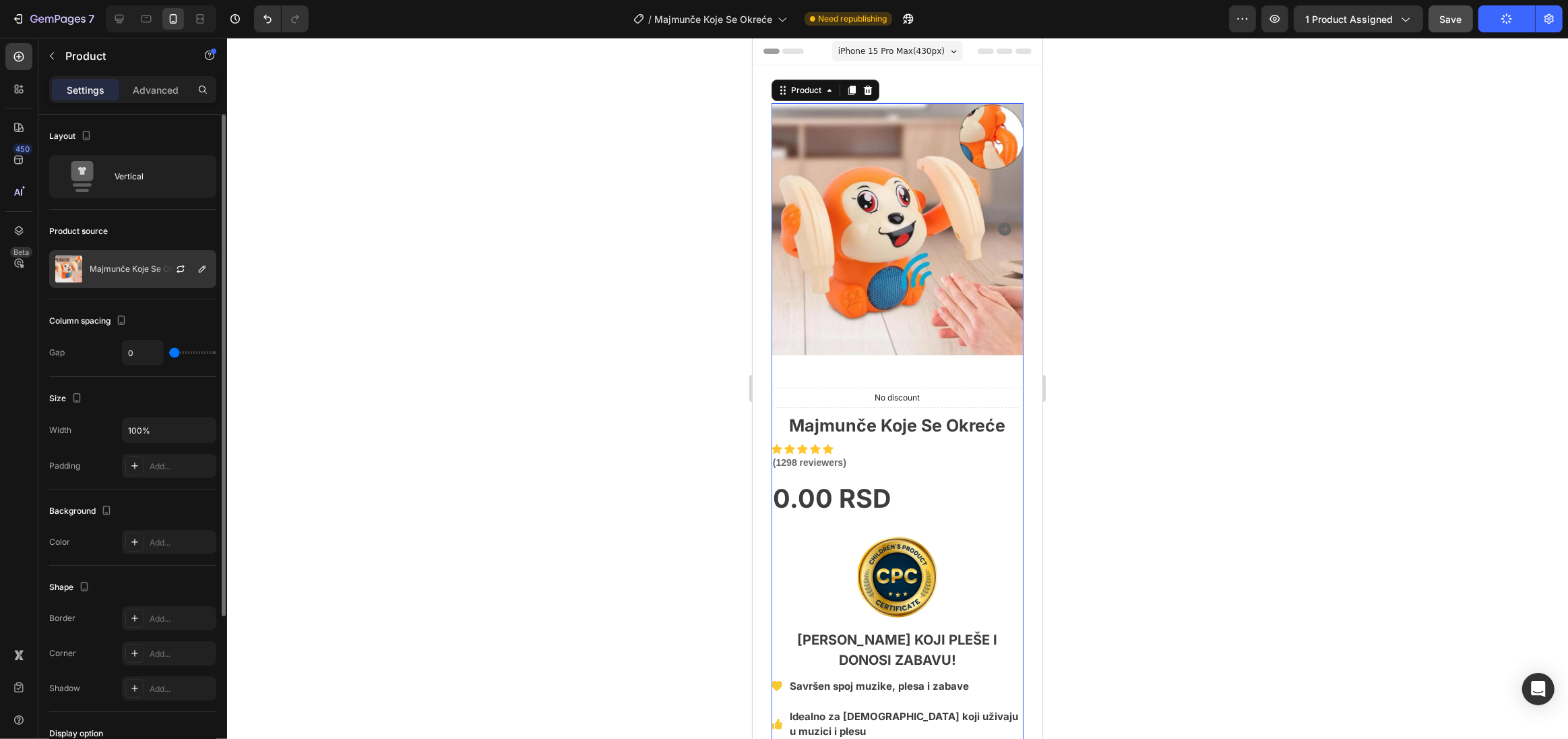
click at [134, 280] on div "Majmunče Koje Se Okreće" at bounding box center [133, 269] width 167 height 38
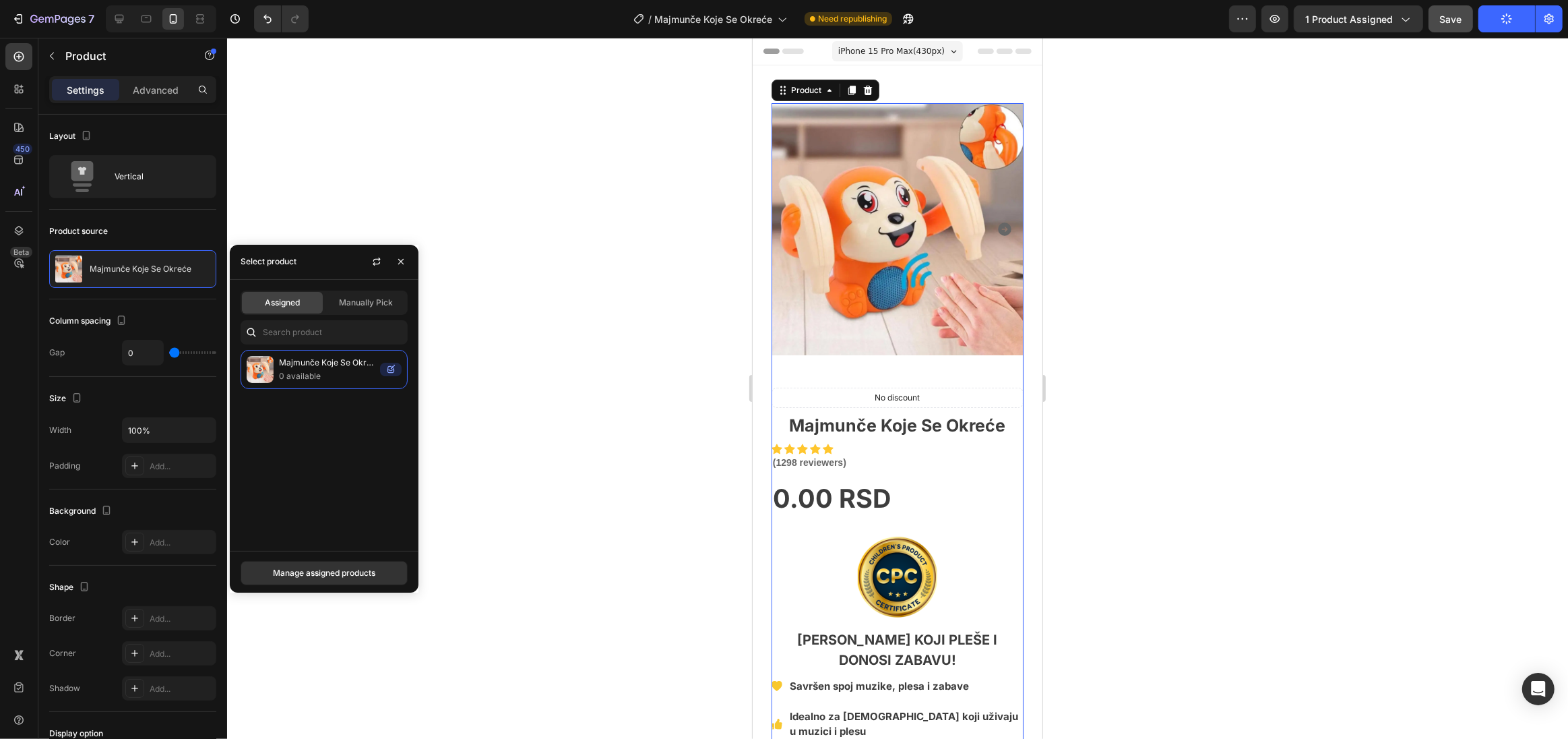
drag, startPoint x: 345, startPoint y: 570, endPoint x: 356, endPoint y: 569, distance: 11.0
click at [346, 570] on div "Manage assigned products" at bounding box center [324, 572] width 103 height 12
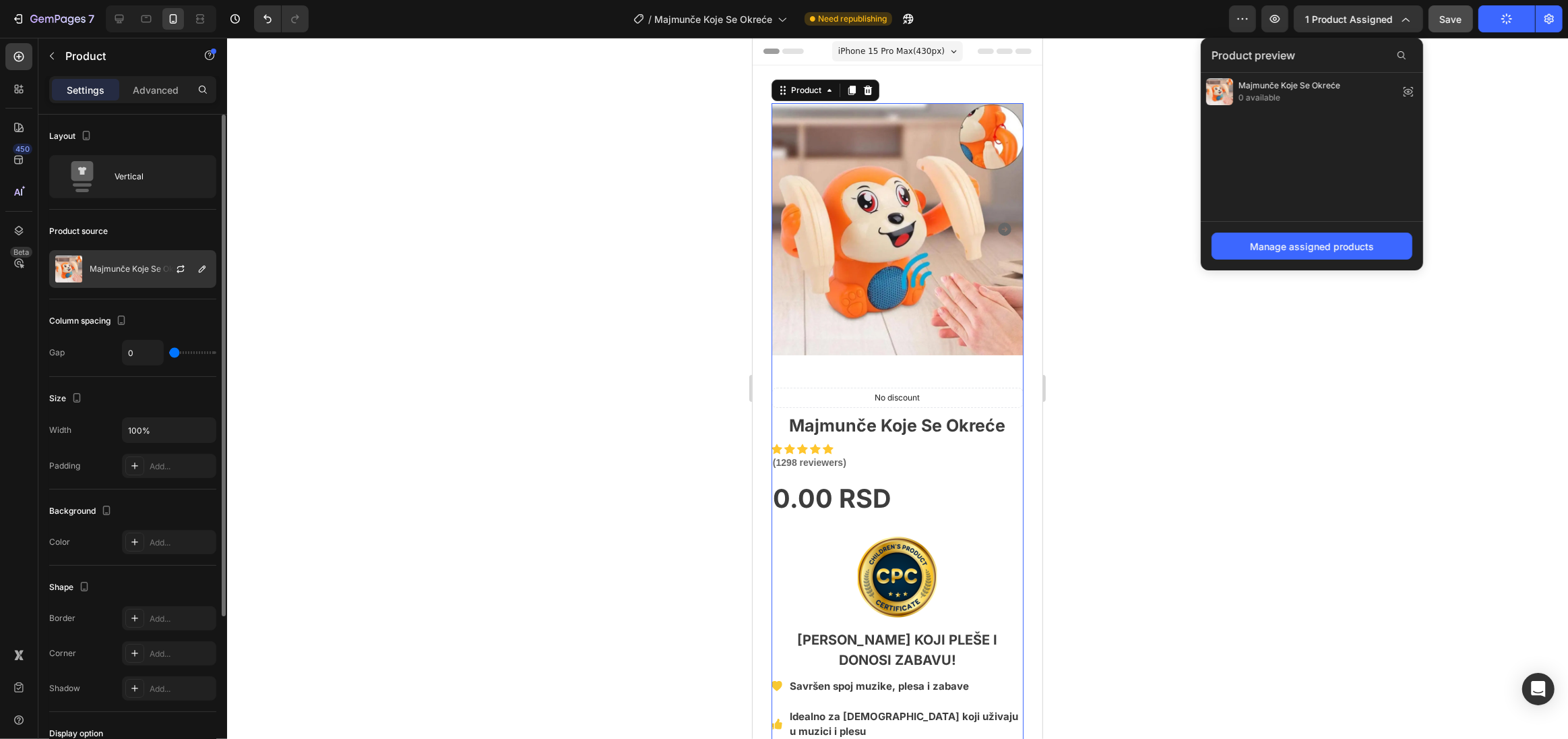
click at [119, 274] on div "Majmunče Koje Se Okreće" at bounding box center [133, 269] width 167 height 38
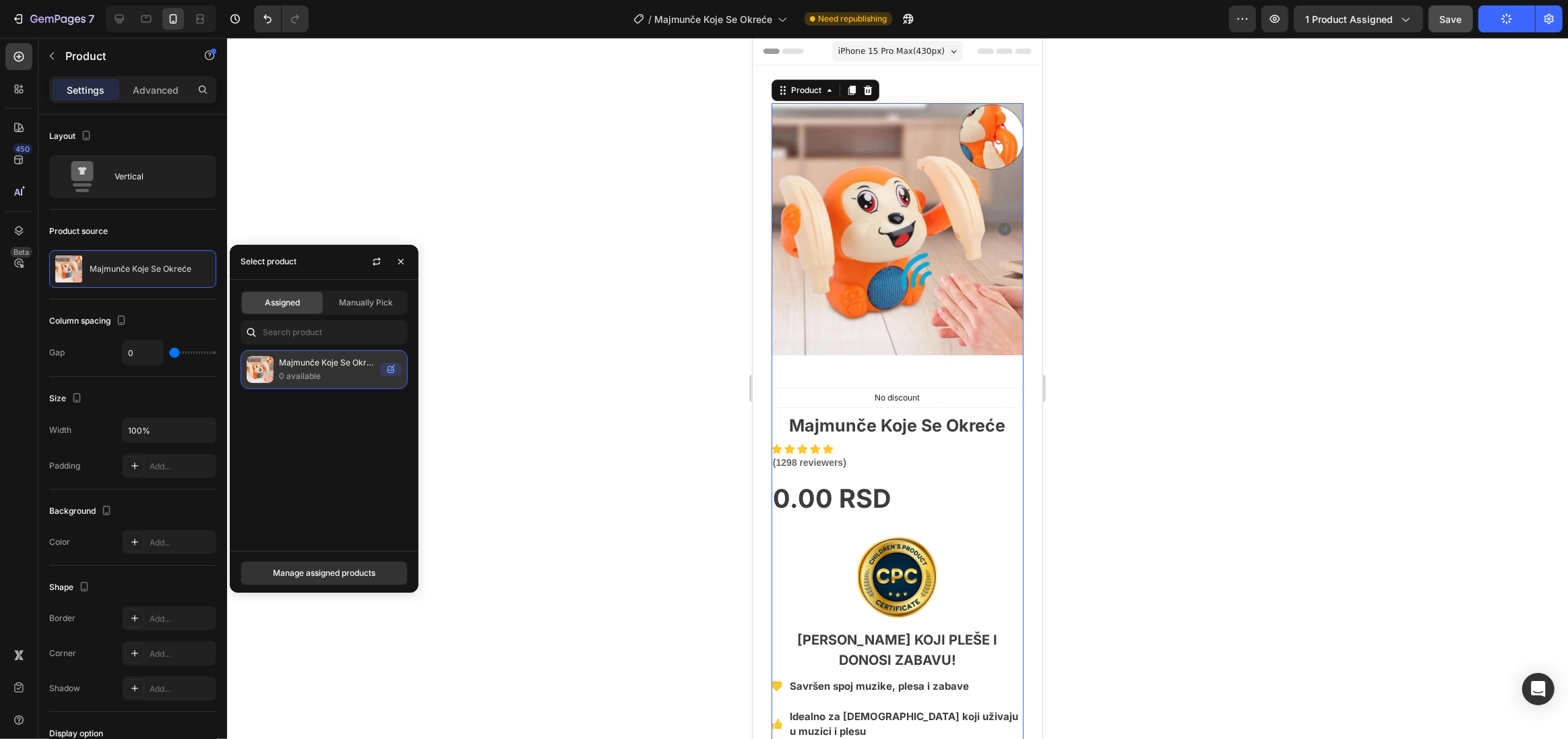
click at [316, 376] on p "0 available" at bounding box center [327, 376] width 95 height 14
click at [375, 293] on div "Manually Pick" at bounding box center [366, 303] width 81 height 22
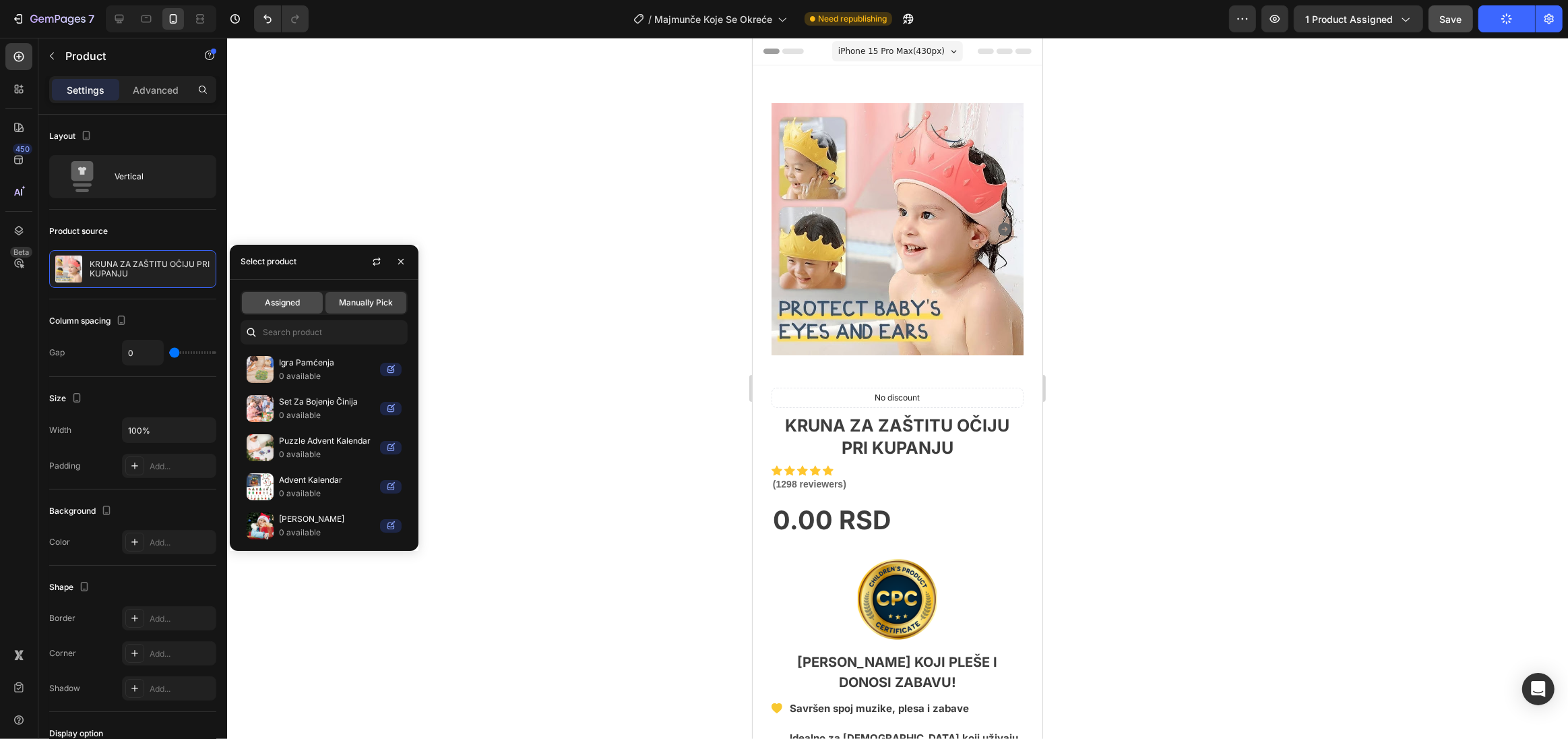
click at [295, 305] on span "Assigned" at bounding box center [282, 302] width 35 height 12
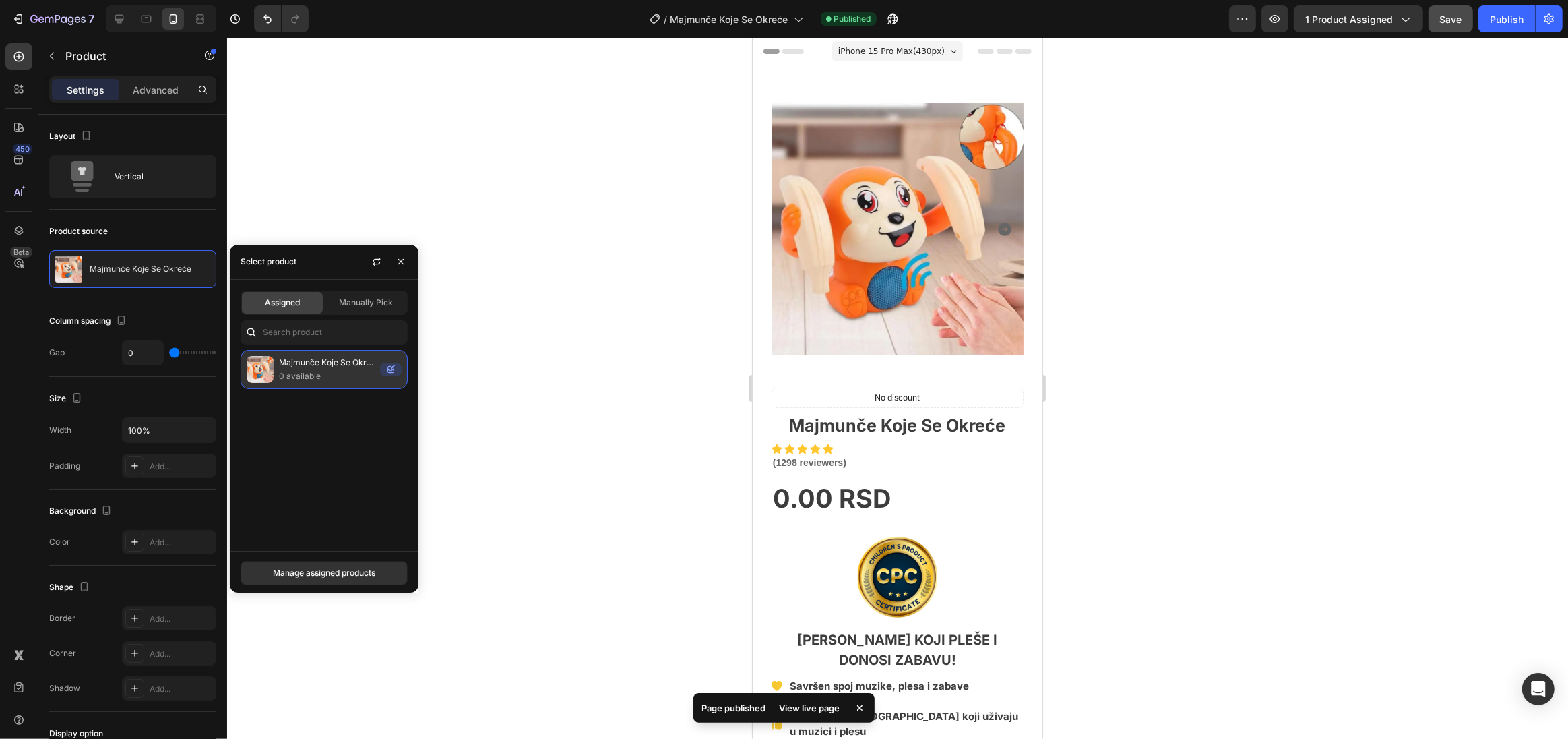
click at [313, 372] on p "0 available" at bounding box center [327, 376] width 95 height 14
click at [611, 367] on div at bounding box center [897, 389] width 1341 height 701
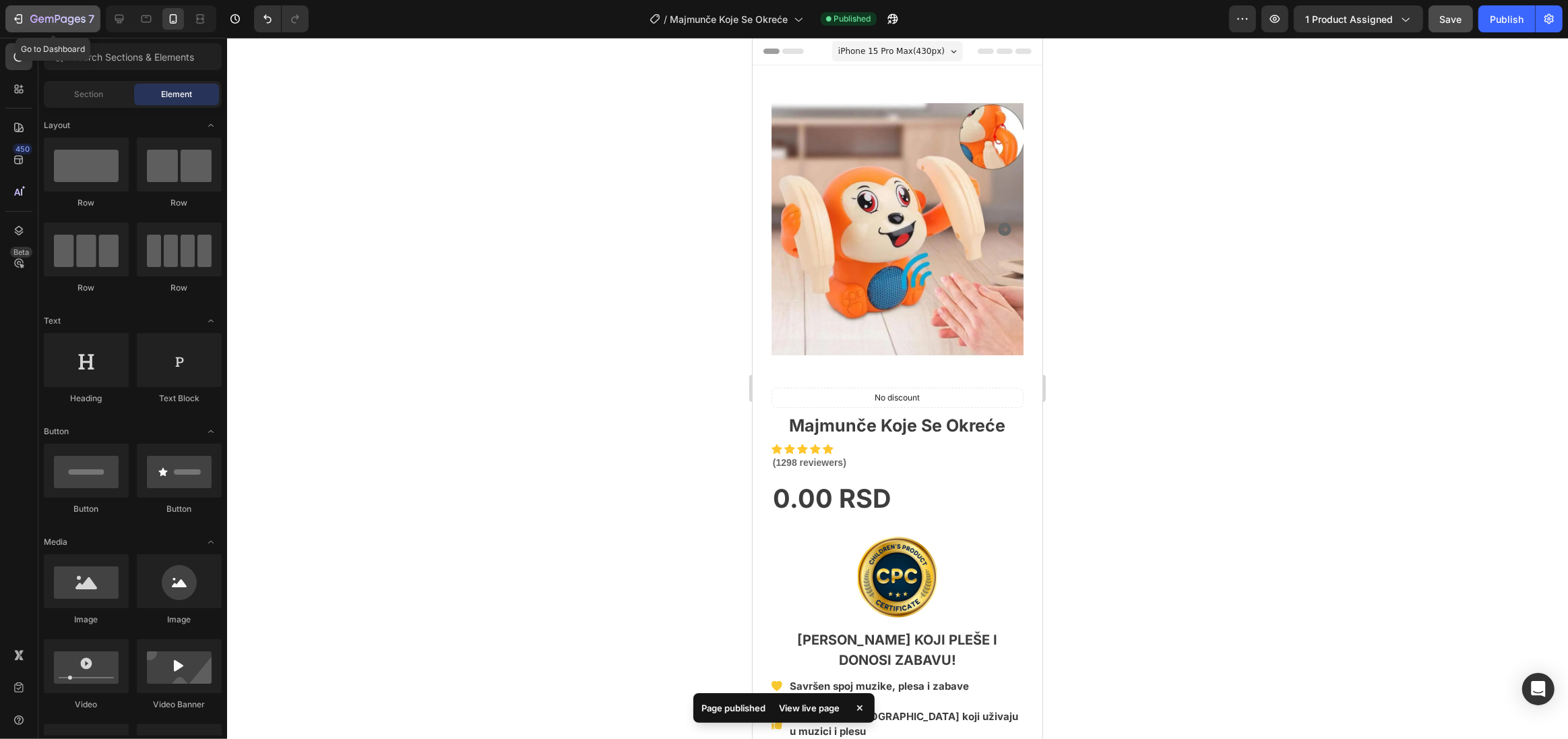
click at [42, 17] on icon "button" at bounding box center [57, 19] width 55 height 11
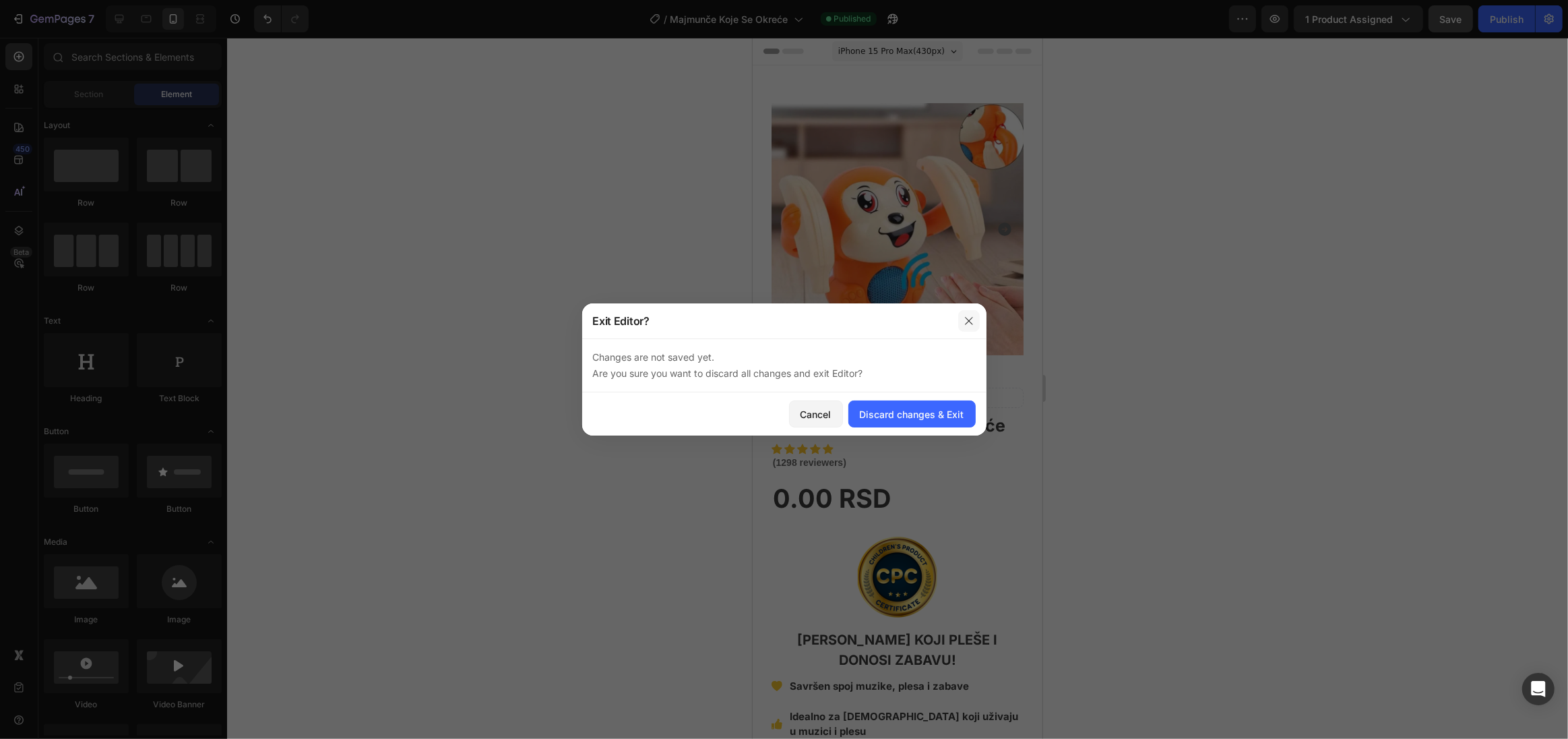
click at [958, 315] on button "button" at bounding box center [968, 321] width 22 height 22
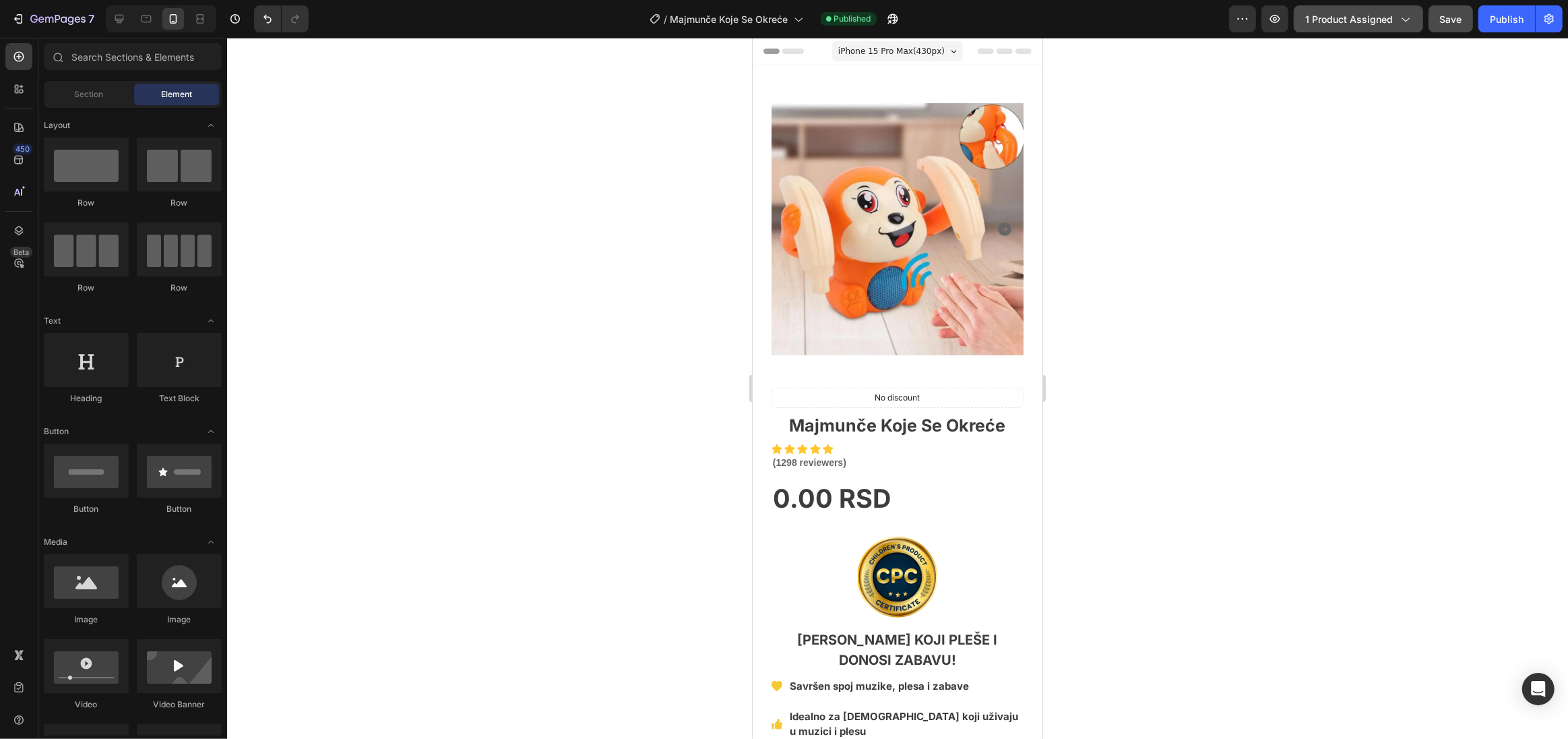
click at [1388, 22] on span "1 product assigned" at bounding box center [1349, 19] width 87 height 14
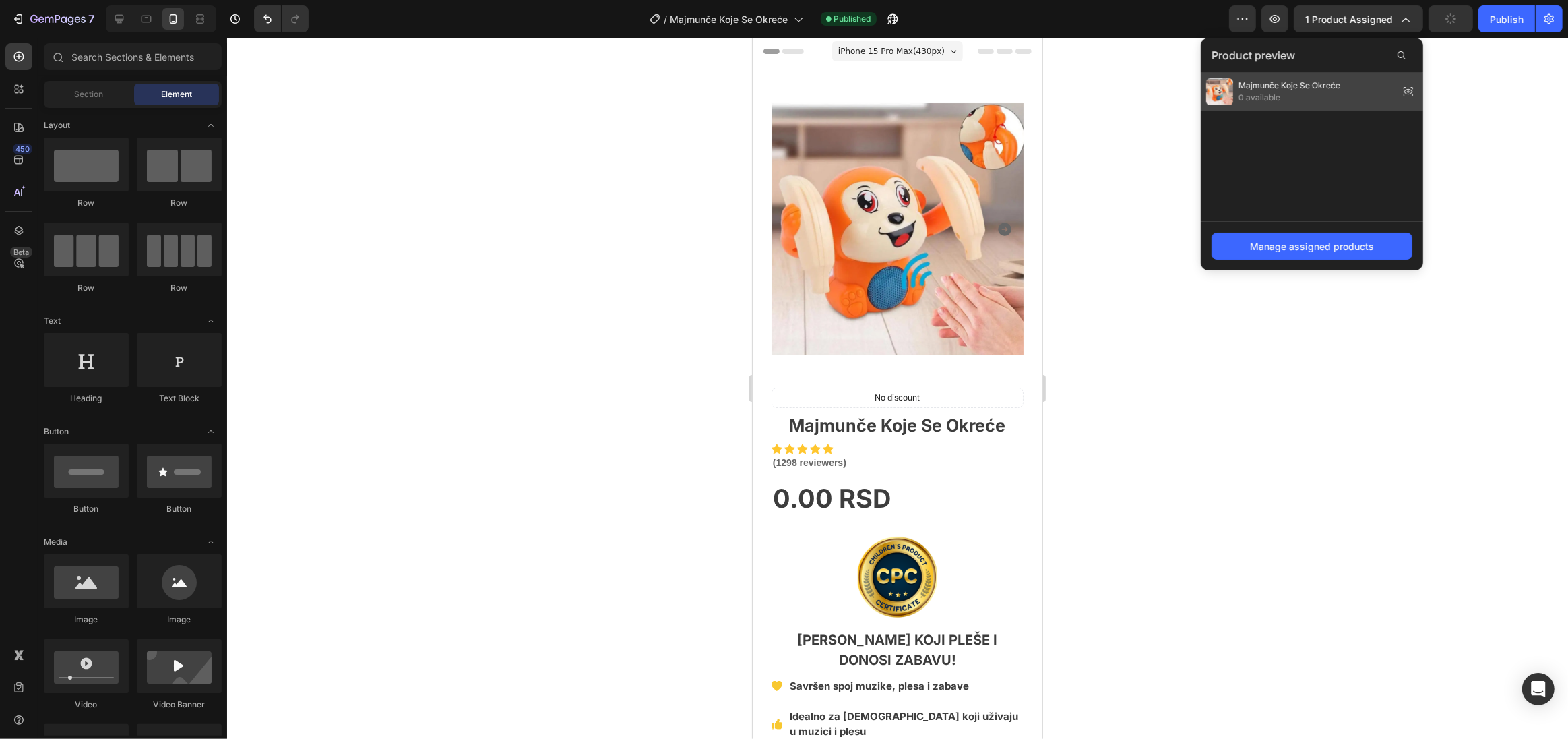
click at [1290, 95] on span "0 available" at bounding box center [1290, 97] width 102 height 12
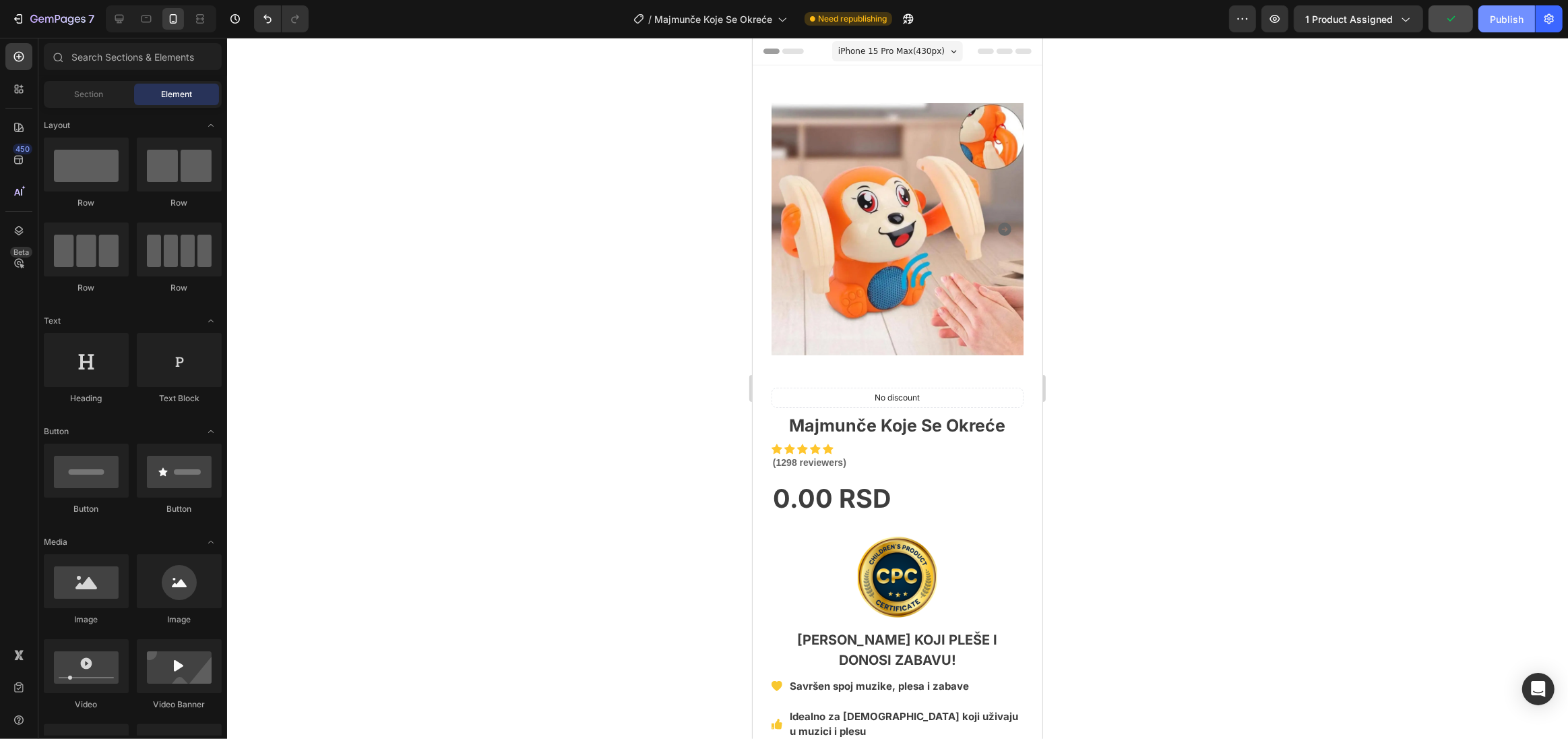
click at [1502, 26] on button "Publish" at bounding box center [1507, 19] width 57 height 27
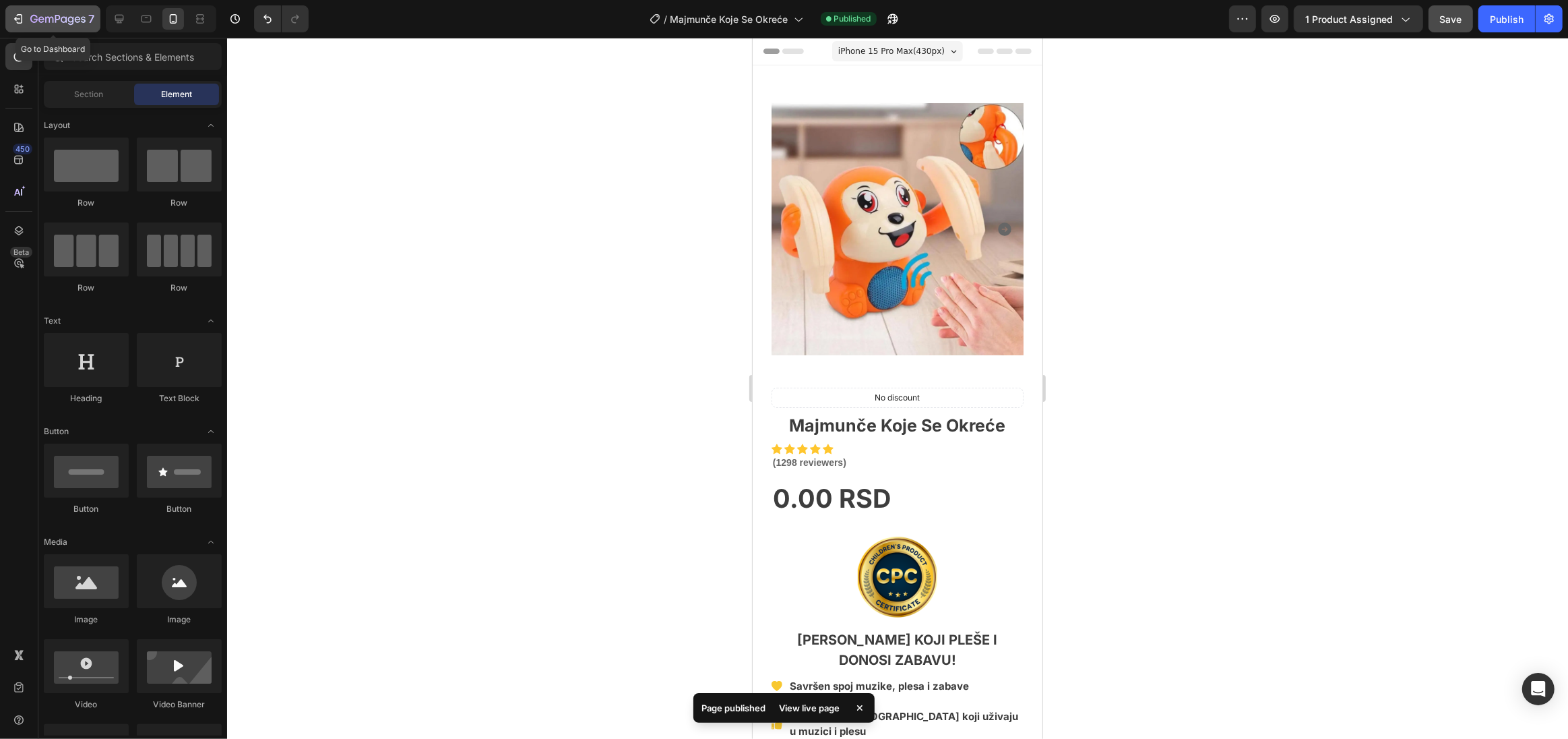
click at [38, 16] on icon "button" at bounding box center [57, 19] width 55 height 11
